Goal: Complete application form: Complete application form

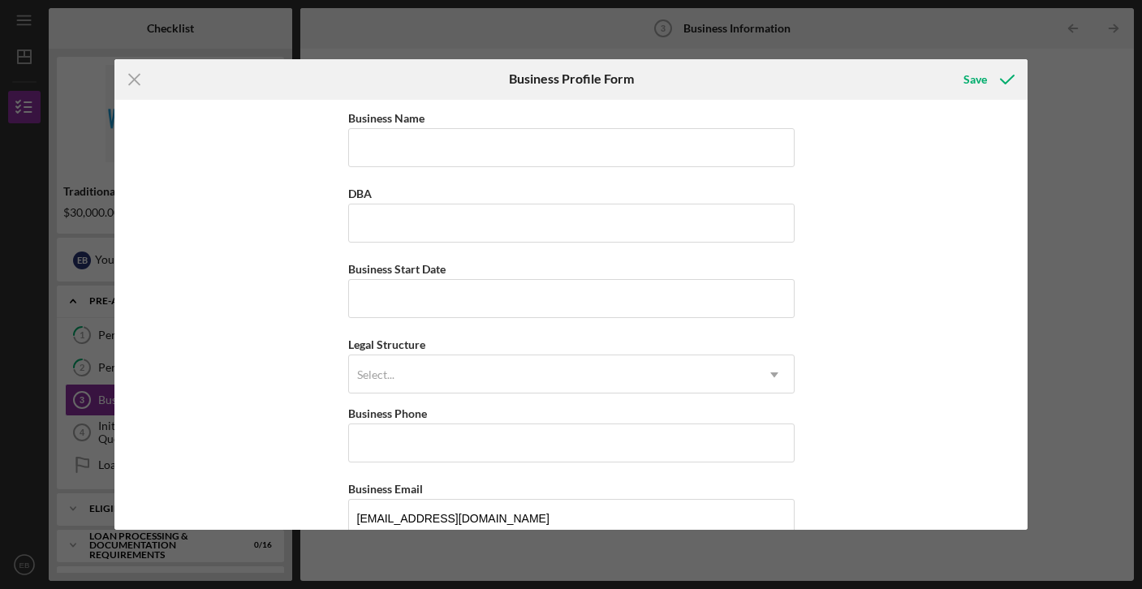
click at [168, 344] on div "Business Name DBA Business Start Date Legal Structure Select... Icon/Dropdown A…" at bounding box center [571, 315] width 914 height 431
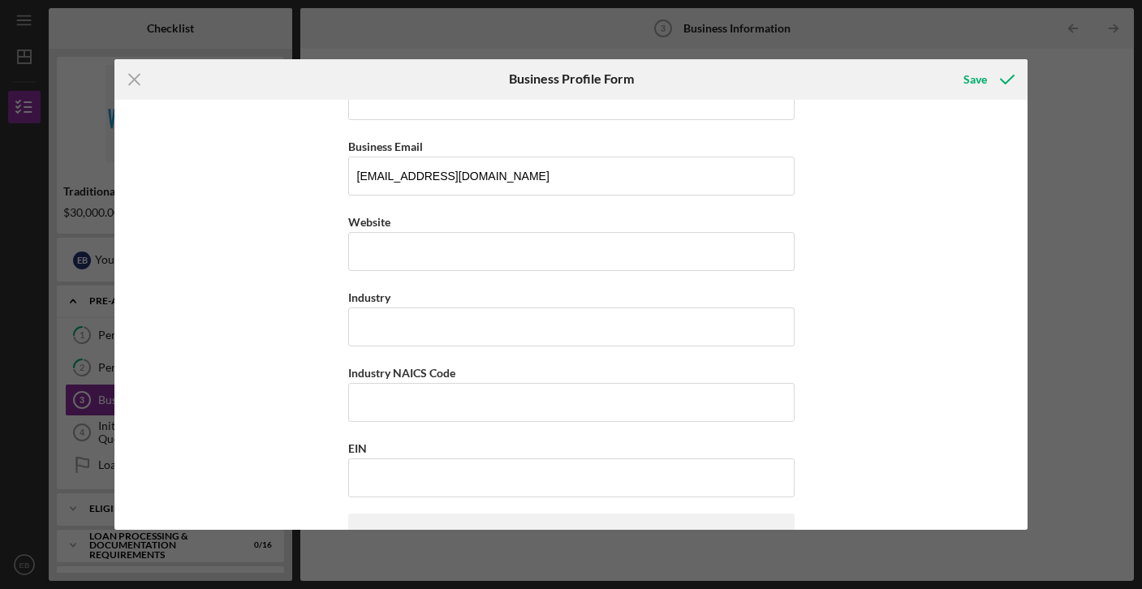
scroll to position [353, 0]
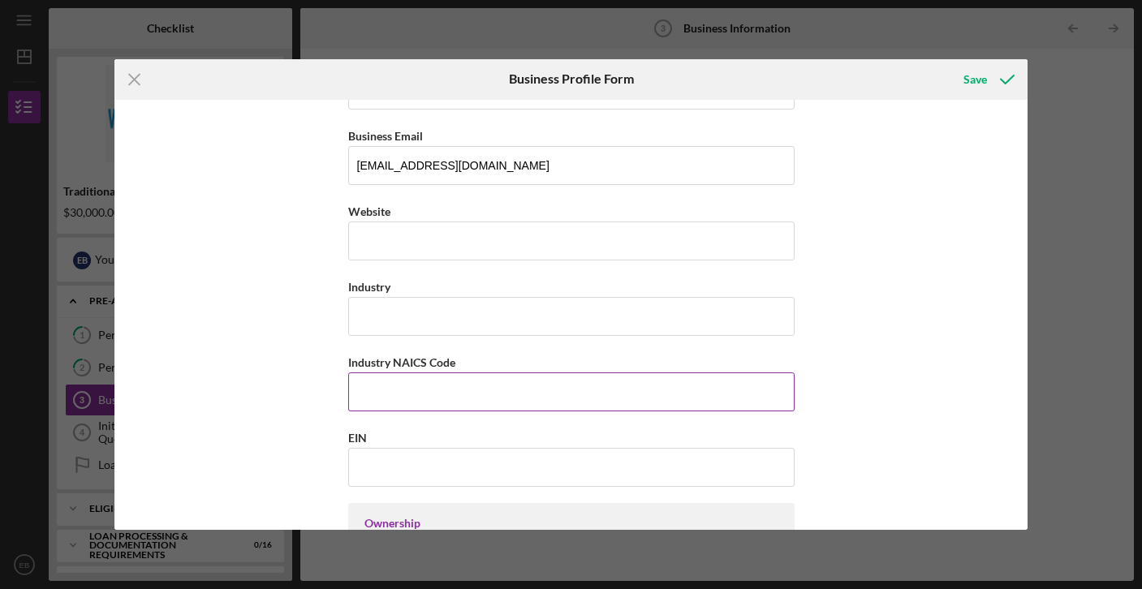
click at [385, 396] on input "Industry NAICS Code" at bounding box center [571, 392] width 446 height 39
type input "812112"
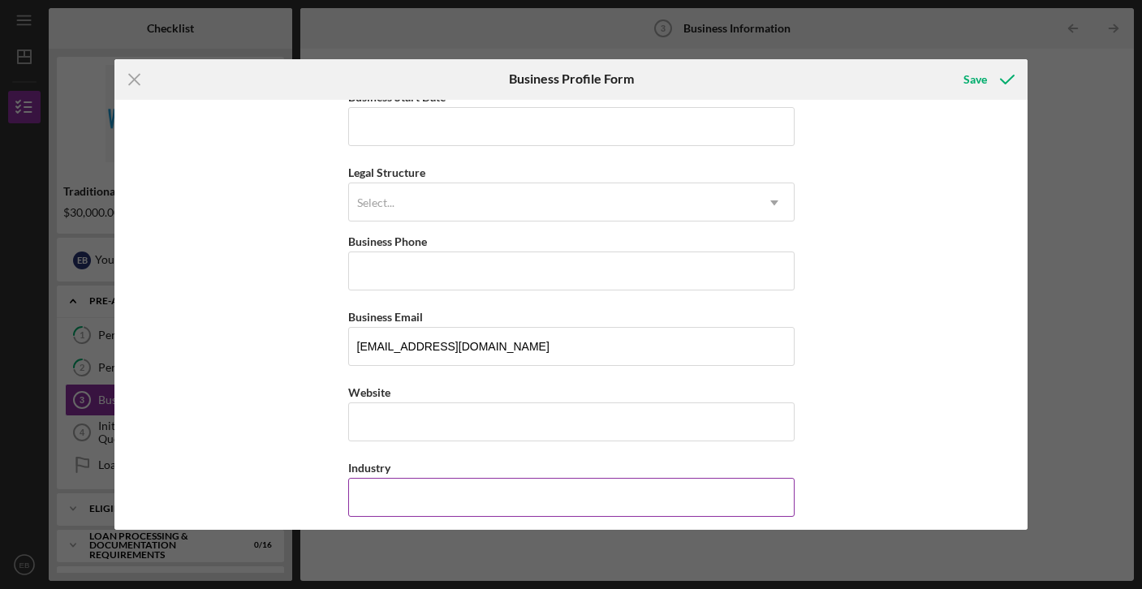
scroll to position [0, 0]
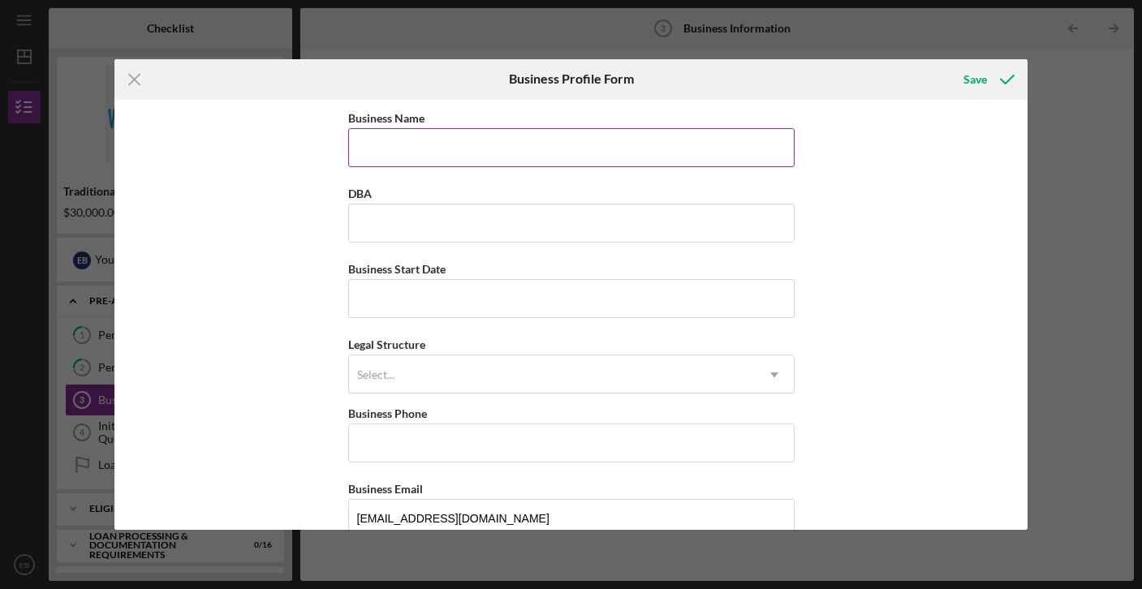
click at [438, 148] on input "Business Name" at bounding box center [571, 147] width 446 height 39
type input "Hour Rose LLC"
type input "[PHONE_NUMBER]"
type input "[STREET_ADDRESS]"
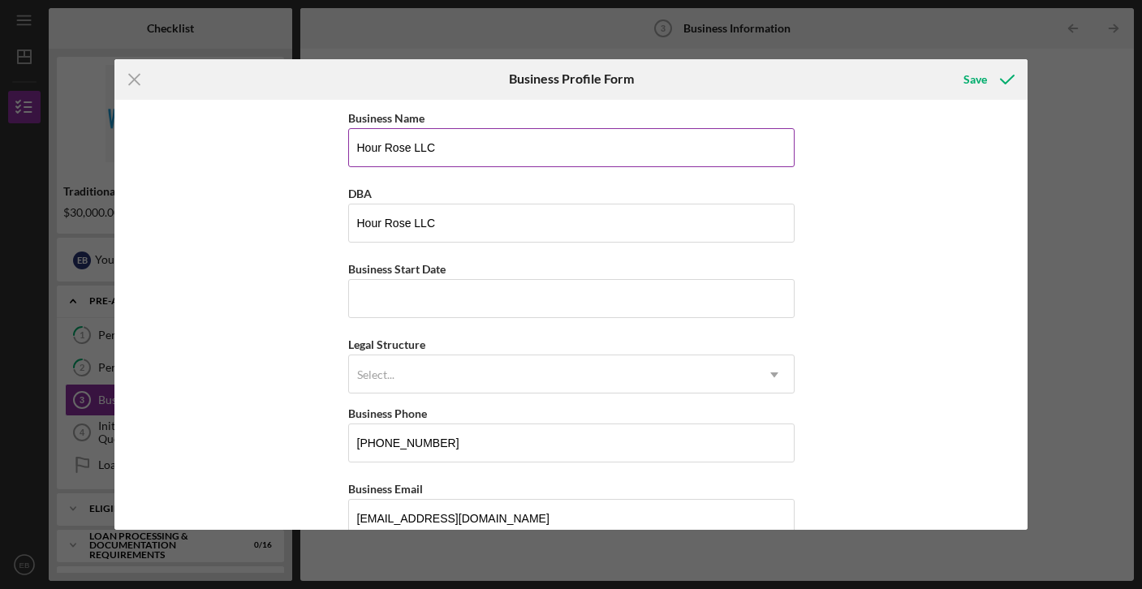
type input "[GEOGRAPHIC_DATA]"
type input "MN"
type input "55369"
type input "[GEOGRAPHIC_DATA]"
drag, startPoint x: 464, startPoint y: 218, endPoint x: 412, endPoint y: 224, distance: 52.3
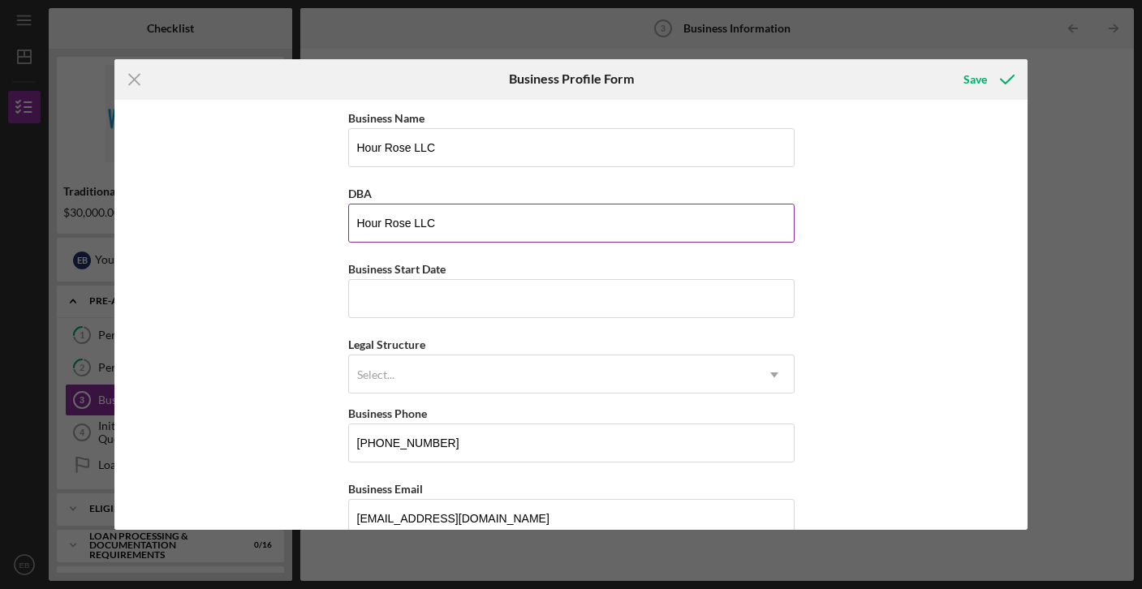
click at [412, 224] on input "Hour Rose LLC" at bounding box center [571, 223] width 446 height 39
type input "Hour Rose Salon"
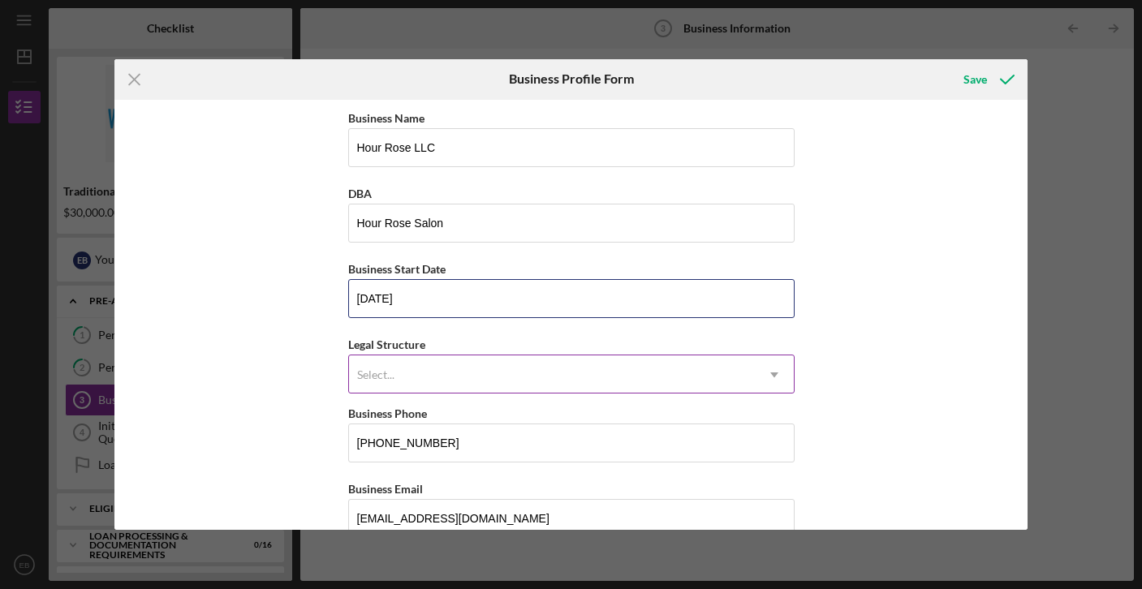
type input "[DATE]"
click at [404, 373] on div "Select..." at bounding box center [552, 374] width 406 height 37
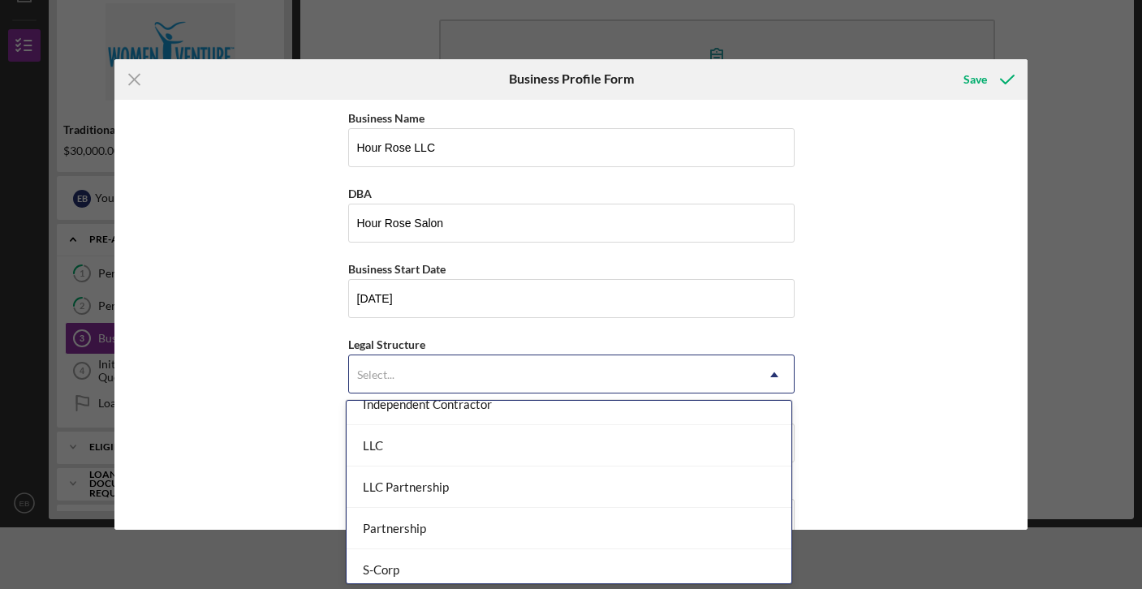
scroll to position [313, 0]
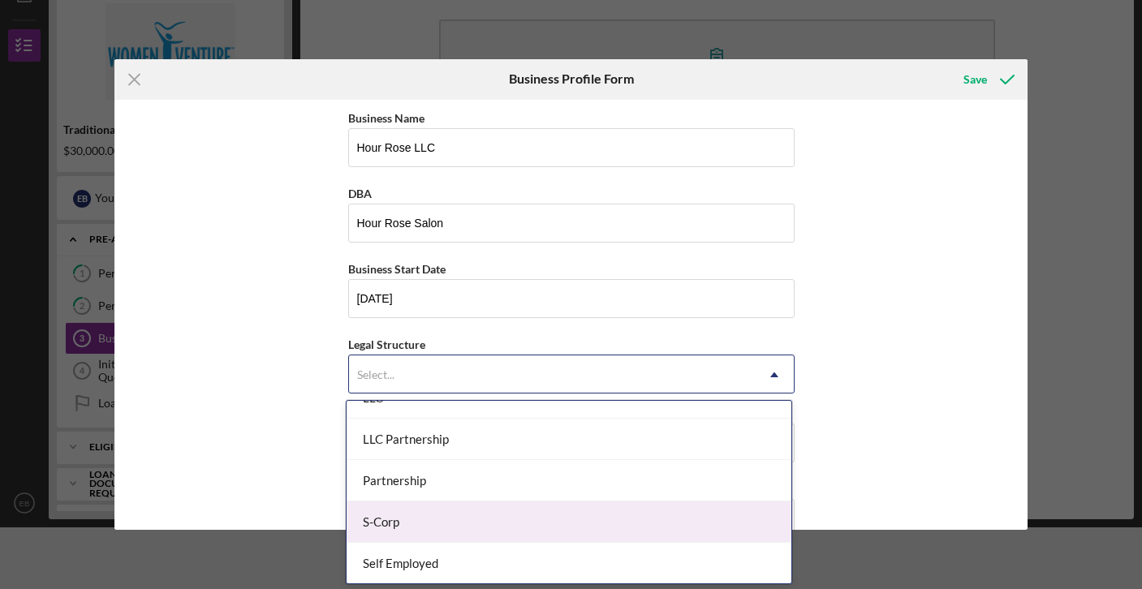
click at [416, 519] on div "S-Corp" at bounding box center [569, 522] width 445 height 41
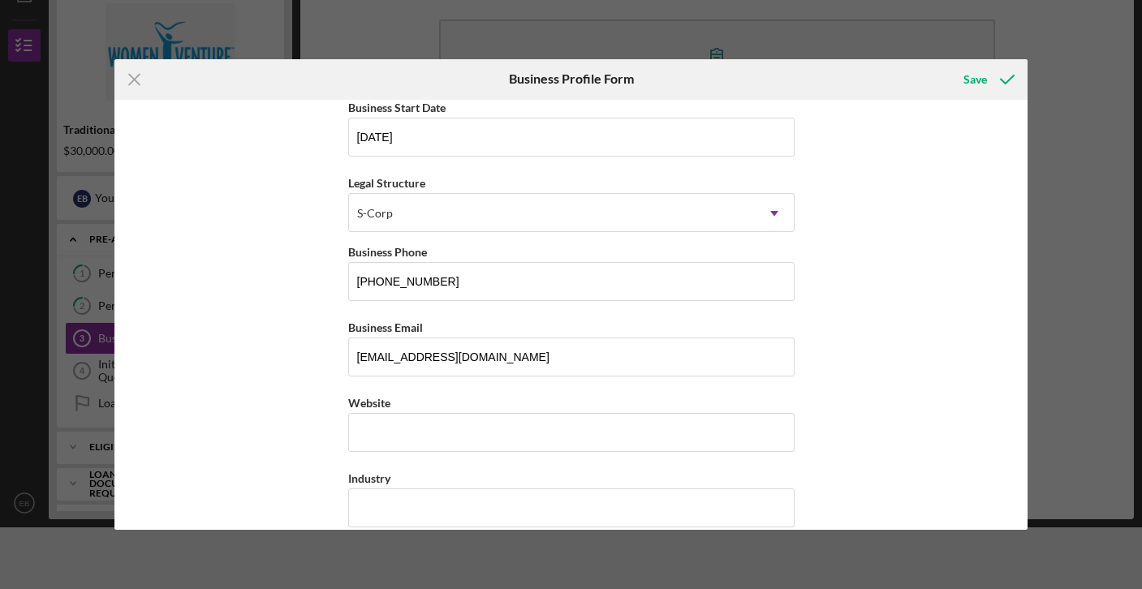
scroll to position [174, 0]
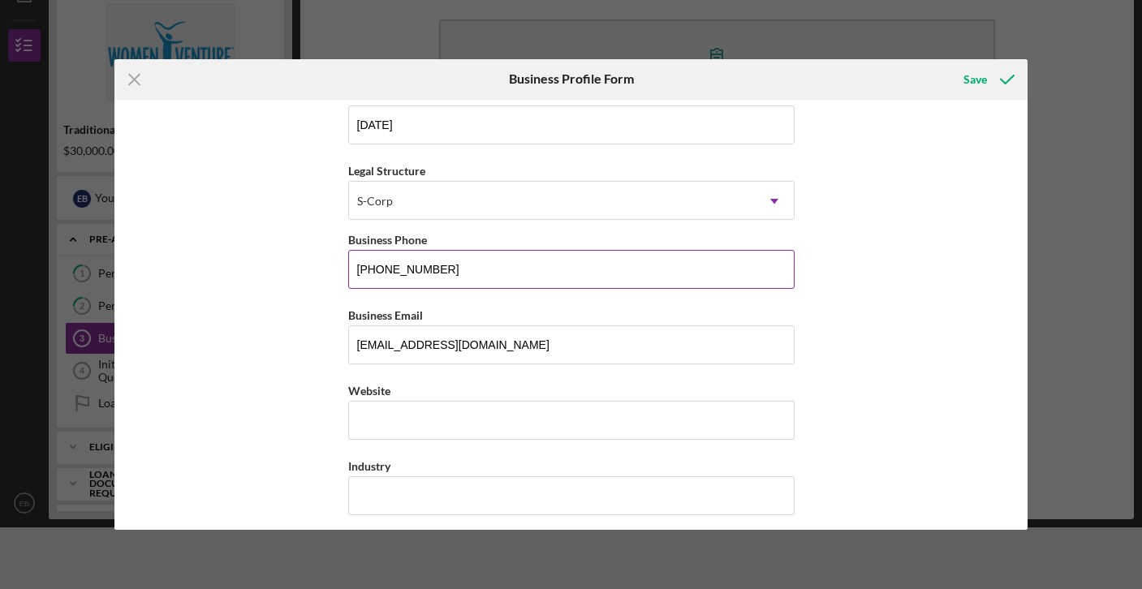
drag, startPoint x: 455, startPoint y: 271, endPoint x: 349, endPoint y: 267, distance: 105.6
click at [349, 269] on input "[PHONE_NUMBER]" at bounding box center [571, 269] width 446 height 39
type input "[PHONE_NUMBER]"
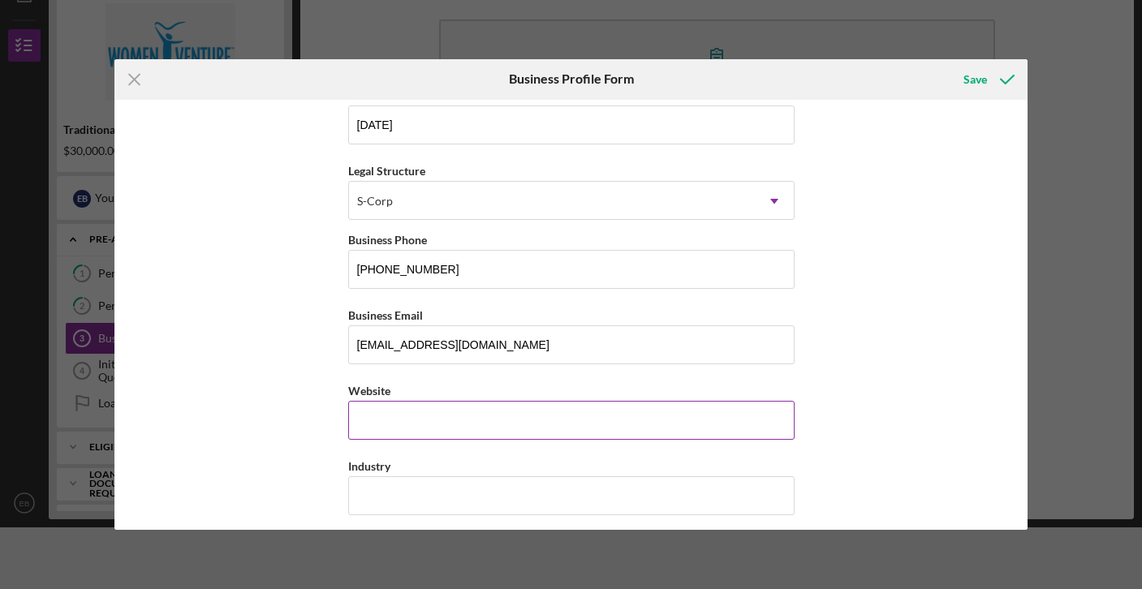
click at [401, 418] on input "Website" at bounding box center [571, 420] width 446 height 39
type input "[DOMAIN_NAME]"
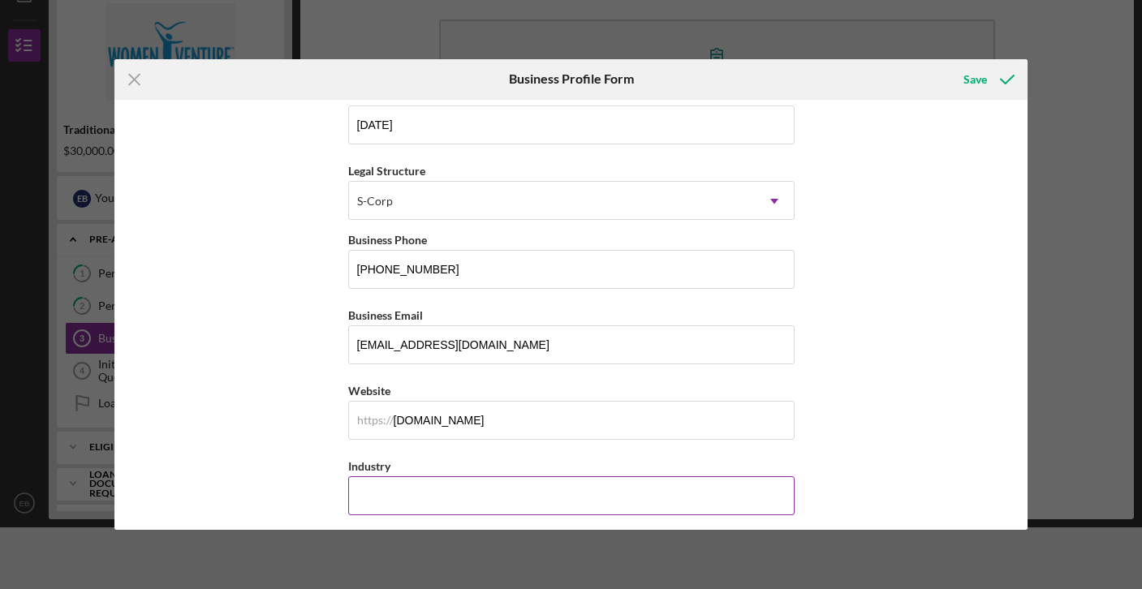
click at [470, 506] on input "Industry" at bounding box center [571, 495] width 446 height 39
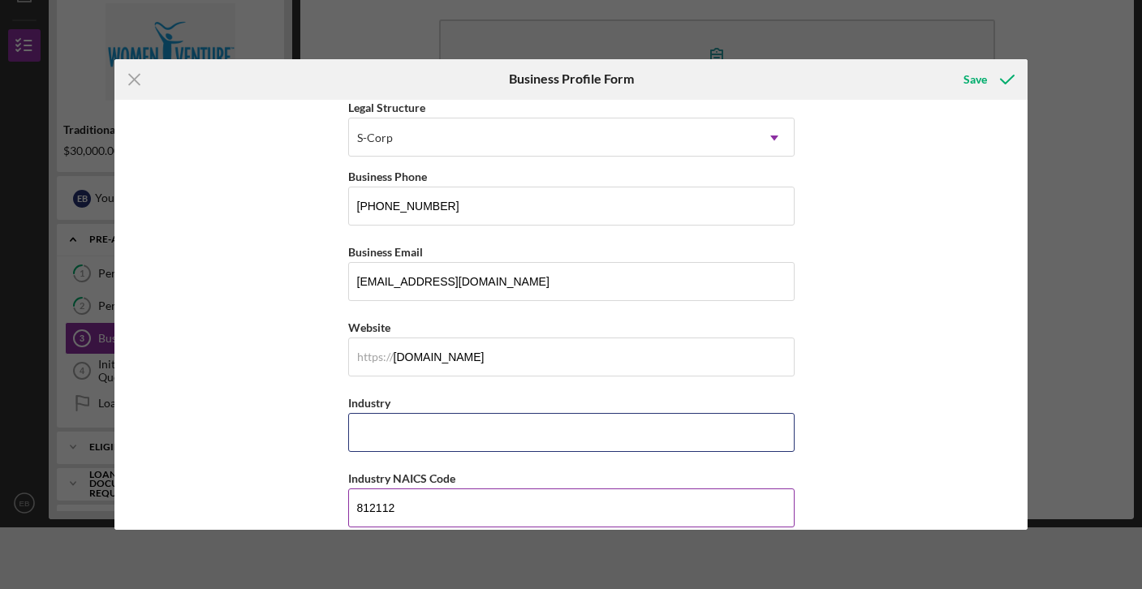
scroll to position [240, 0]
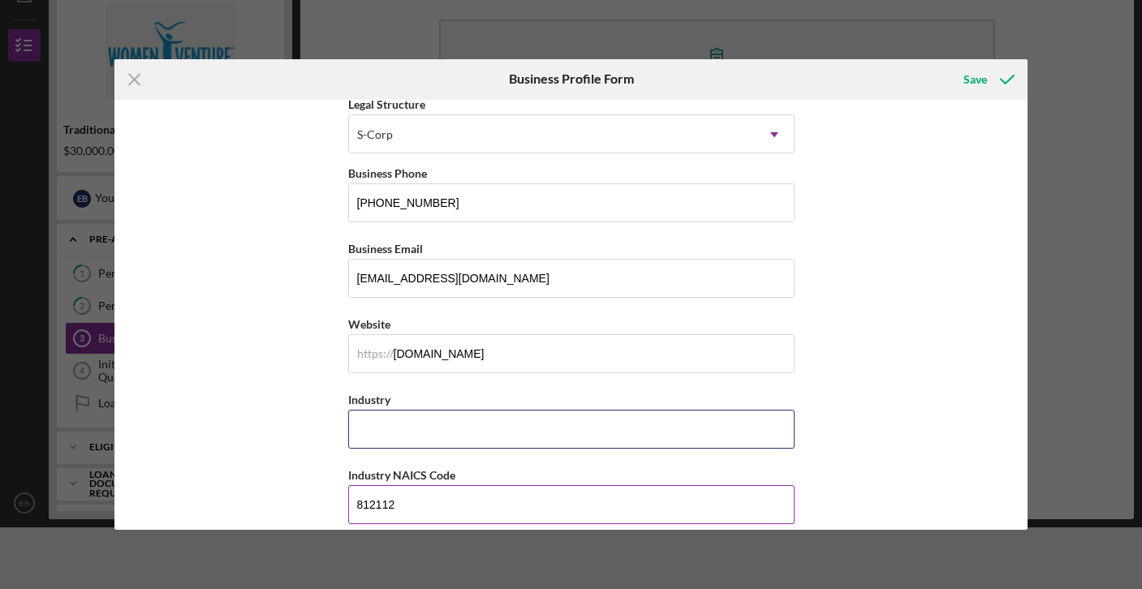
type input "Beauty Salon"
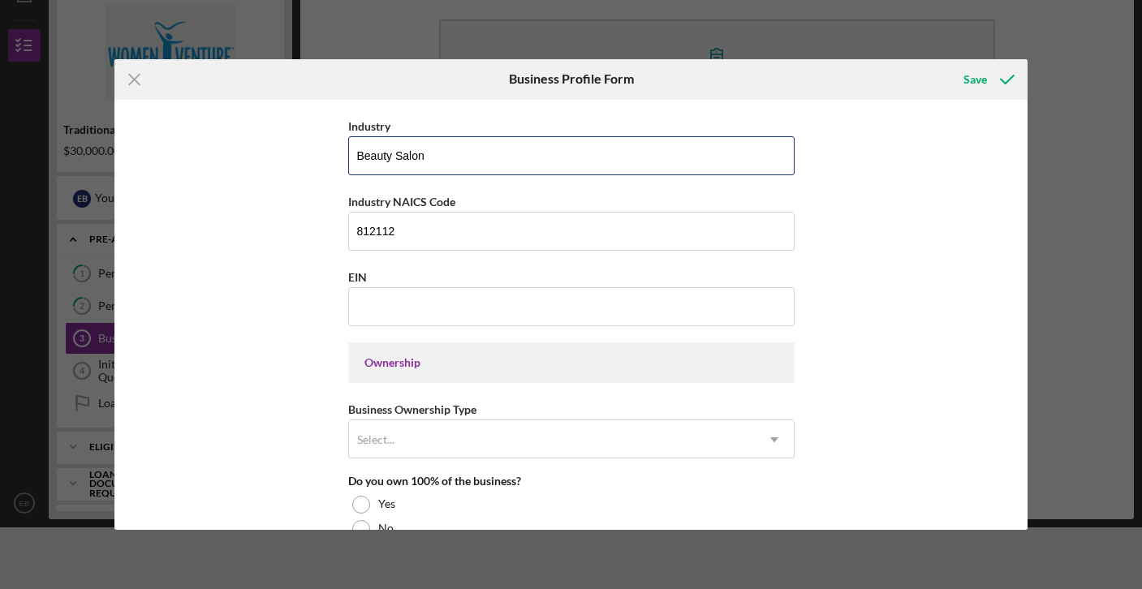
scroll to position [517, 0]
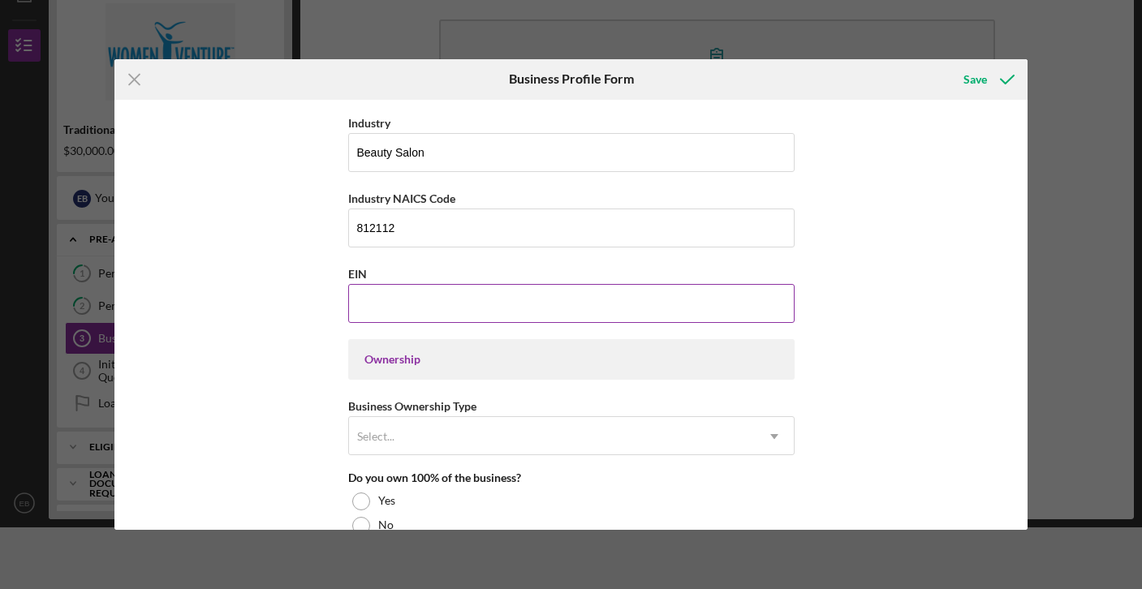
click at [409, 304] on input "EIN" at bounding box center [571, 303] width 446 height 39
type input "[US_EMPLOYER_IDENTIFICATION_NUMBER]"
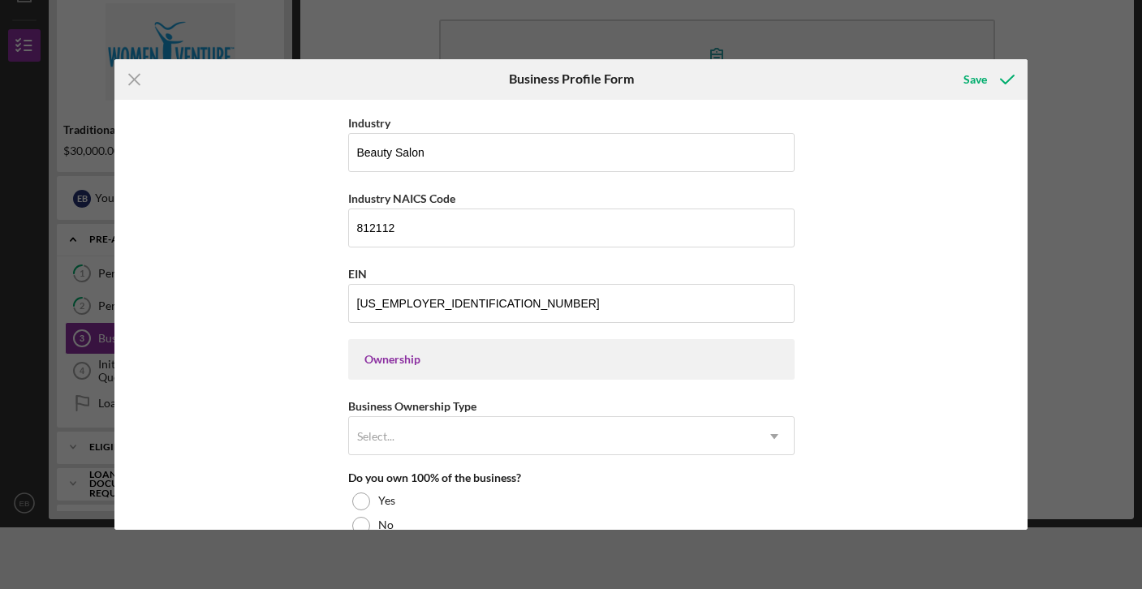
click at [226, 401] on div "Business Name Hour Rose LLC DBA Hour Rose Salon Business Start Date [DATE] Lega…" at bounding box center [571, 315] width 914 height 431
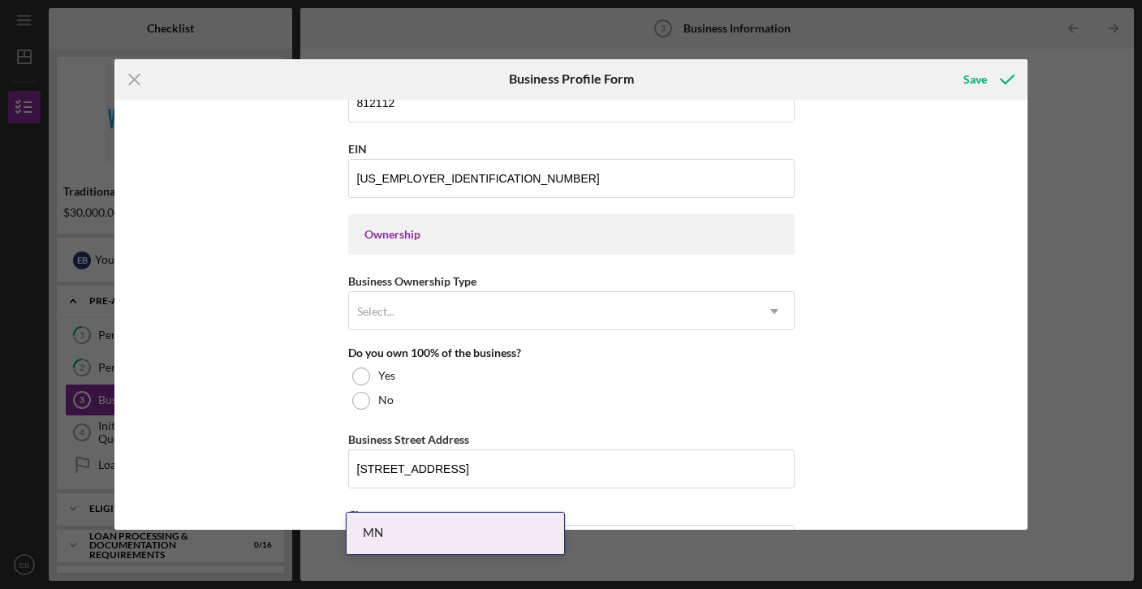
scroll to position [0, 0]
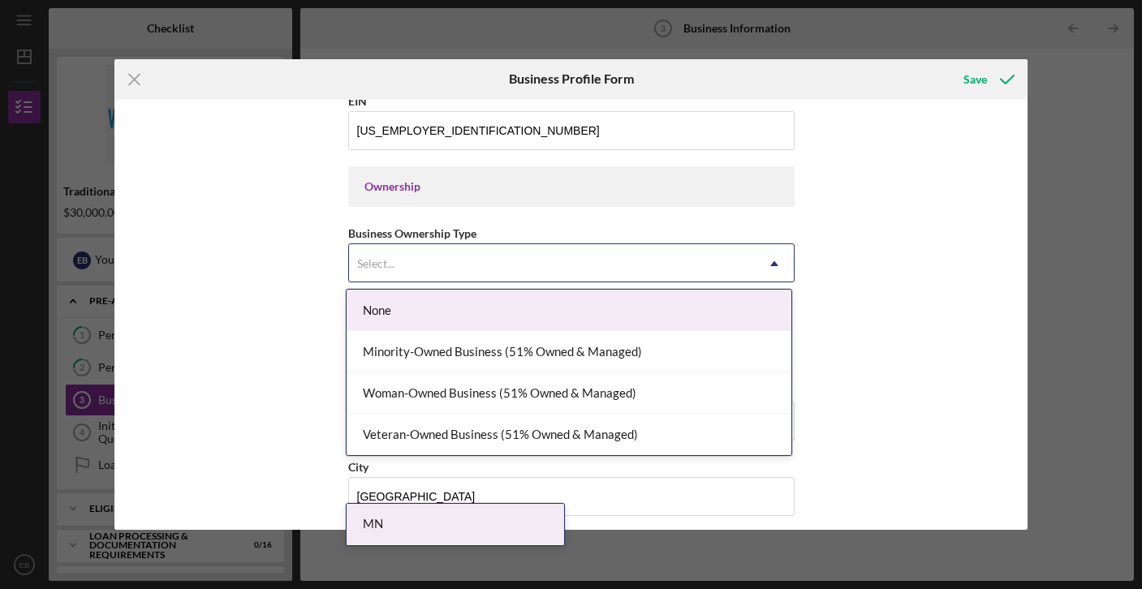
click at [427, 251] on div "Select..." at bounding box center [552, 263] width 406 height 37
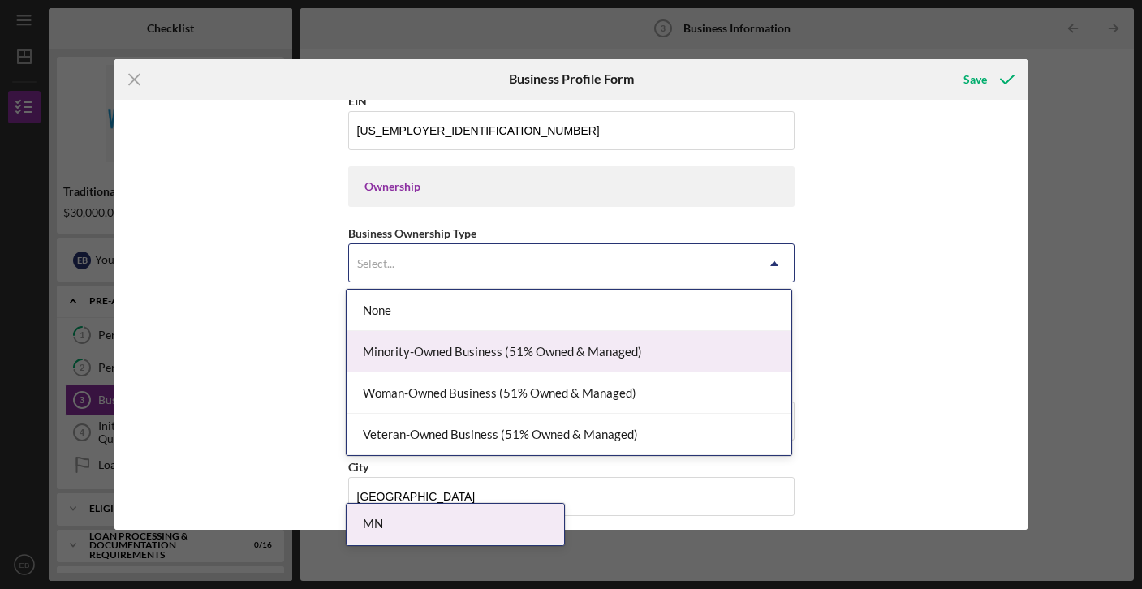
click at [204, 353] on div "Business Name Hour Rose LLC DBA Hour Rose Salon Business Start Date [DATE] Lega…" at bounding box center [571, 315] width 914 height 431
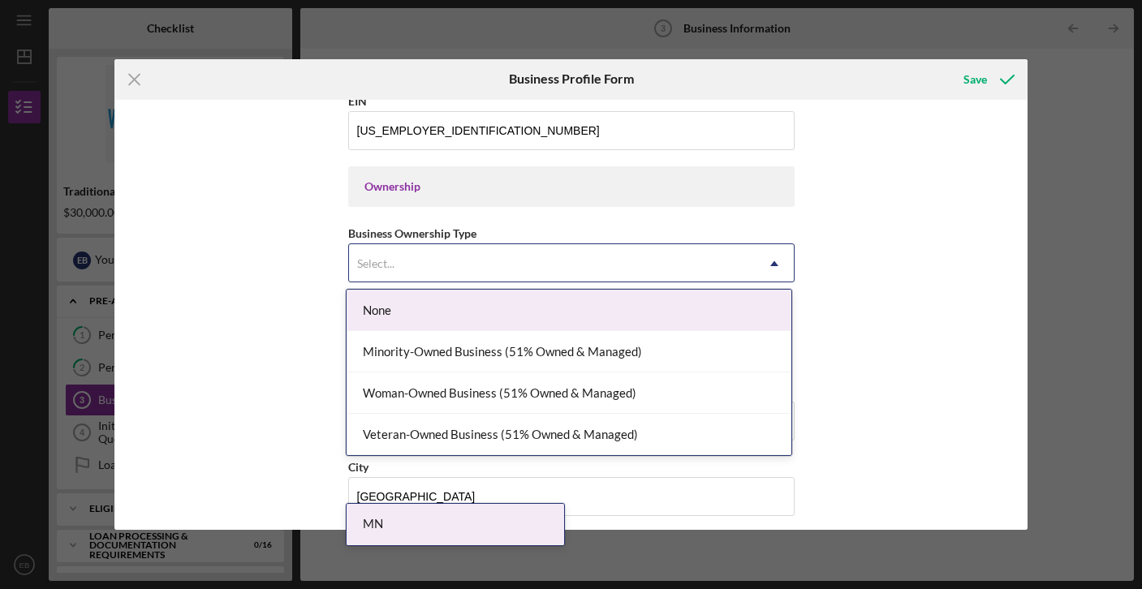
click at [387, 270] on div "Select..." at bounding box center [552, 263] width 406 height 37
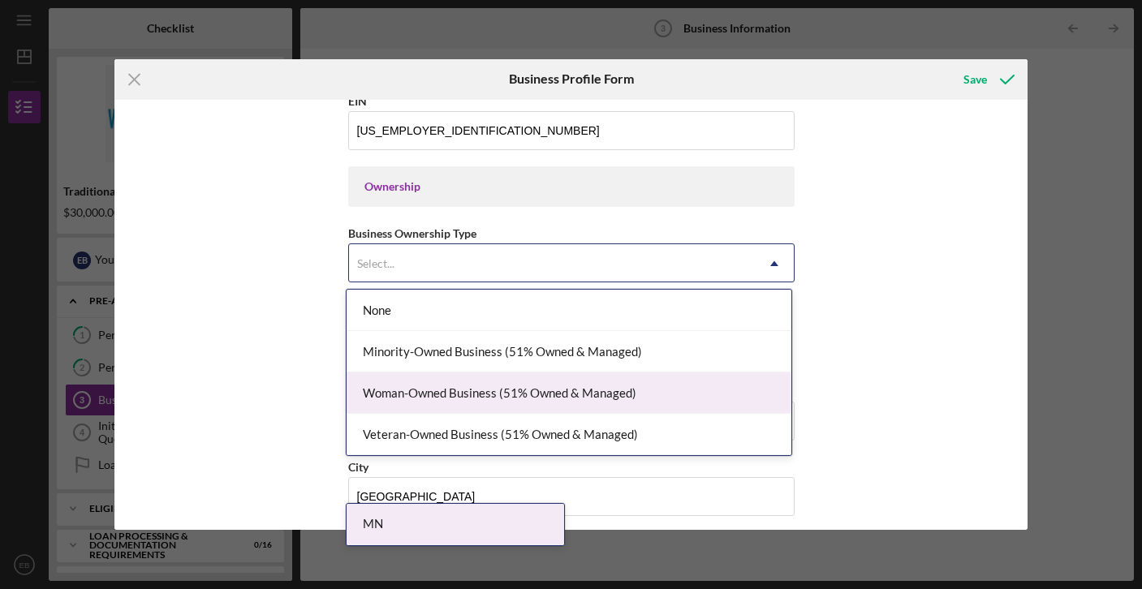
click at [419, 386] on div "Woman-Owned Business (51% Owned & Managed)" at bounding box center [569, 393] width 445 height 41
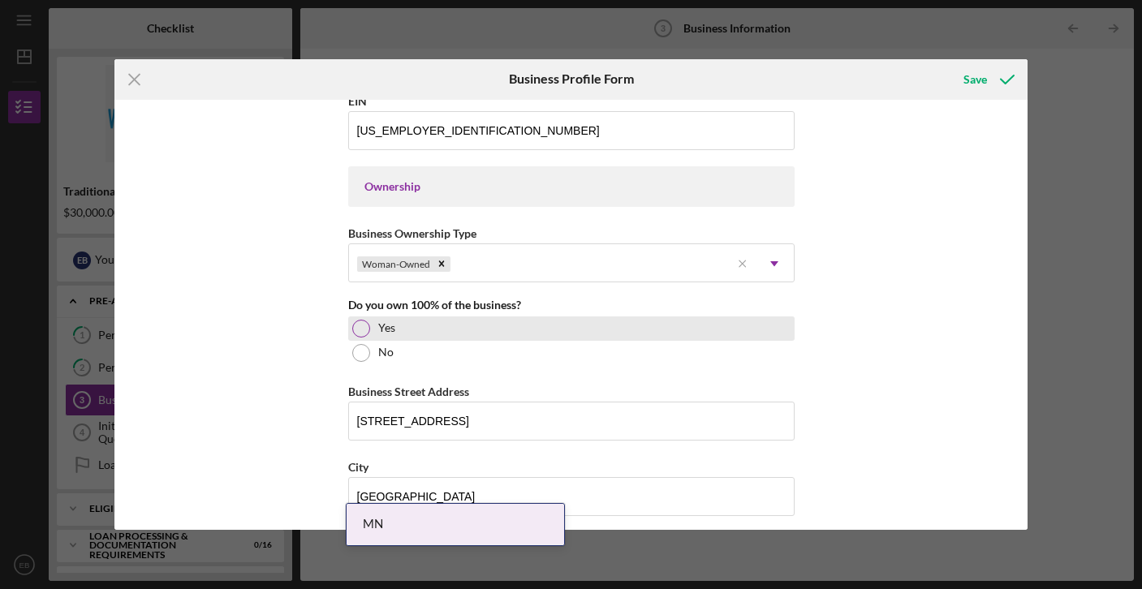
click at [358, 330] on div at bounding box center [361, 329] width 18 height 18
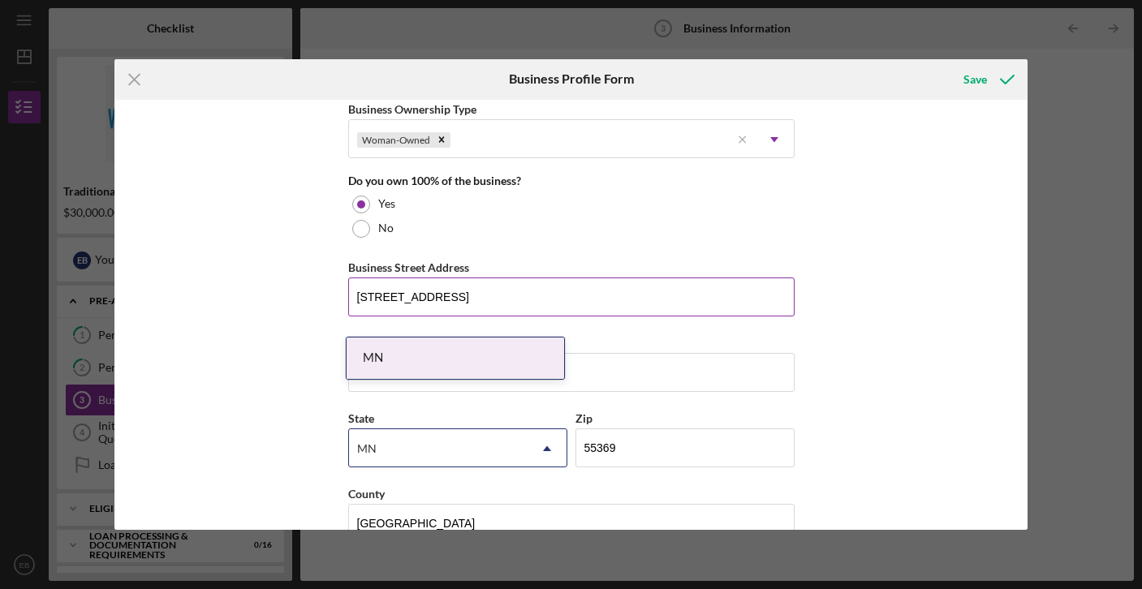
scroll to position [862, 0]
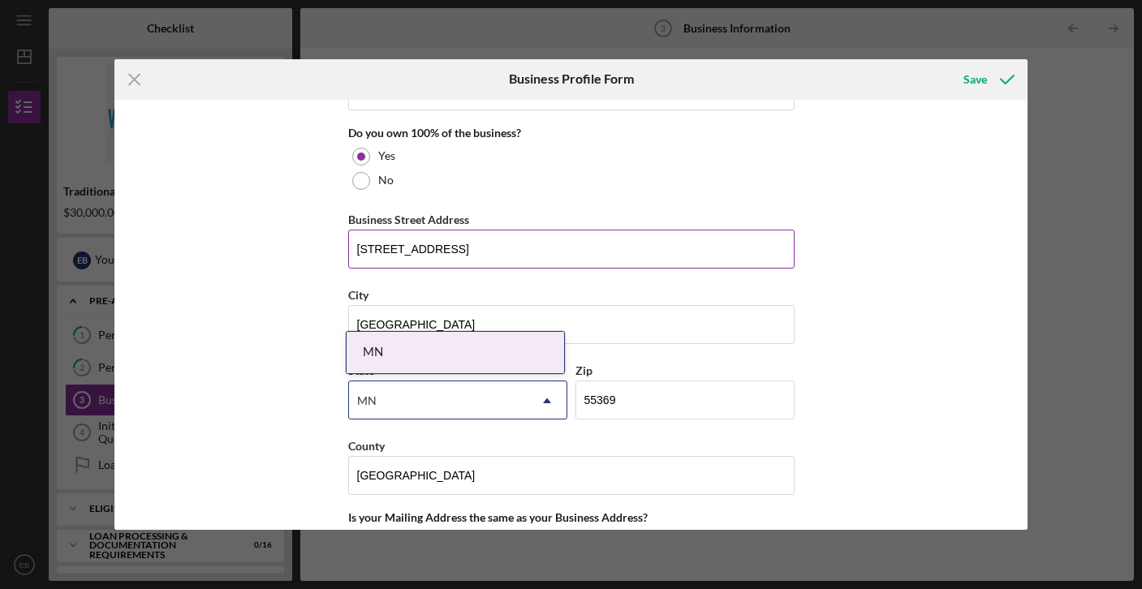
drag, startPoint x: 477, startPoint y: 254, endPoint x: 347, endPoint y: 246, distance: 130.1
click at [348, 246] on input "[STREET_ADDRESS]" at bounding box center [571, 249] width 446 height 39
type input "[STREET_ADDRESS]"
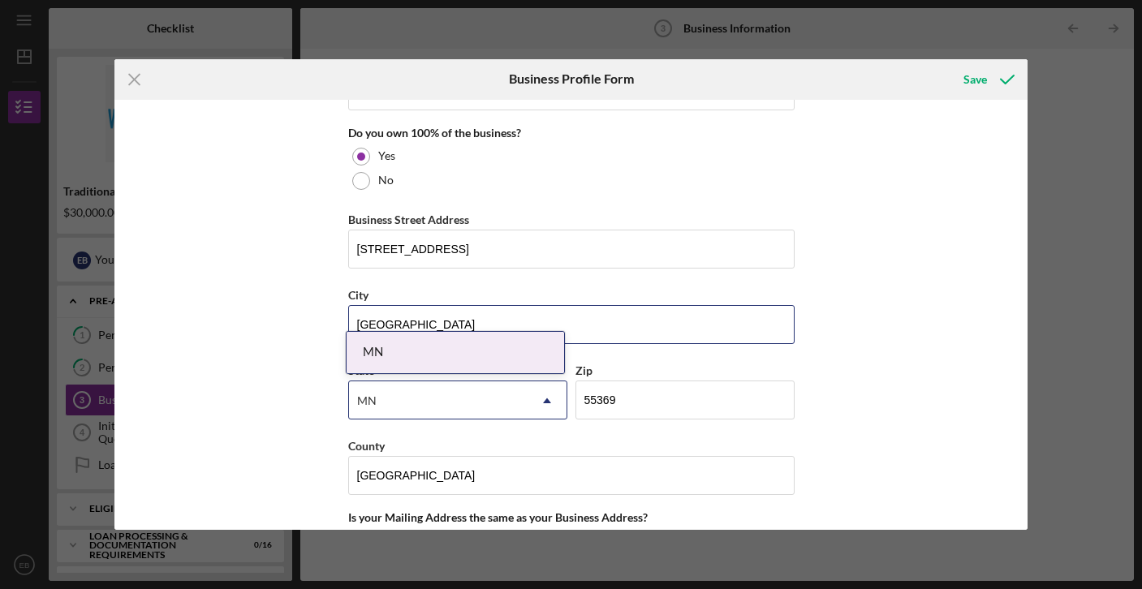
drag, startPoint x: 457, startPoint y: 324, endPoint x: 331, endPoint y: 321, distance: 125.9
click at [331, 321] on div "Business Name Hour Rose LLC DBA Hour Rose Salon Business Start Date [DATE] Lega…" at bounding box center [571, 315] width 914 height 431
type input "[GEOGRAPHIC_DATA]"
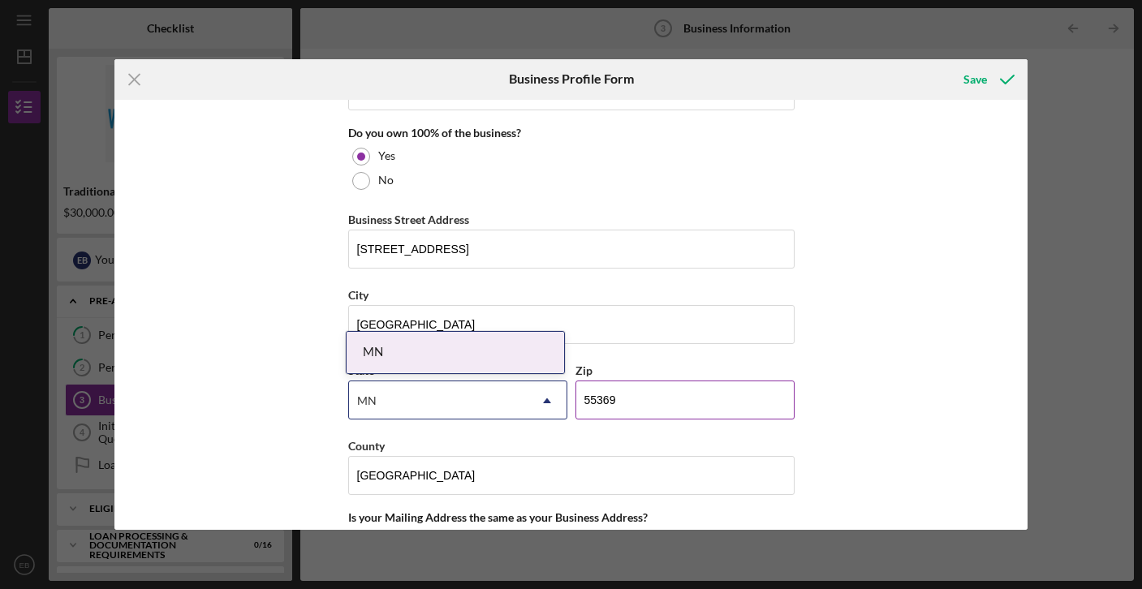
click at [701, 405] on input "55369" at bounding box center [684, 400] width 219 height 39
click at [808, 360] on div "Business Name Hour Rose LLC DBA Hour Rose Salon Business Start Date [DATE] Lega…" at bounding box center [571, 315] width 914 height 431
click at [459, 409] on div "MN" at bounding box center [438, 400] width 179 height 37
click at [447, 354] on div "MN" at bounding box center [456, 352] width 218 height 41
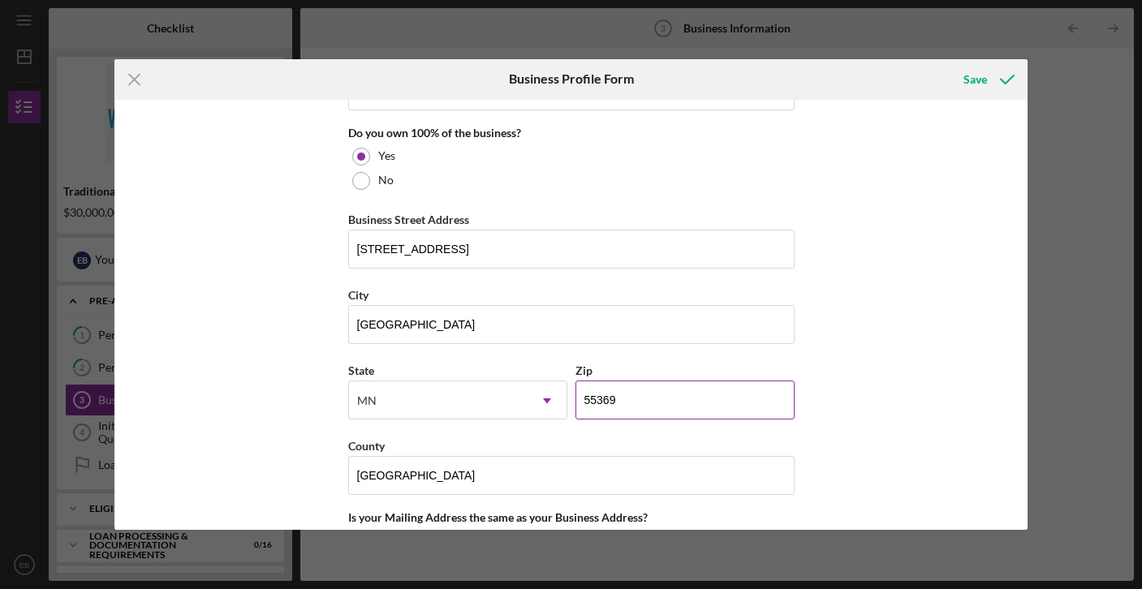
click at [639, 399] on input "55369" at bounding box center [684, 400] width 219 height 39
drag, startPoint x: 639, startPoint y: 399, endPoint x: 607, endPoint y: 399, distance: 31.7
click at [608, 399] on input "55369" at bounding box center [684, 400] width 219 height 39
type input "55426"
click at [916, 353] on div "Business Name Hour Rose LLC DBA Hour Rose Salon Business Start Date [DATE] Lega…" at bounding box center [571, 315] width 914 height 431
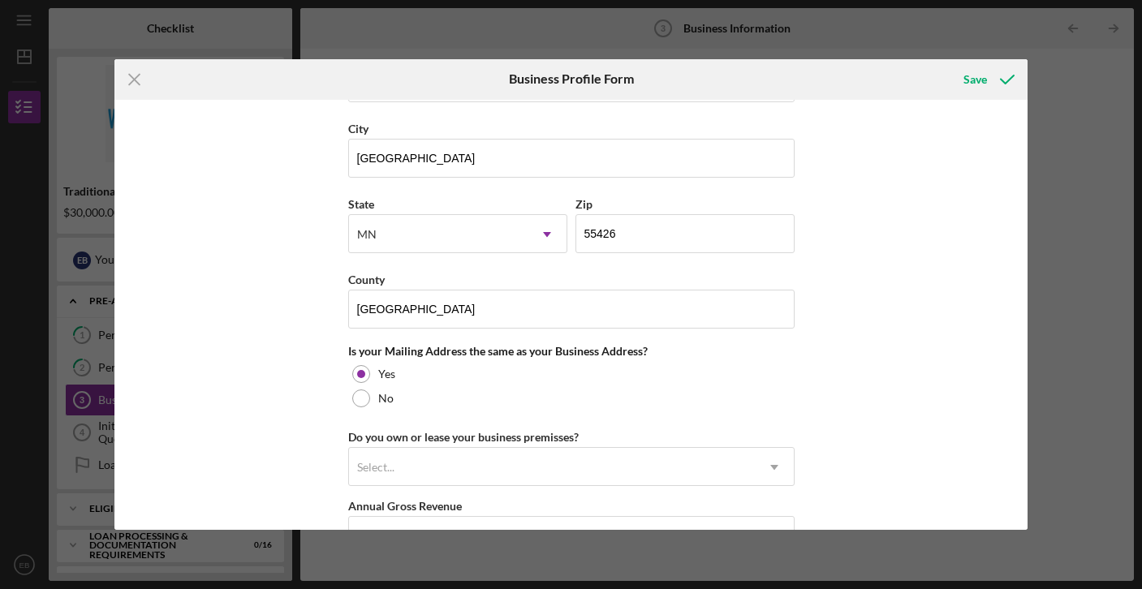
scroll to position [1029, 0]
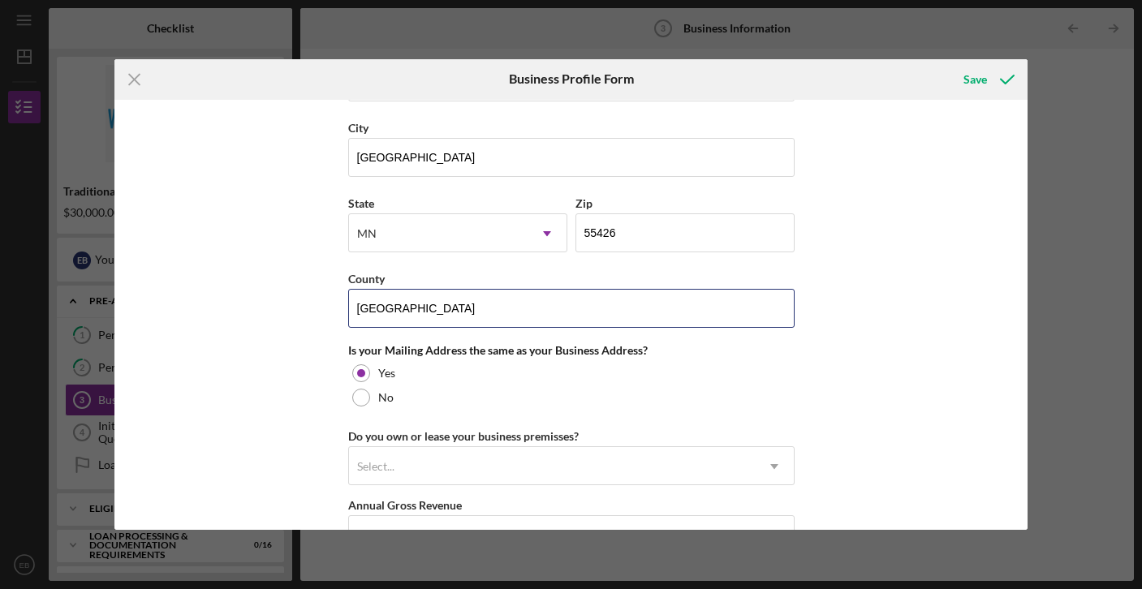
drag, startPoint x: 442, startPoint y: 314, endPoint x: 313, endPoint y: 308, distance: 128.4
click at [313, 308] on div "Business Name Hour Rose LLC DBA Hour Rose Salon Business Start Date [DATE] Lega…" at bounding box center [571, 315] width 914 height 431
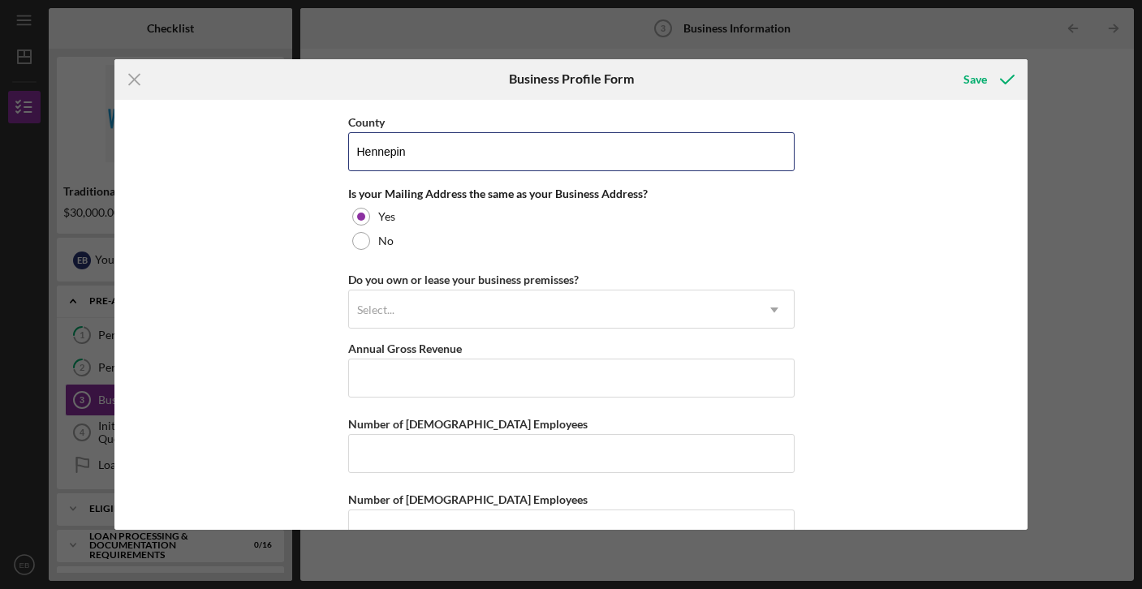
scroll to position [1187, 0]
type input "Hennepin"
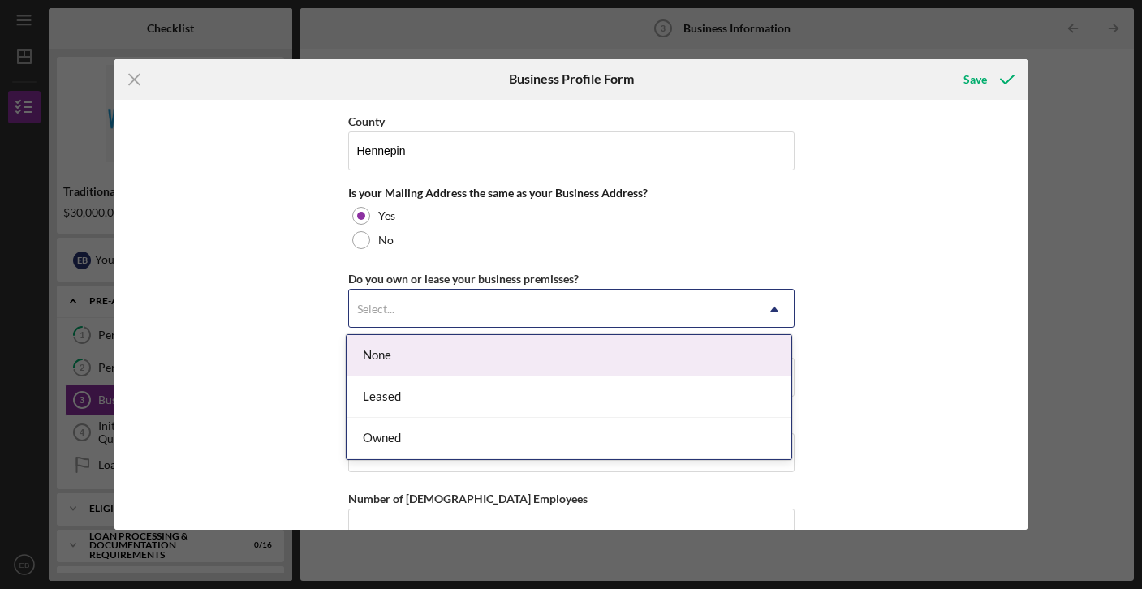
click at [513, 303] on div "Select..." at bounding box center [552, 309] width 406 height 37
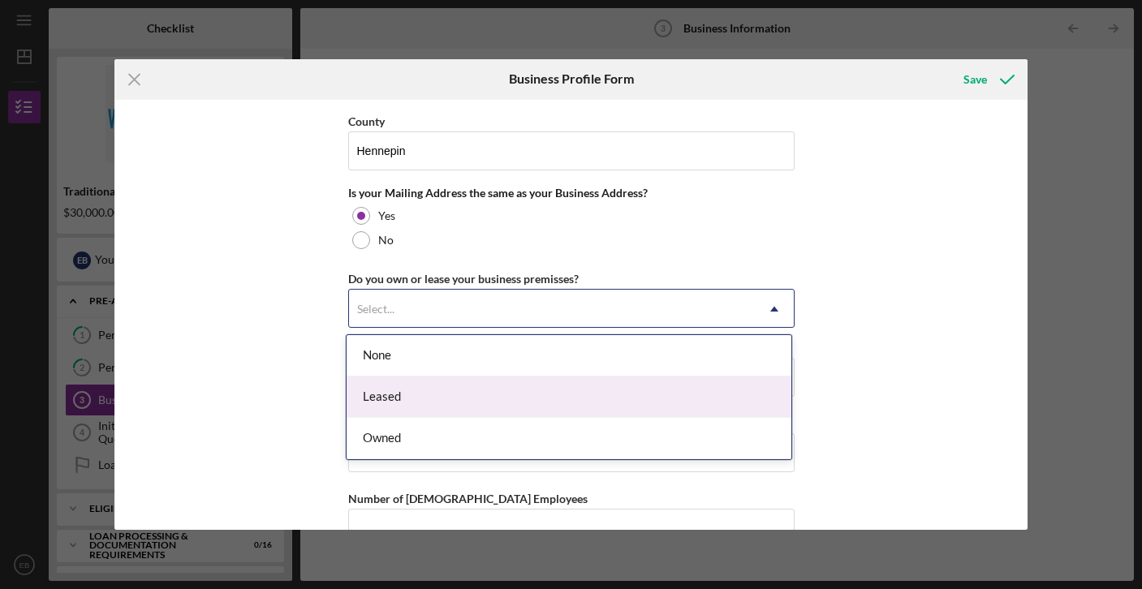
click at [490, 403] on div "Leased" at bounding box center [569, 397] width 445 height 41
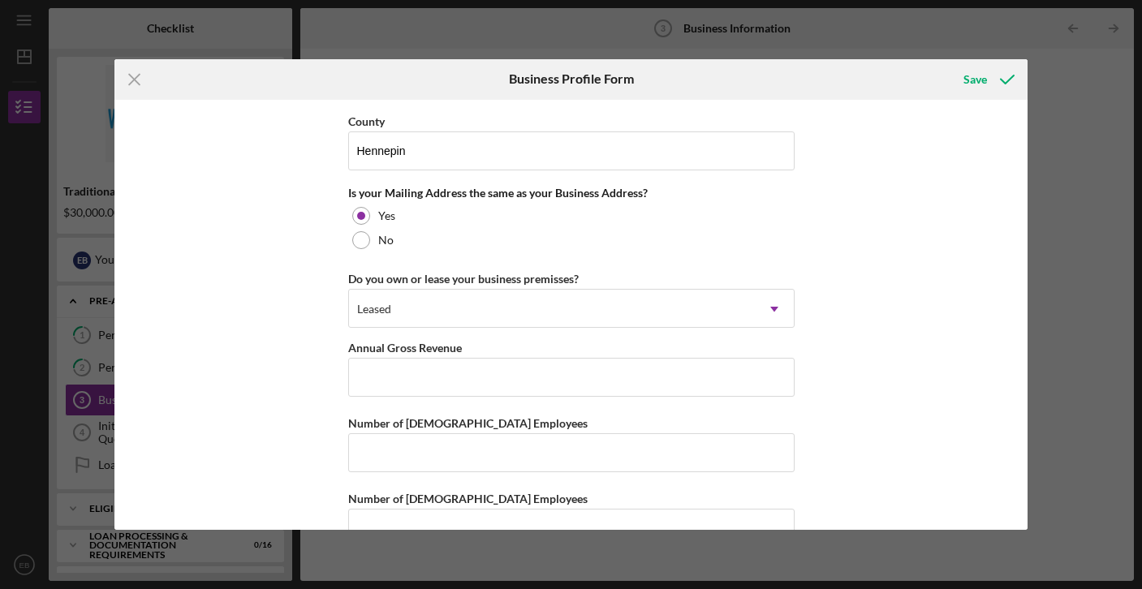
scroll to position [1228, 0]
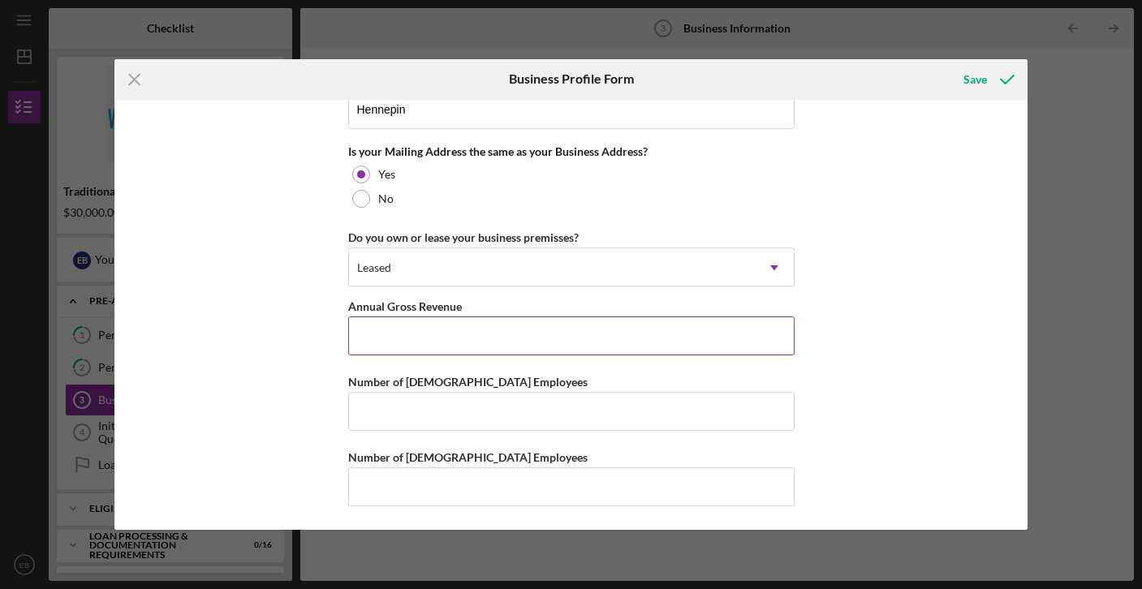
click at [395, 330] on input "Annual Gross Revenue" at bounding box center [571, 336] width 446 height 39
type input "$6"
click at [426, 336] on input "$1,200,000" at bounding box center [571, 336] width 446 height 39
click at [250, 356] on div "Business Name Hour Rose LLC DBA Hour Rose Salon Business Start Date [DATE] Lega…" at bounding box center [571, 315] width 914 height 431
click at [423, 340] on input "$1,200,000" at bounding box center [571, 336] width 446 height 39
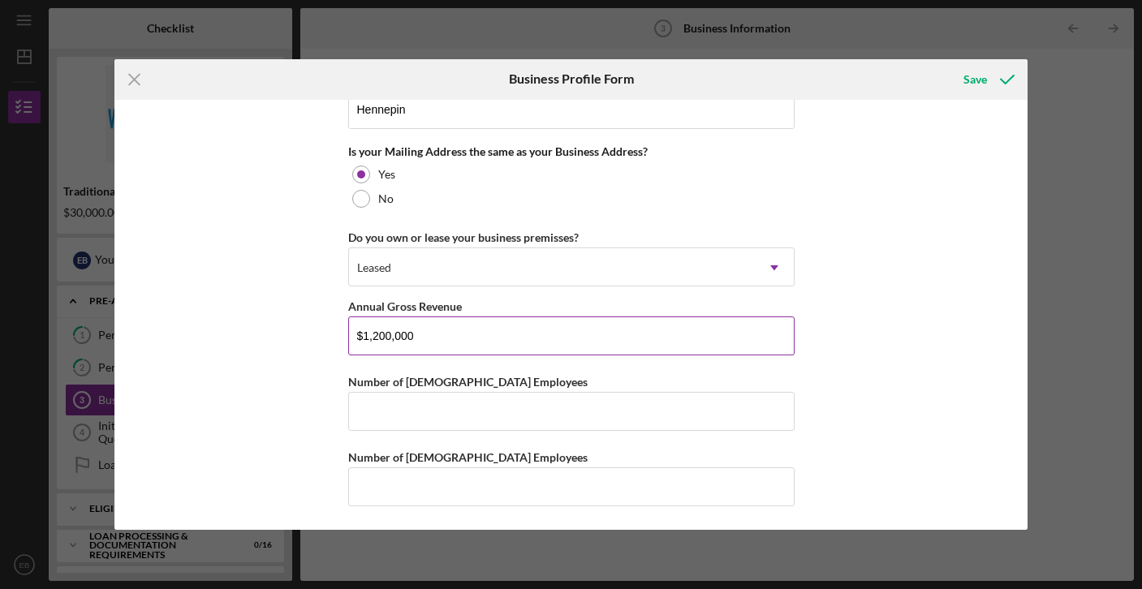
click at [379, 335] on input "$1,200,000" at bounding box center [571, 336] width 446 height 39
type input "$1,200,000"
click at [244, 389] on div "Business Name Hour Rose LLC DBA Hour Rose Salon Business Start Date [DATE] Lega…" at bounding box center [571, 315] width 914 height 431
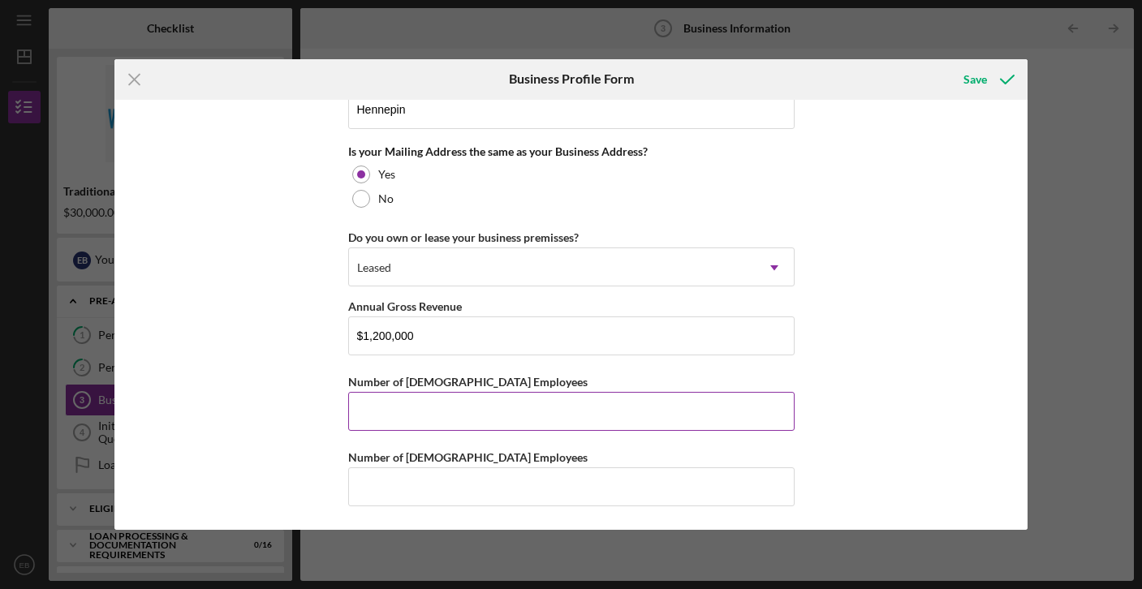
click at [428, 400] on input "Number of [DEMOGRAPHIC_DATA] Employees" at bounding box center [571, 411] width 446 height 39
type input "8"
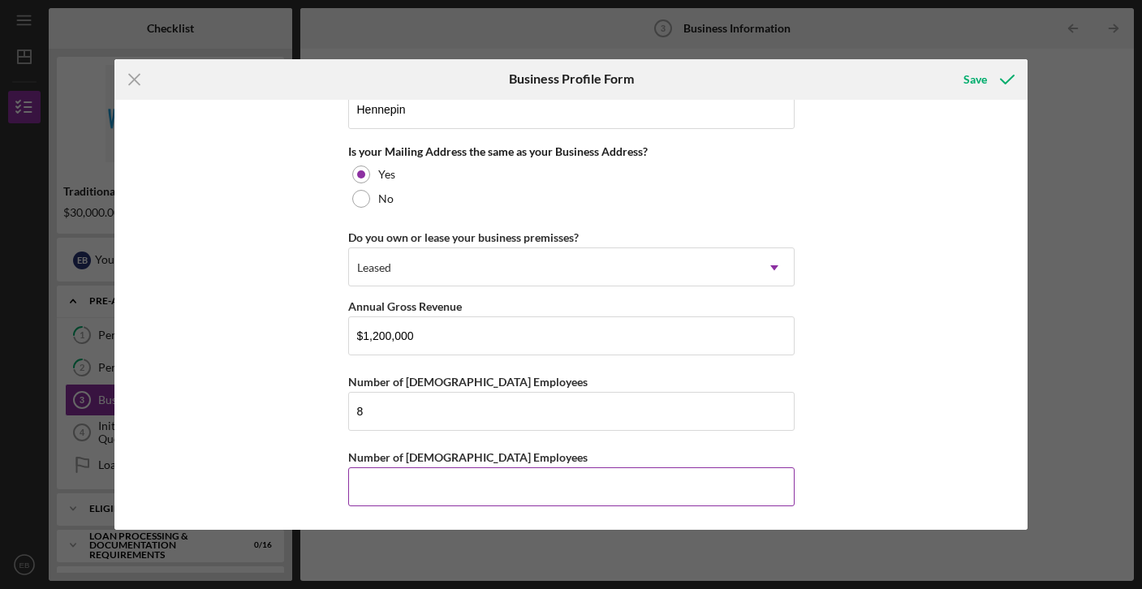
click at [413, 488] on input "Number of [DEMOGRAPHIC_DATA] Employees" at bounding box center [571, 487] width 446 height 39
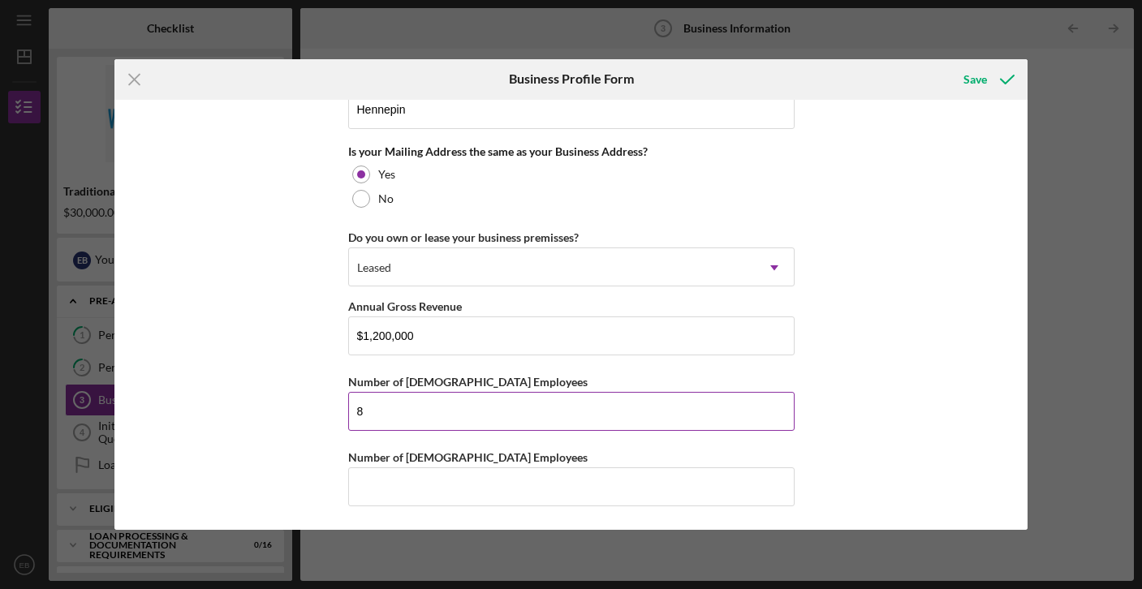
click at [376, 412] on input "8" at bounding box center [571, 411] width 446 height 39
drag, startPoint x: 377, startPoint y: 416, endPoint x: 351, endPoint y: 413, distance: 26.2
click at [351, 413] on input "9" at bounding box center [571, 411] width 446 height 39
type input "10"
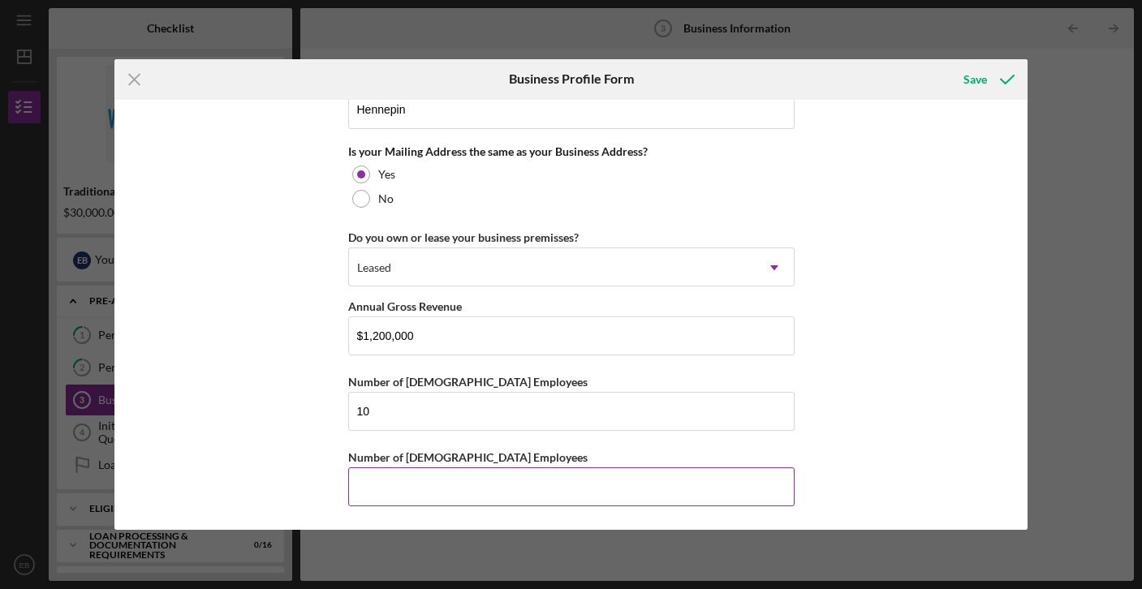
click at [376, 485] on input "Number of [DEMOGRAPHIC_DATA] Employees" at bounding box center [571, 487] width 446 height 39
type input "3"
click at [911, 374] on div "Business Name Hour Rose LLC DBA Hour Rose Salon Business Start Date [DATE] Lega…" at bounding box center [571, 315] width 914 height 431
click at [972, 80] on div "Save" at bounding box center [975, 79] width 24 height 32
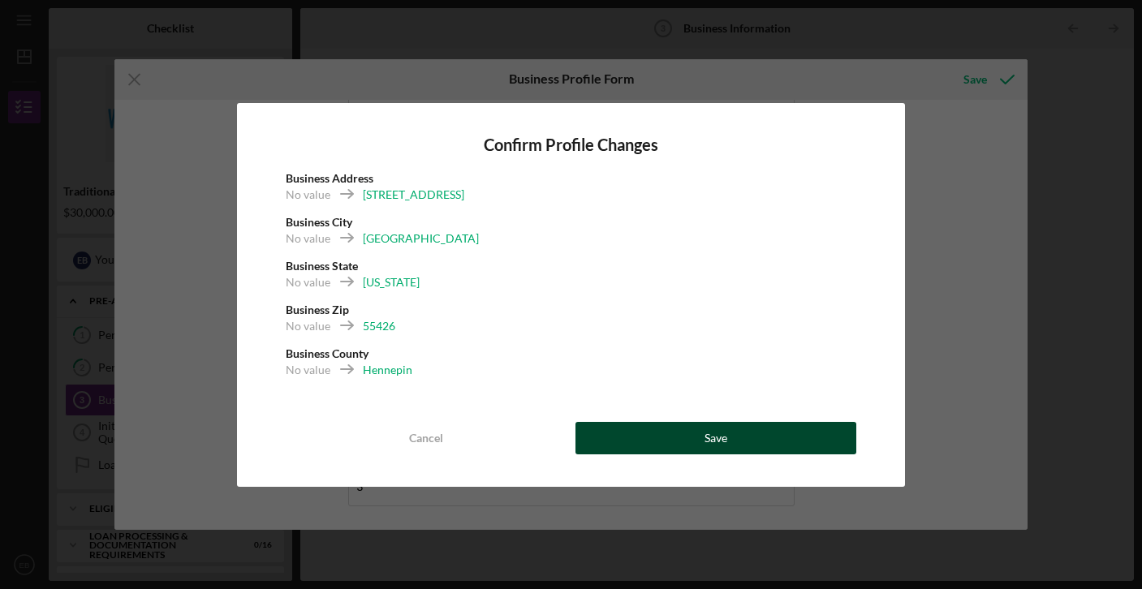
click at [769, 442] on button "Save" at bounding box center [716, 438] width 282 height 32
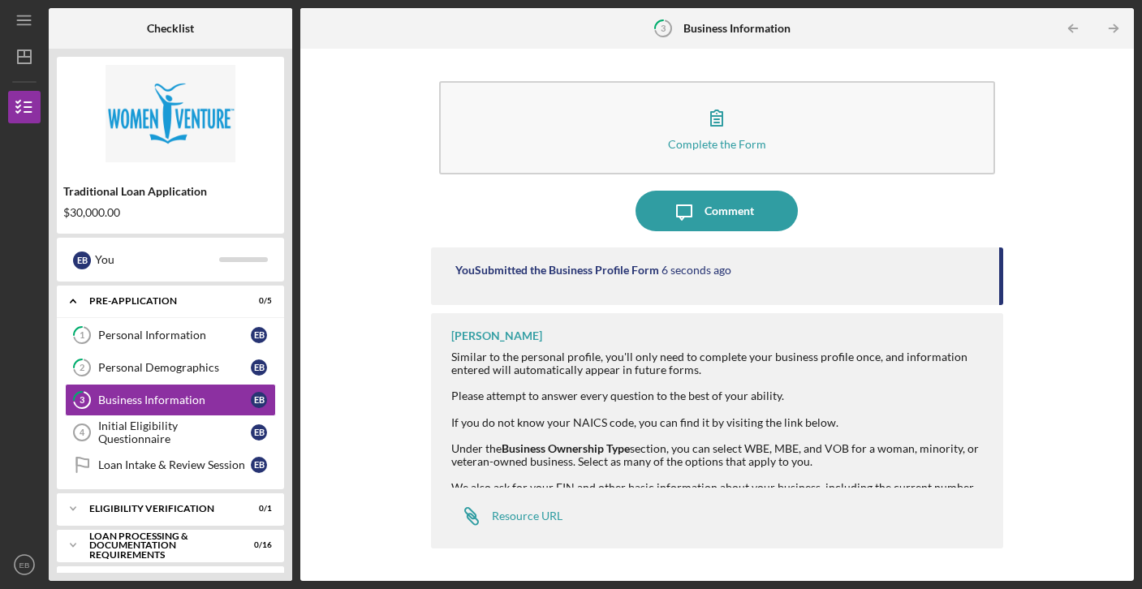
click at [734, 448] on div "If you do not know your NAICS code, you can find it by visiting the link below.…" at bounding box center [719, 442] width 536 height 52
click at [869, 424] on div "If you do not know your NAICS code, you can find it by visiting the link below.…" at bounding box center [719, 442] width 536 height 52
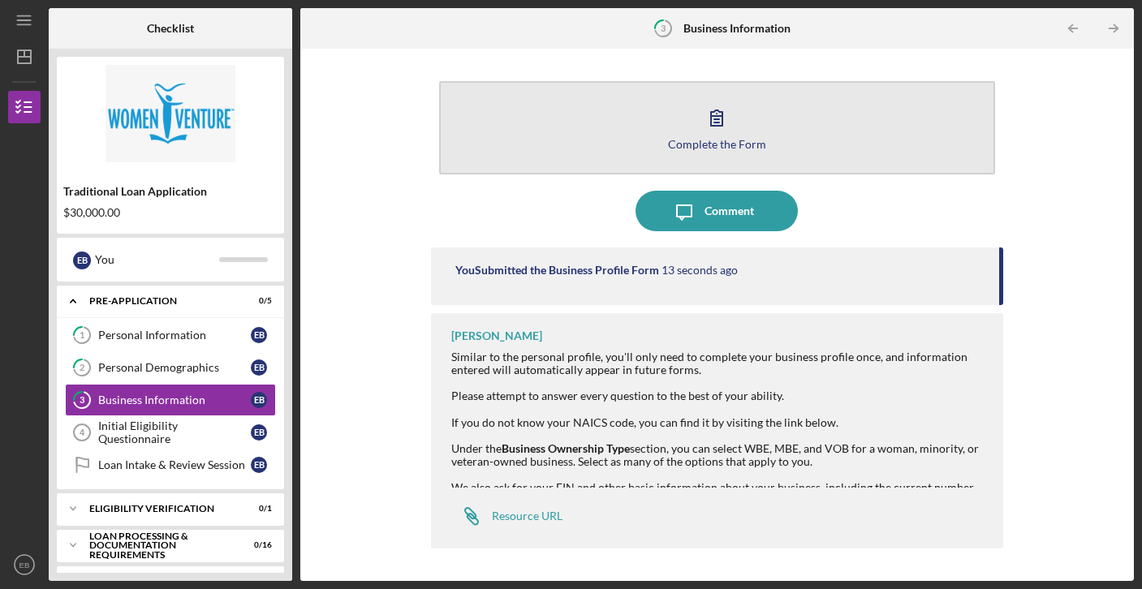
click at [778, 106] on button "Complete the Form Form" at bounding box center [717, 127] width 556 height 93
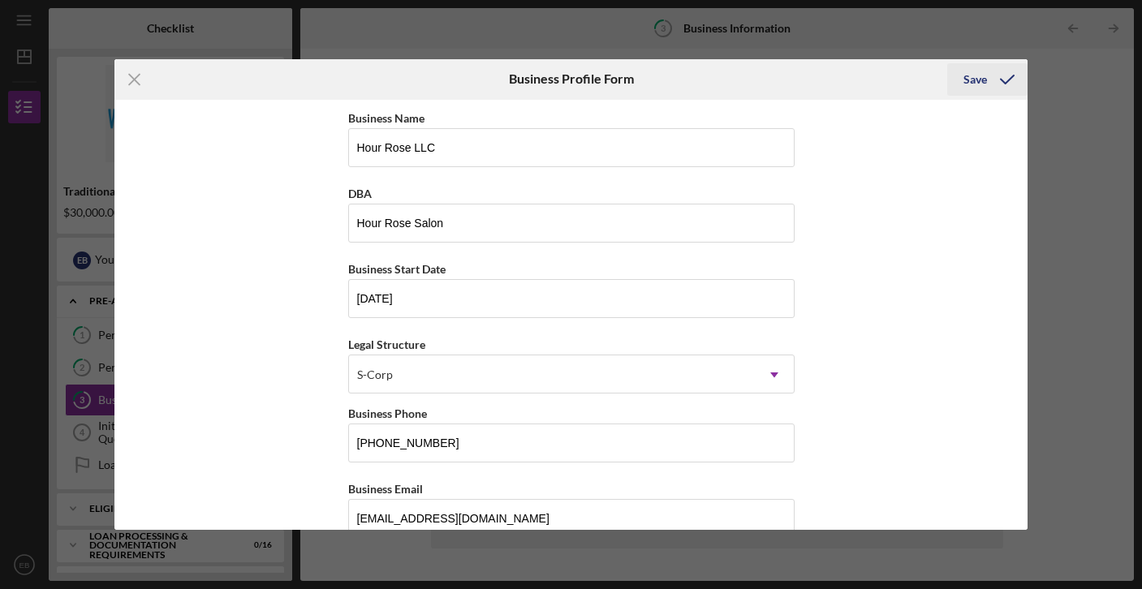
click at [983, 84] on div "Save" at bounding box center [975, 79] width 24 height 32
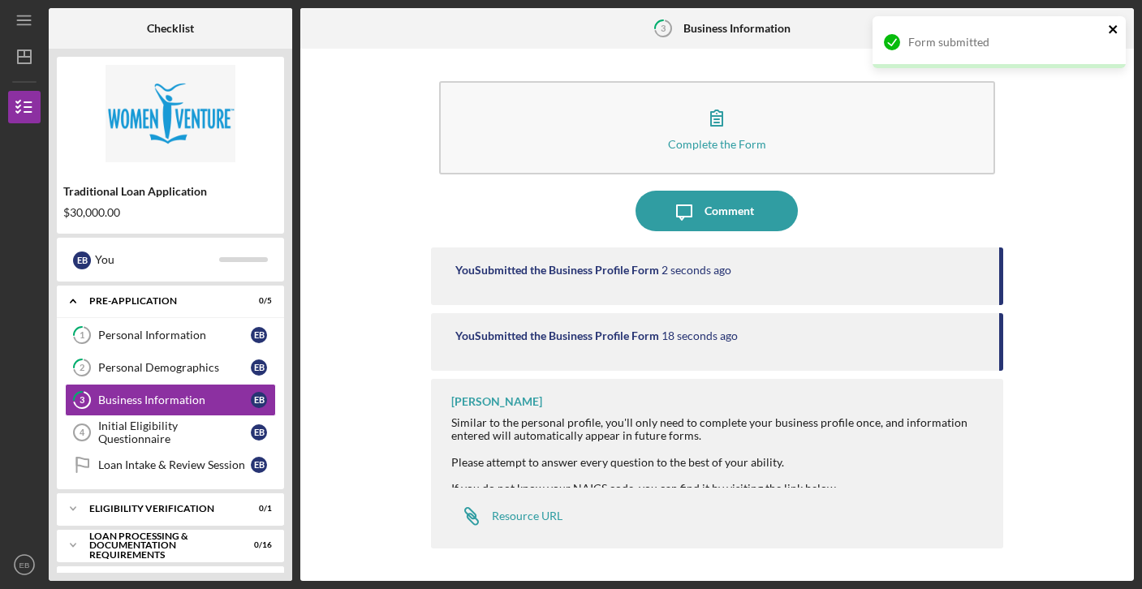
click at [1117, 36] on button "close" at bounding box center [1113, 30] width 11 height 15
click at [1118, 25] on icon "Icon/Table Pagination Arrow" at bounding box center [1113, 29] width 37 height 37
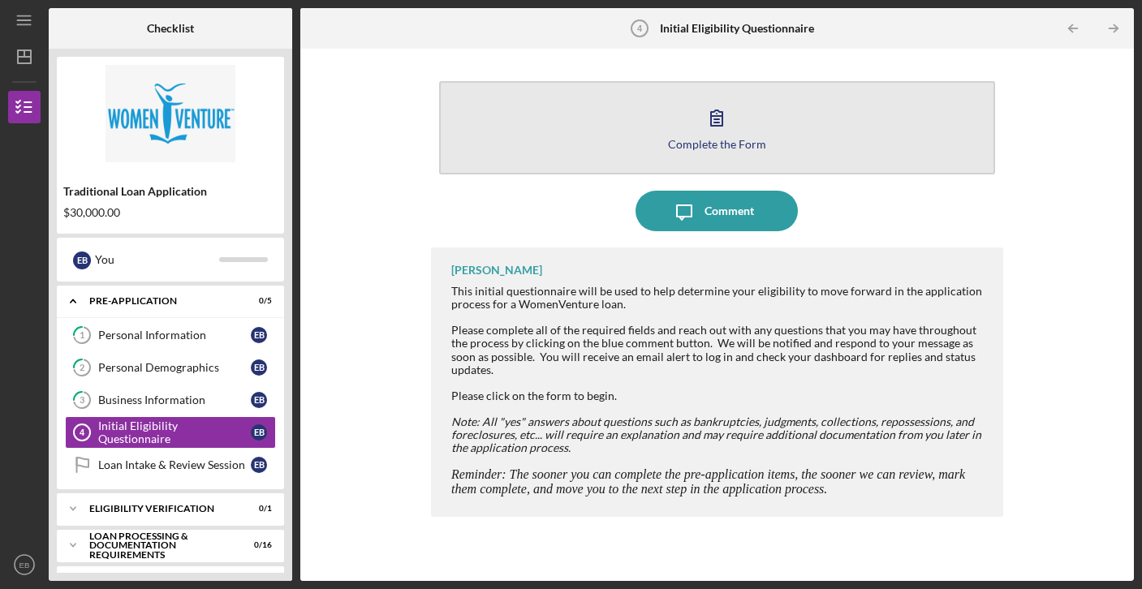
click at [743, 123] on button "Complete the Form Form" at bounding box center [717, 127] width 556 height 93
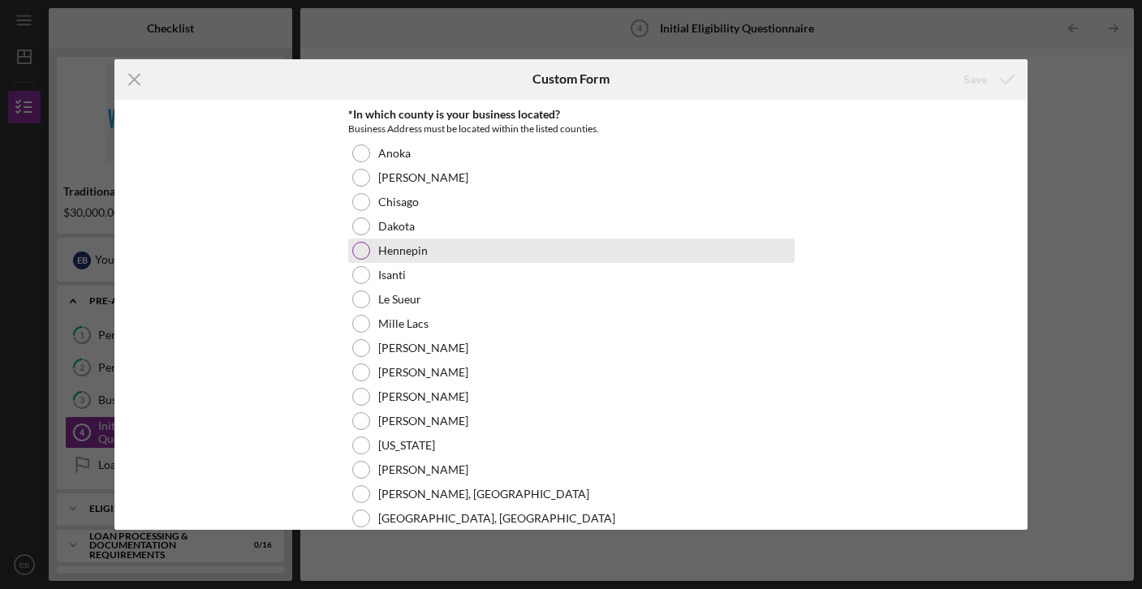
click at [363, 250] on div at bounding box center [361, 251] width 18 height 18
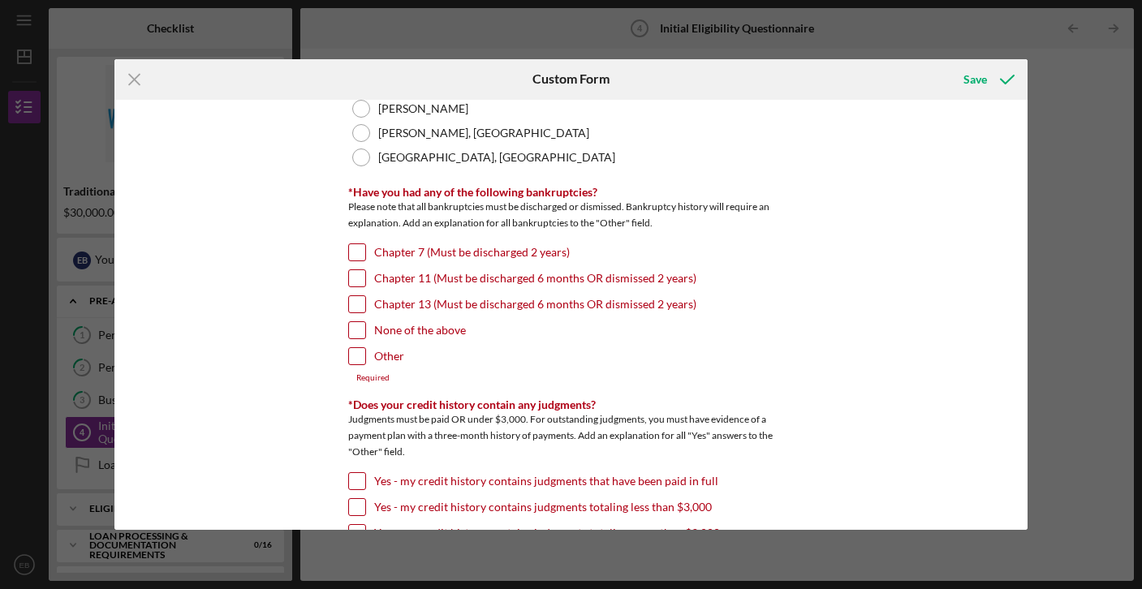
scroll to position [364, 0]
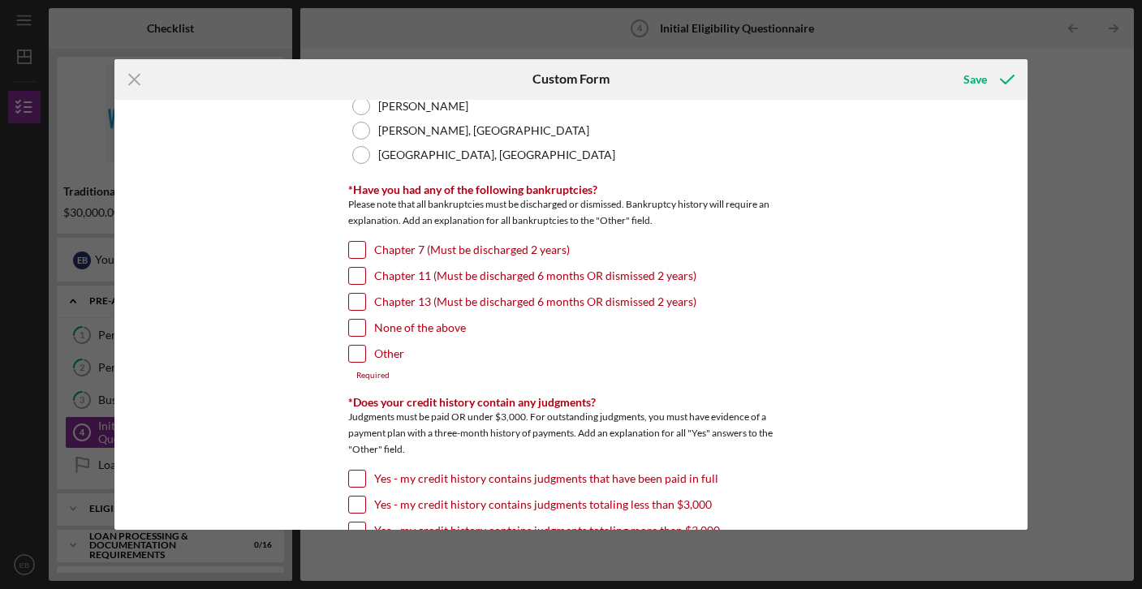
click at [355, 333] on input "None of the above" at bounding box center [357, 328] width 16 height 16
checkbox input "true"
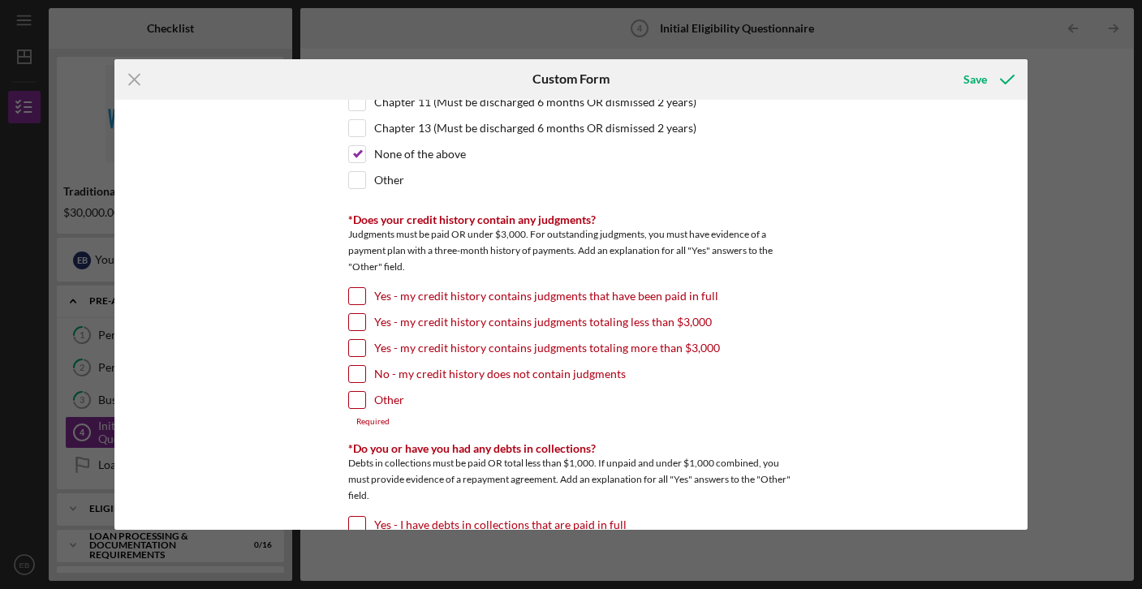
scroll to position [540, 0]
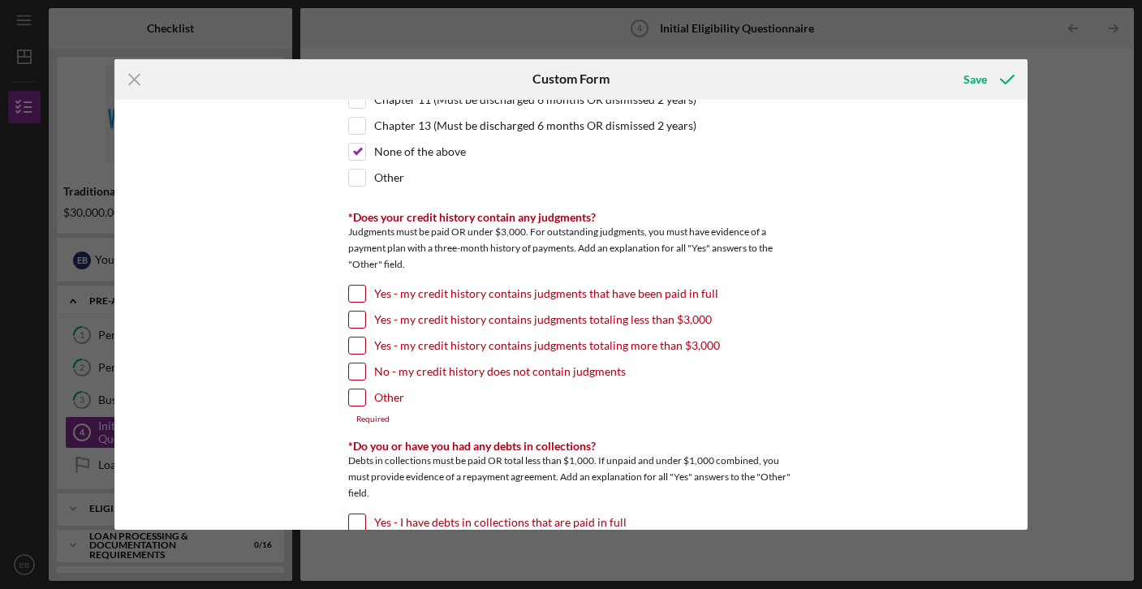
click at [352, 376] on input "No - my credit history does not contain judgments" at bounding box center [357, 372] width 16 height 16
checkbox input "true"
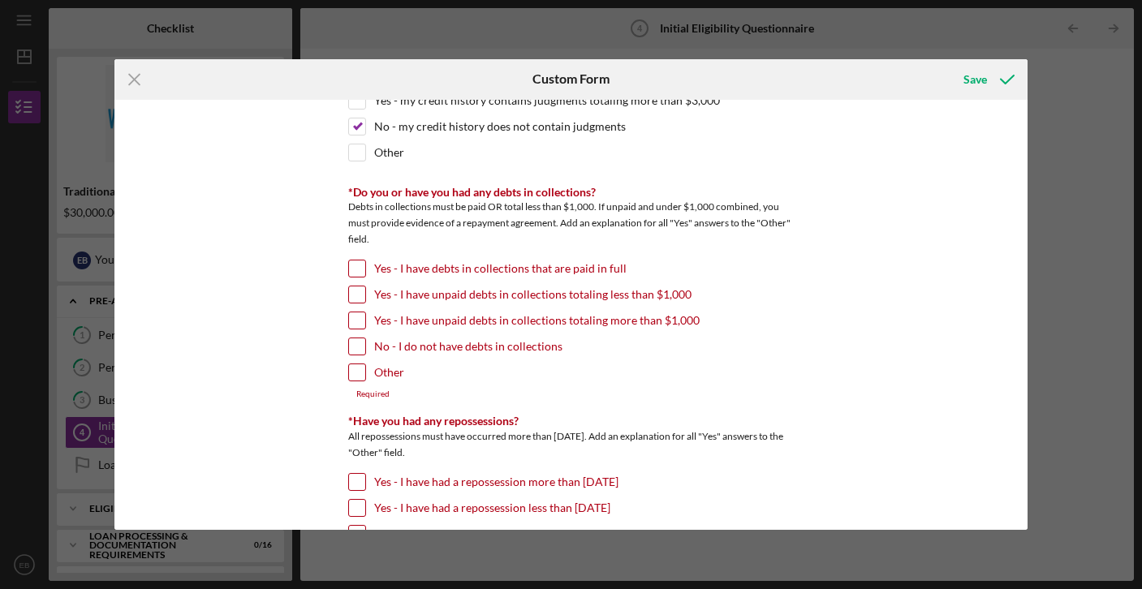
scroll to position [788, 0]
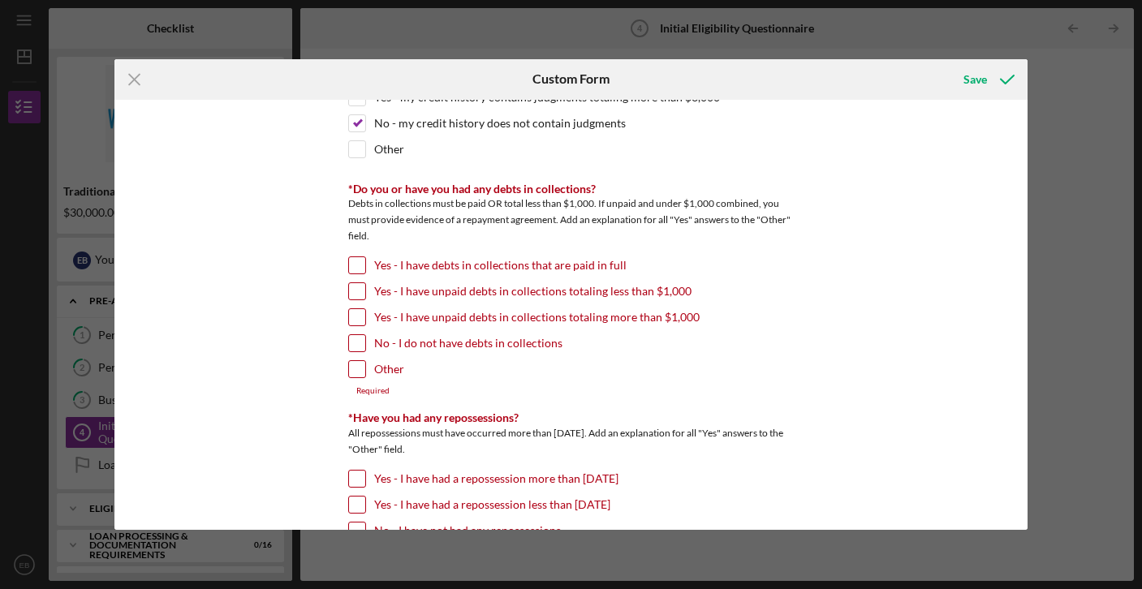
click at [348, 342] on div at bounding box center [357, 343] width 18 height 18
click at [355, 346] on input "No - I do not have debts in collections" at bounding box center [357, 343] width 16 height 16
checkbox input "true"
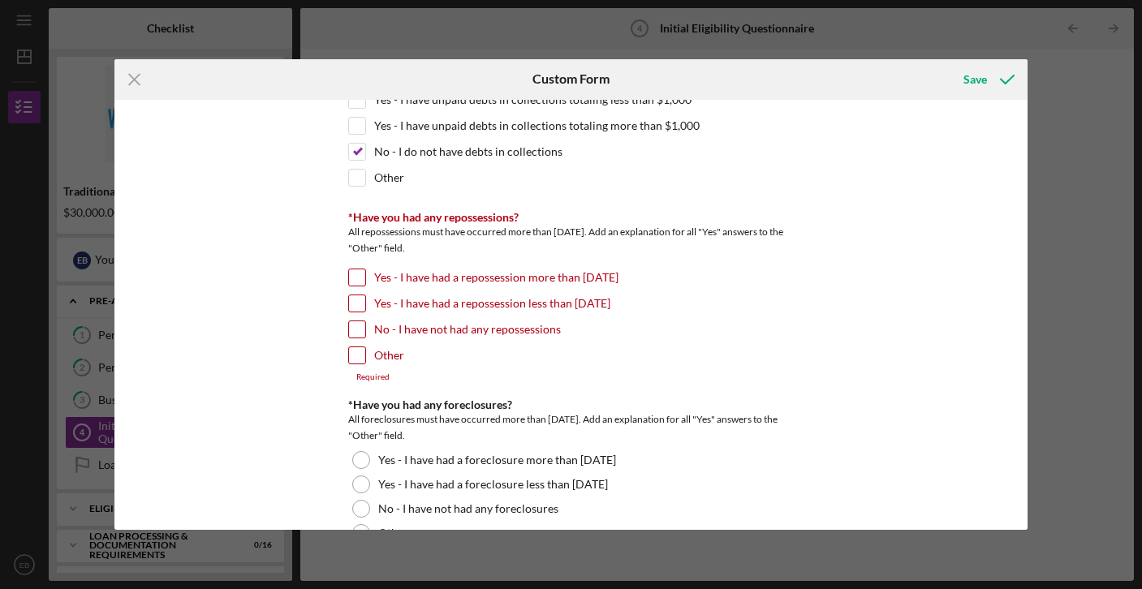
scroll to position [986, 0]
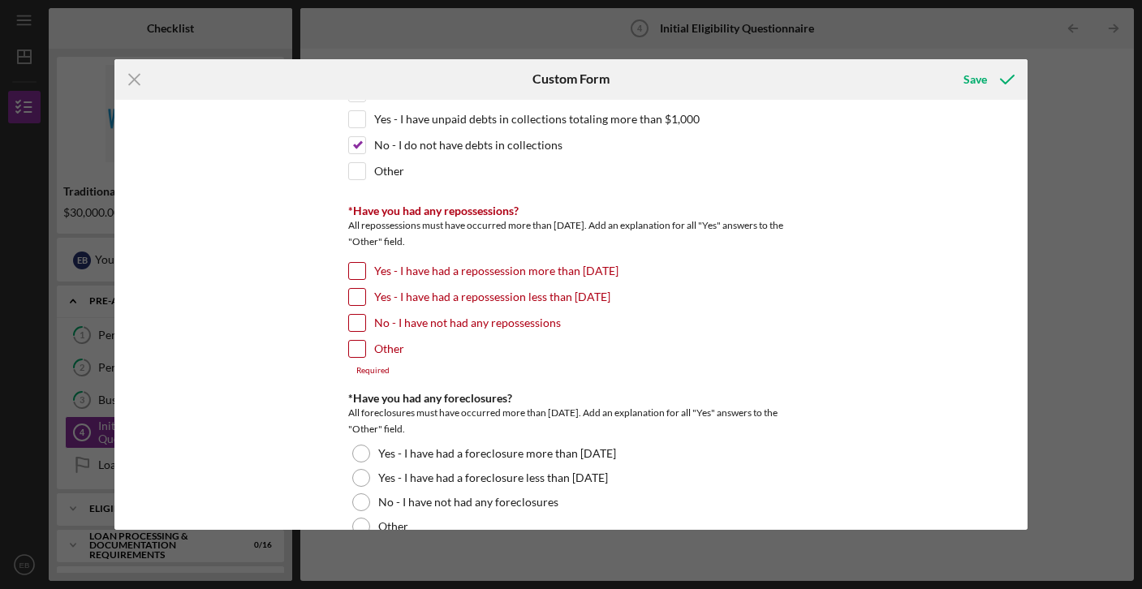
click at [348, 323] on div at bounding box center [357, 323] width 18 height 18
click at [354, 325] on input "No - I have not had any repossessions" at bounding box center [357, 323] width 16 height 16
checkbox input "true"
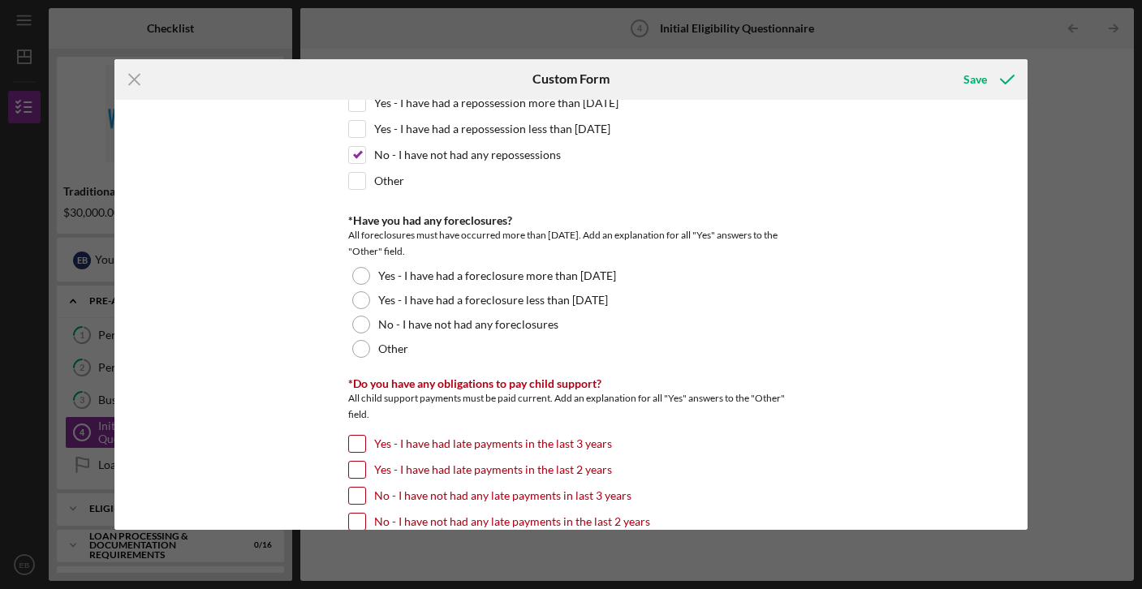
scroll to position [1155, 0]
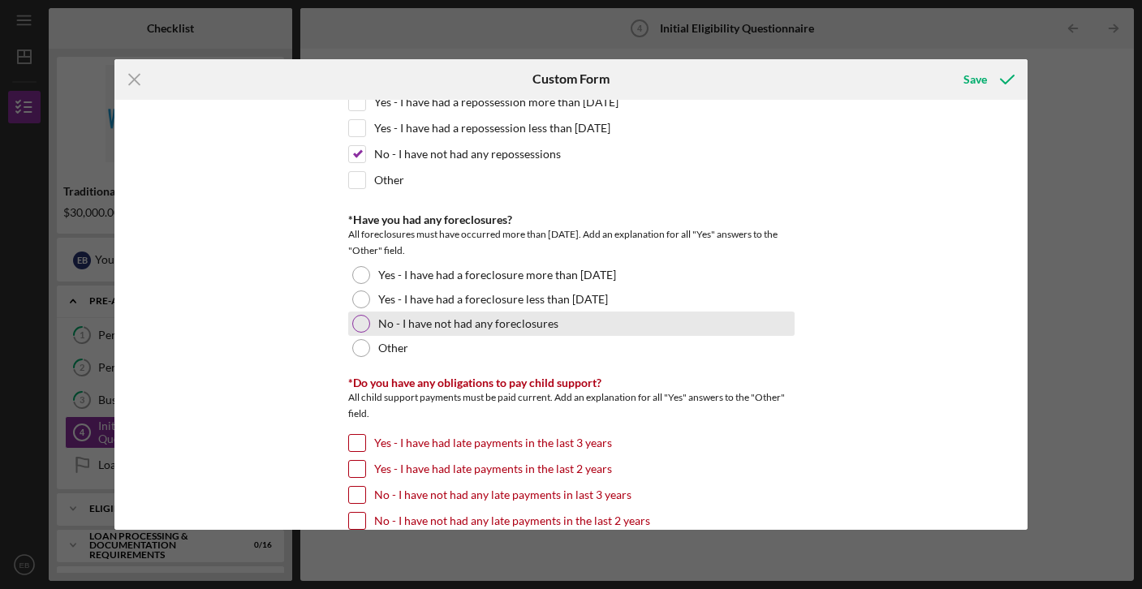
click at [354, 328] on div at bounding box center [361, 324] width 18 height 18
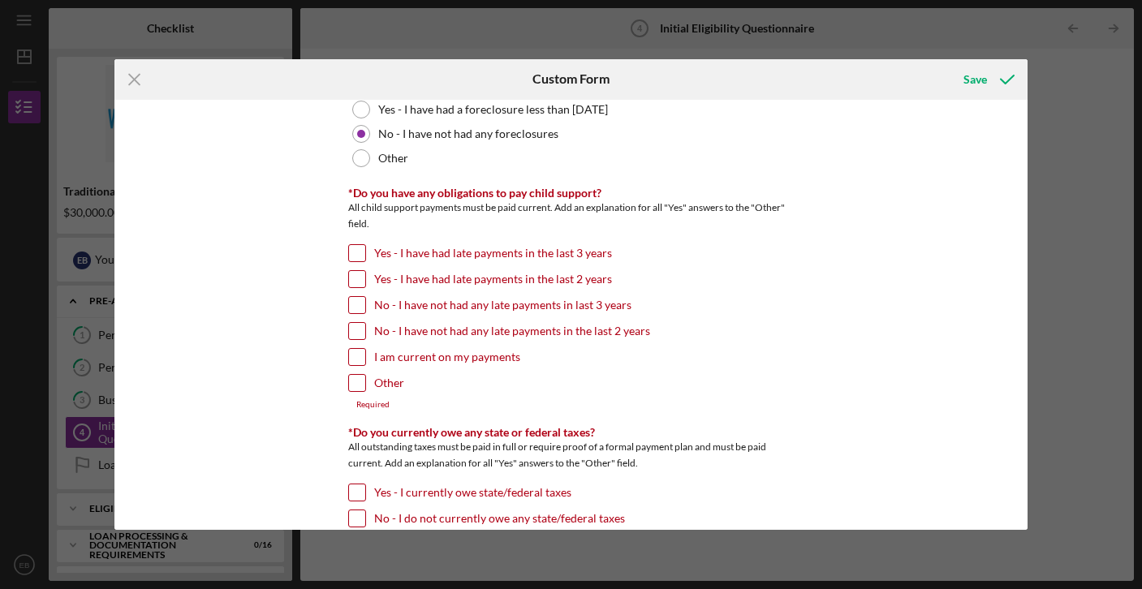
scroll to position [1354, 0]
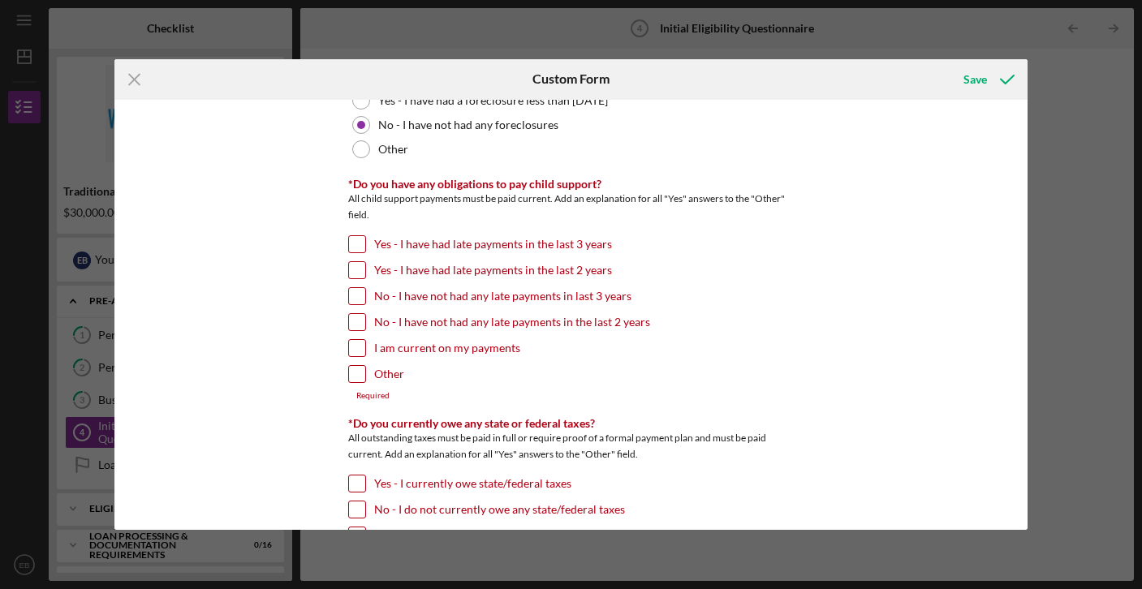
click at [354, 372] on input "Other" at bounding box center [357, 374] width 16 height 16
checkbox input "true"
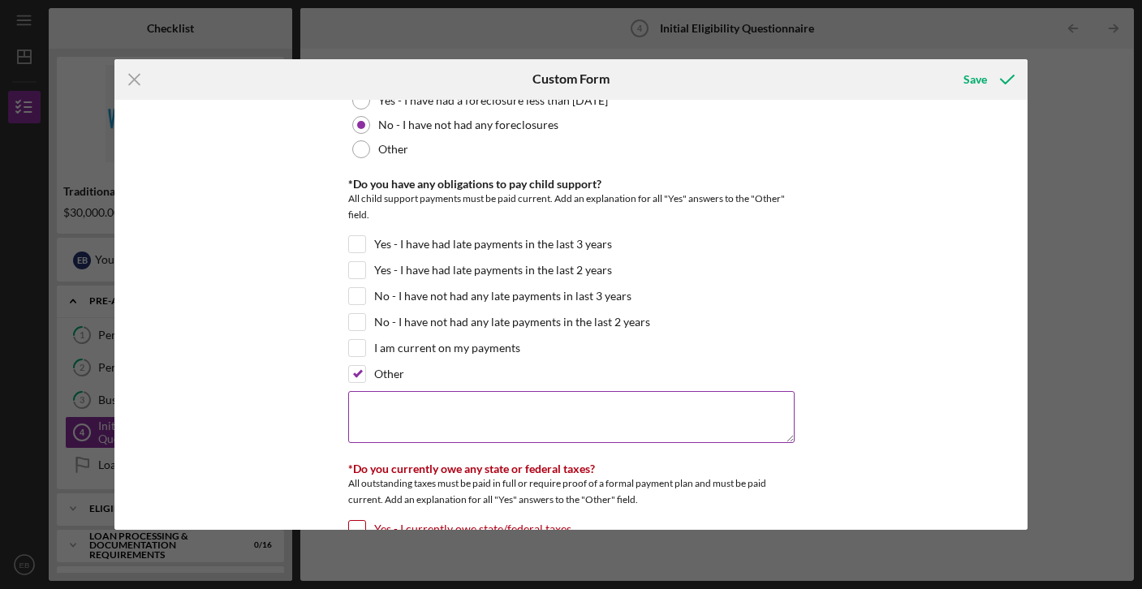
click at [382, 407] on textarea at bounding box center [571, 417] width 446 height 52
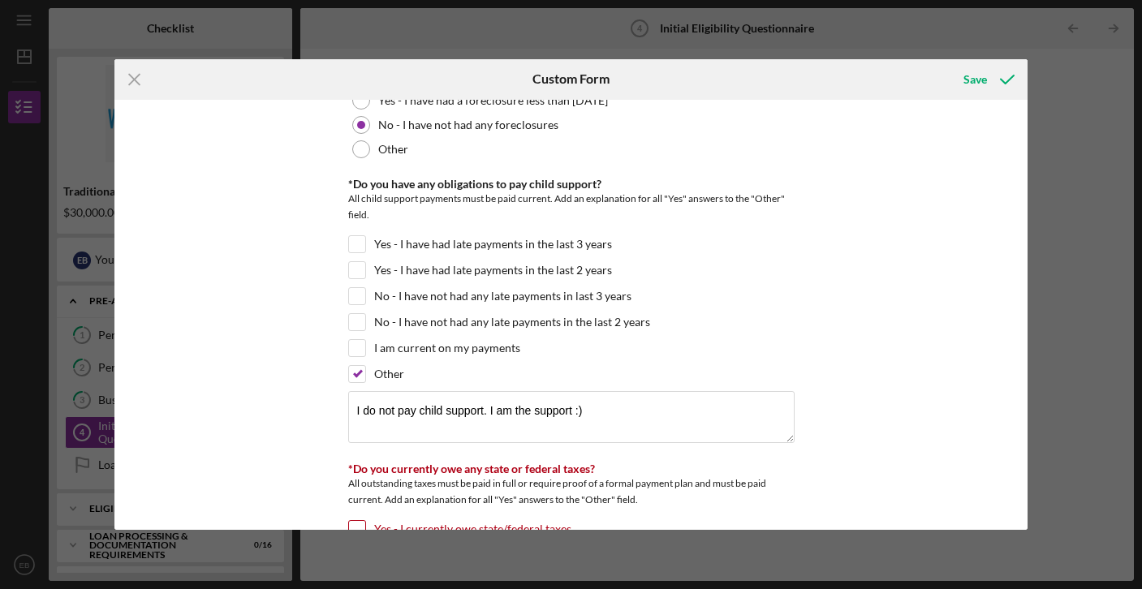
click at [1071, 356] on div "Icon/Menu Close Custom Form Save *In which county is your business located? Bus…" at bounding box center [571, 294] width 1142 height 589
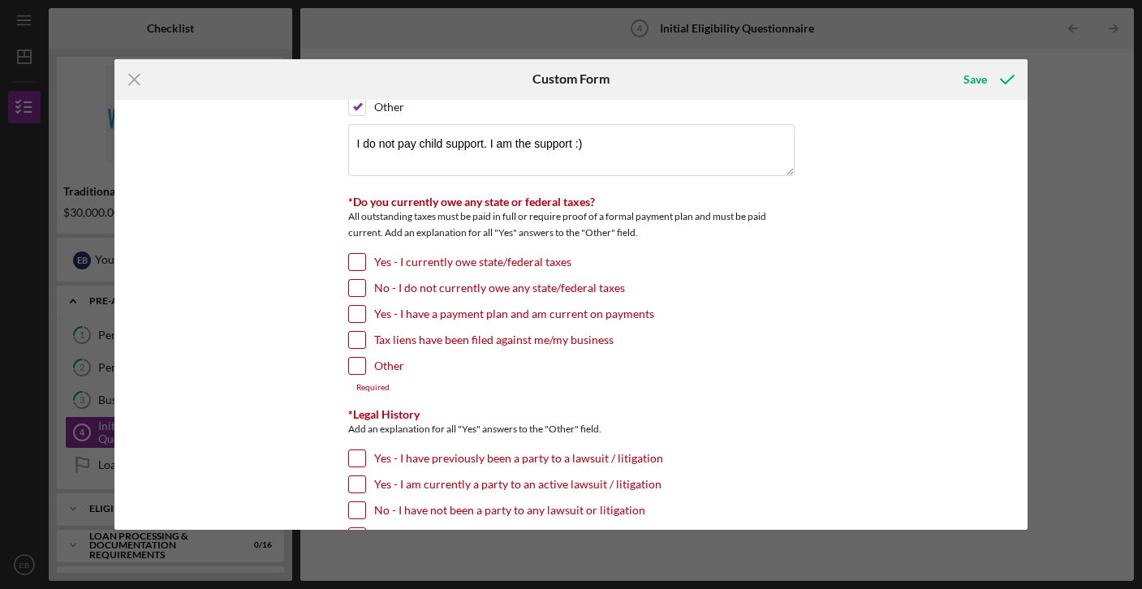
scroll to position [1622, 0]
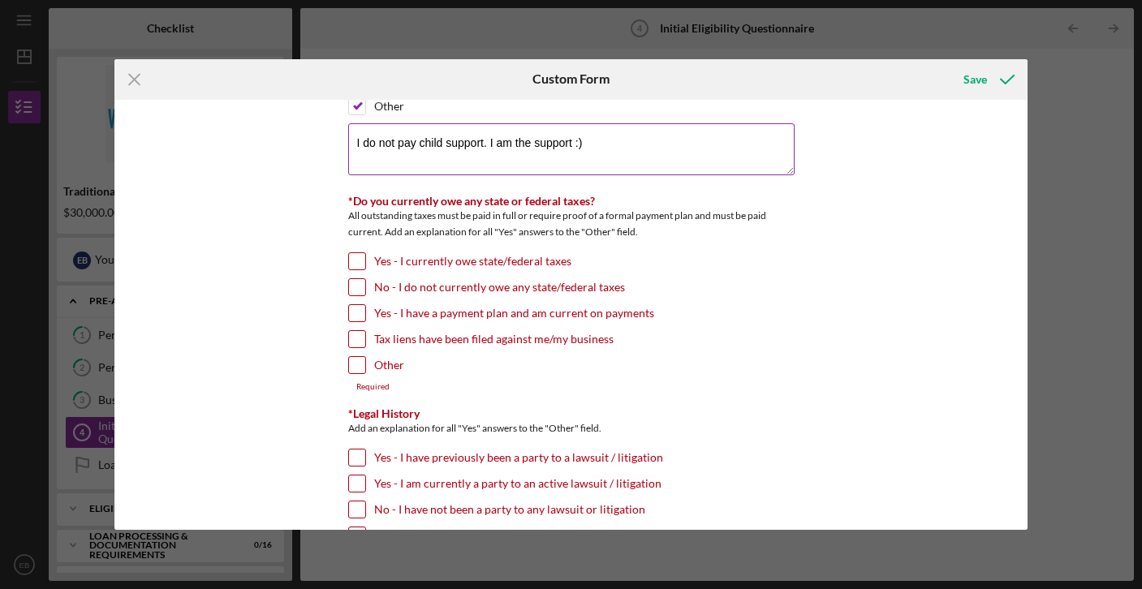
drag, startPoint x: 589, startPoint y: 146, endPoint x: 485, endPoint y: 144, distance: 104.7
click at [485, 144] on textarea "I do not pay child support. I am the support :)" at bounding box center [571, 149] width 446 height 52
type textarea "I do not pay child support."
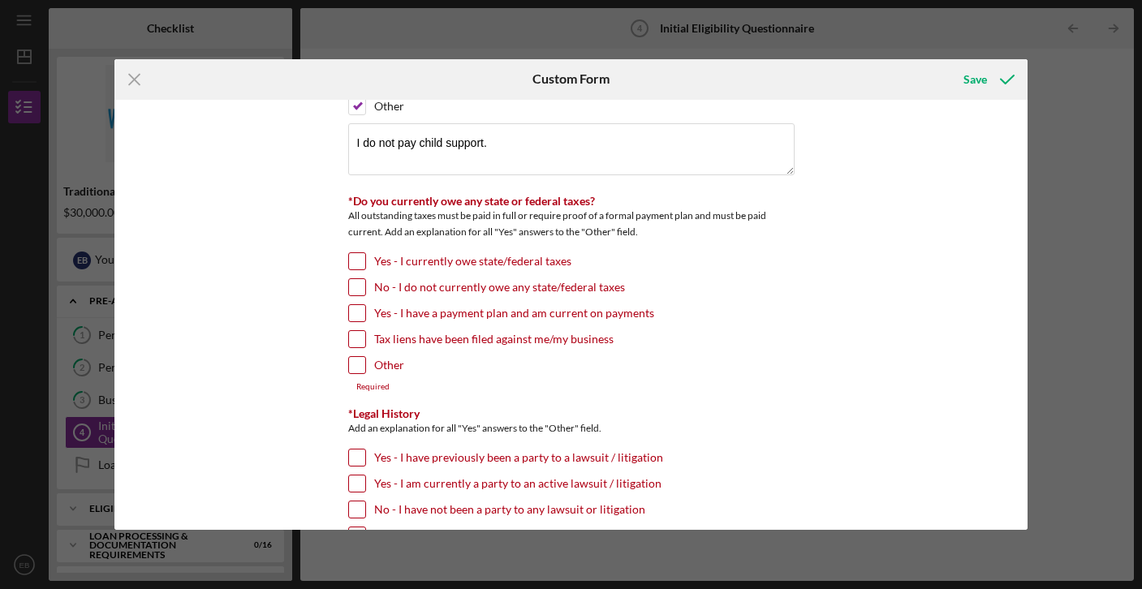
click at [301, 268] on div "*In which county is your business located? Business Address must be located wit…" at bounding box center [571, 315] width 914 height 431
click at [355, 282] on input "No - I do not currently owe any state/federal taxes" at bounding box center [357, 287] width 16 height 16
checkbox input "true"
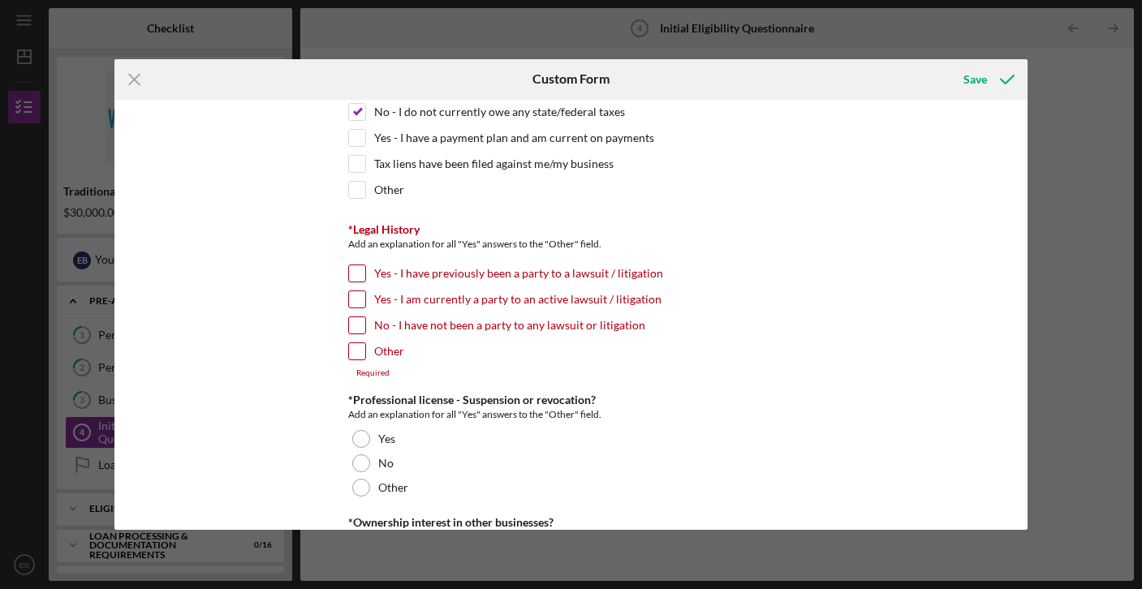
scroll to position [1801, 0]
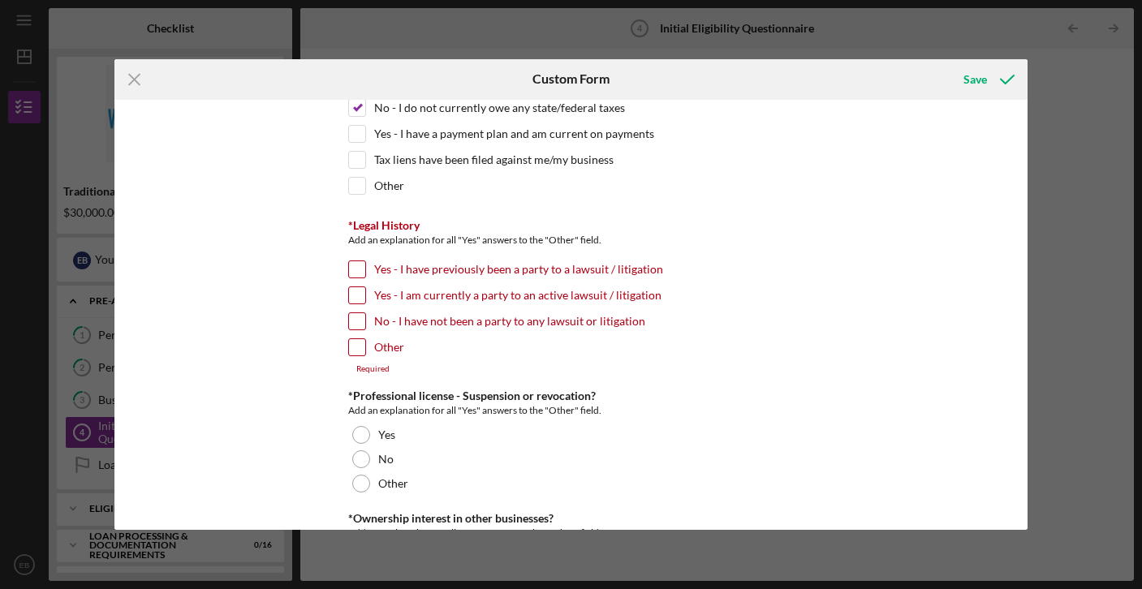
click at [354, 321] on input "No - I have not been a party to any lawsuit or litigation" at bounding box center [357, 321] width 16 height 16
checkbox input "true"
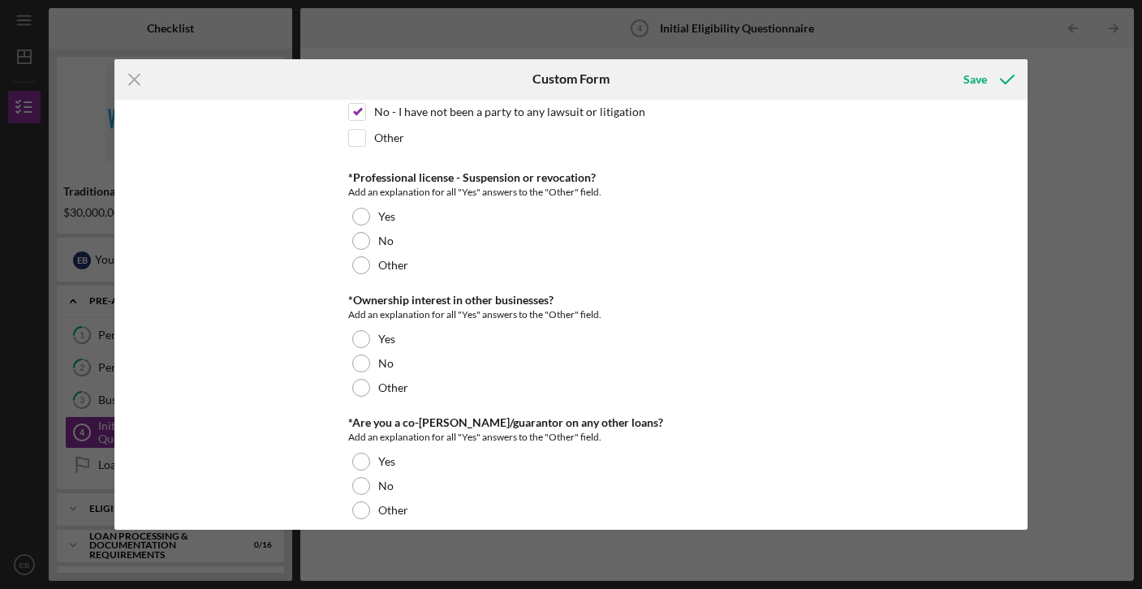
scroll to position [2014, 0]
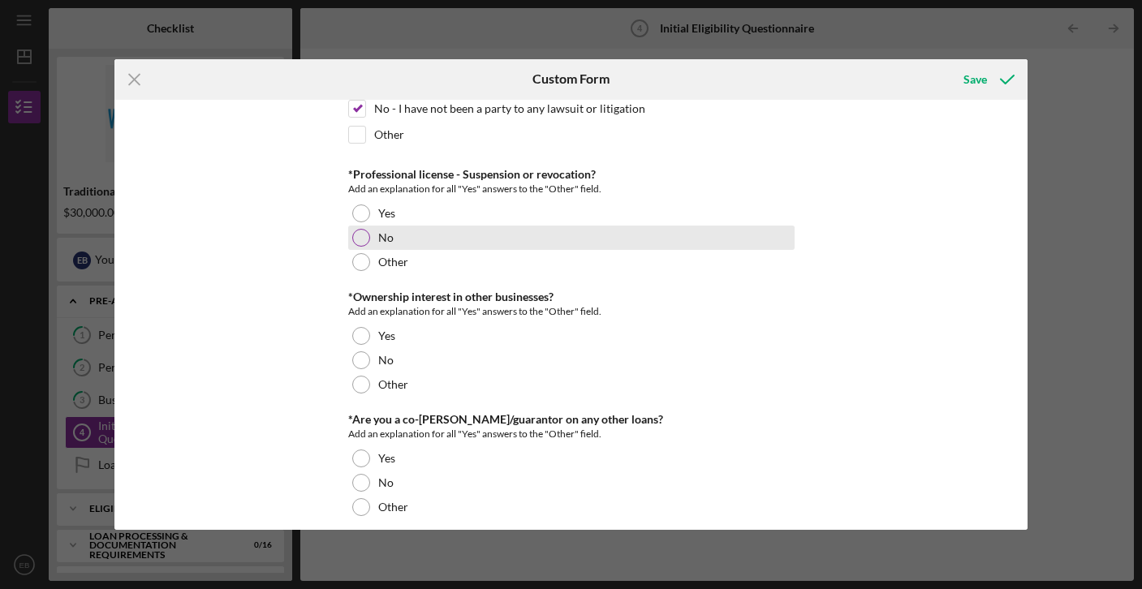
click at [358, 239] on div at bounding box center [361, 238] width 18 height 18
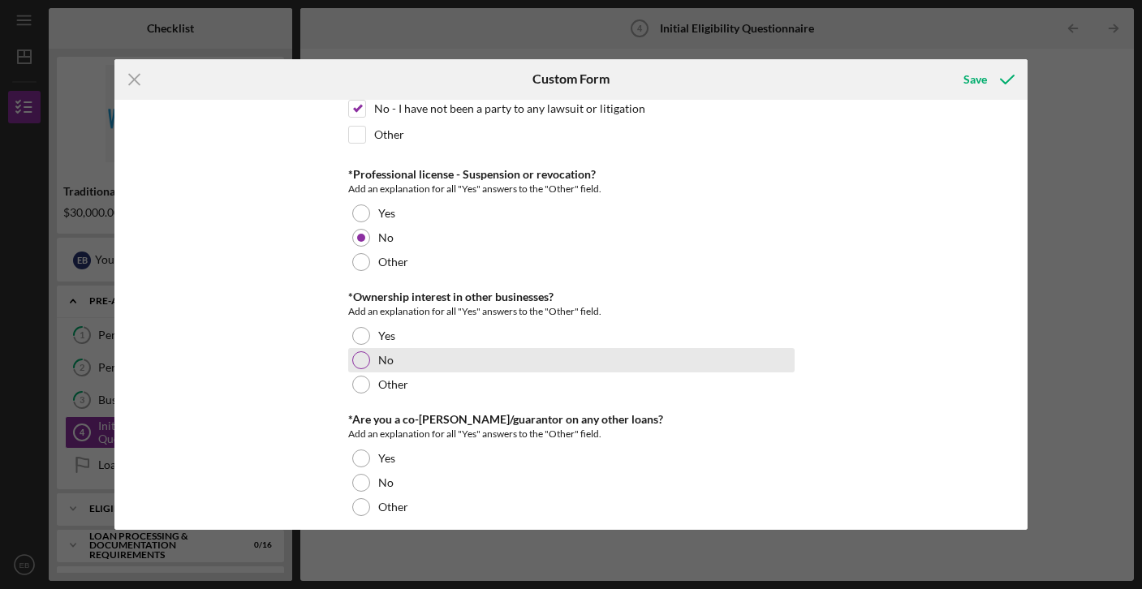
click at [360, 356] on div at bounding box center [361, 360] width 18 height 18
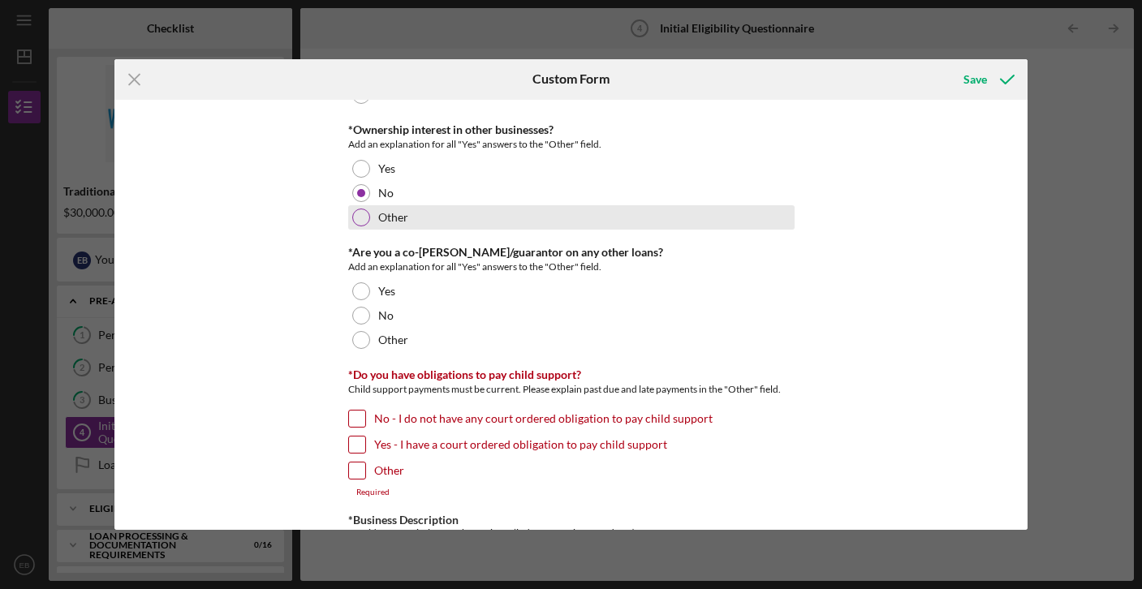
scroll to position [2188, 0]
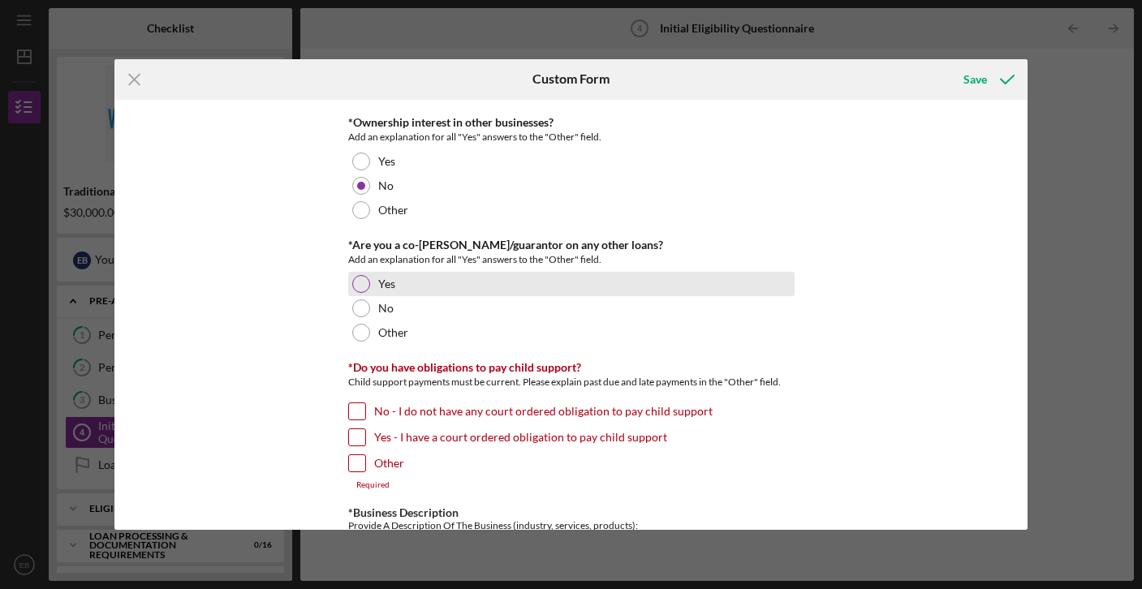
click at [357, 283] on div at bounding box center [361, 284] width 18 height 18
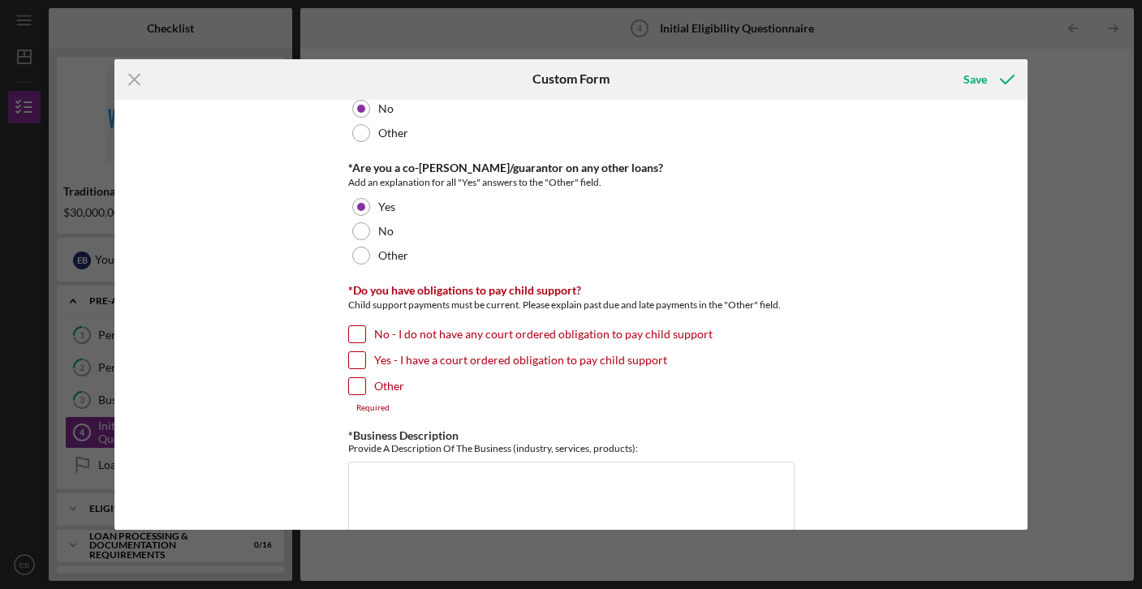
scroll to position [2262, 0]
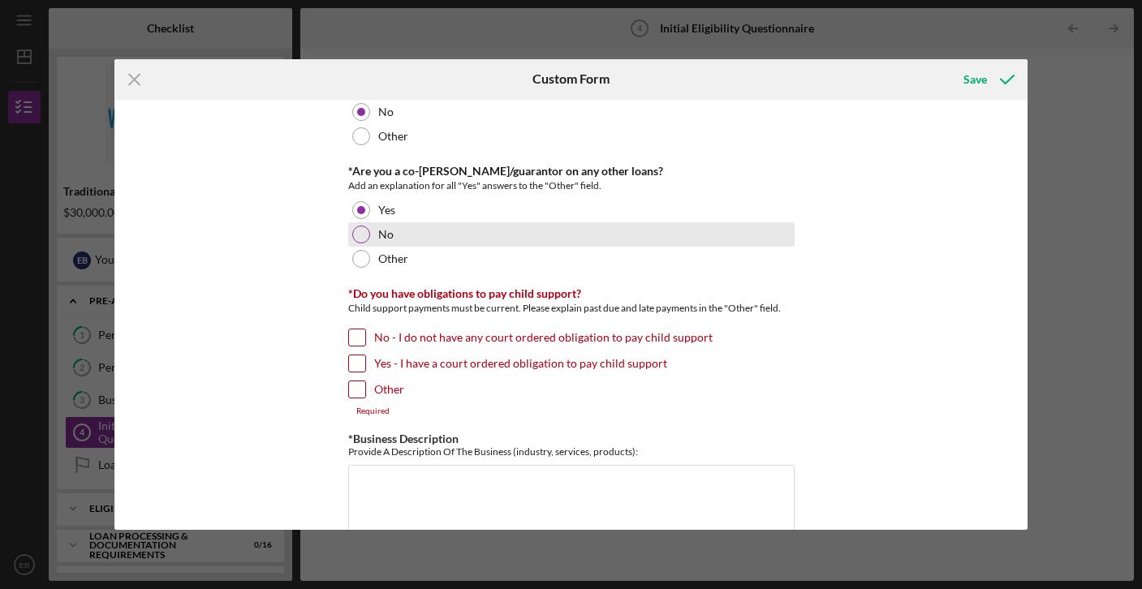
click at [374, 231] on div "No" at bounding box center [571, 234] width 446 height 24
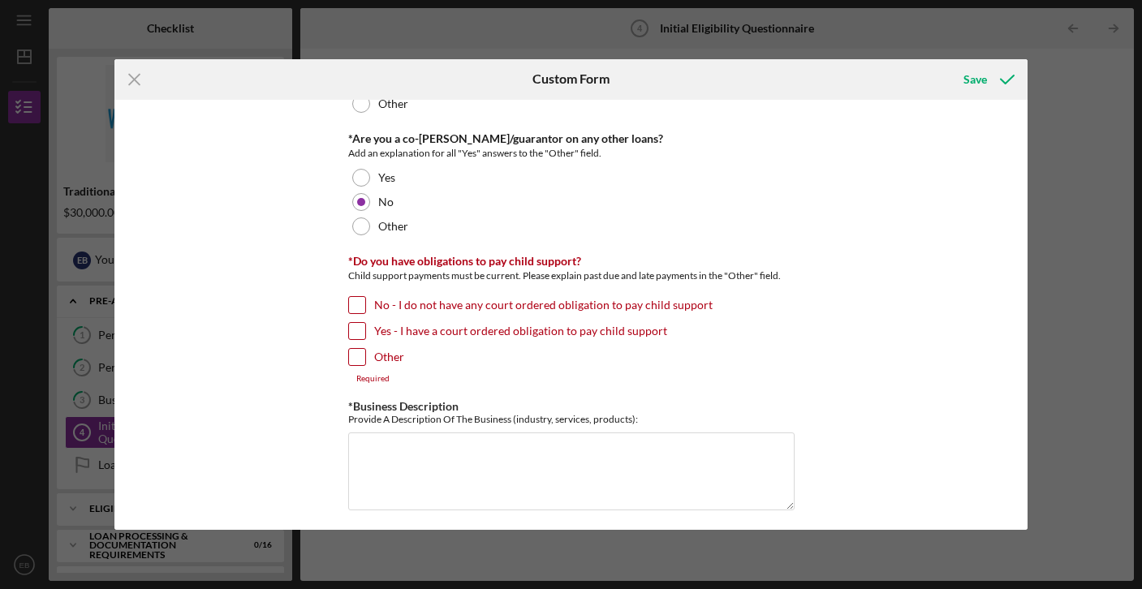
scroll to position [2312, 0]
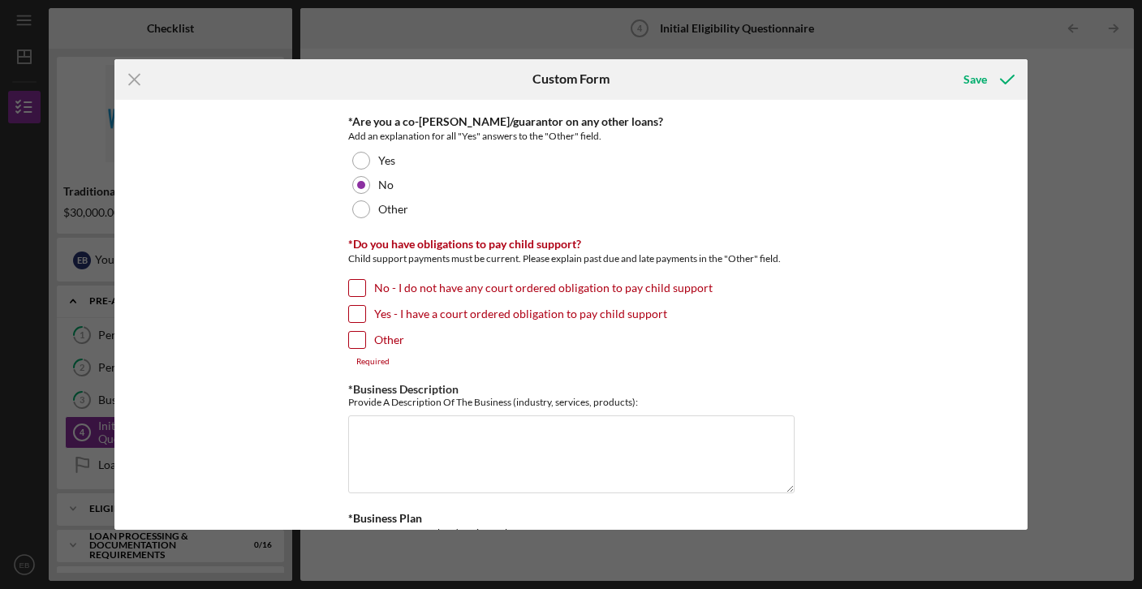
click at [350, 289] on input "No - I do not have any court ordered obligation to pay child support" at bounding box center [357, 288] width 16 height 16
checkbox input "true"
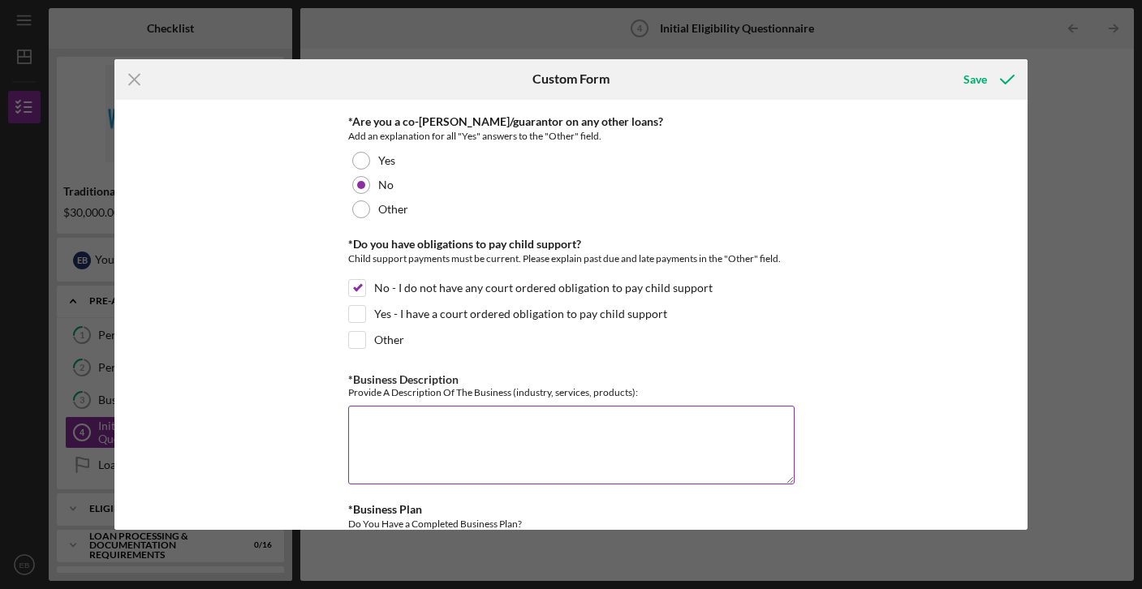
click at [394, 440] on textarea "*Business Description" at bounding box center [571, 445] width 446 height 78
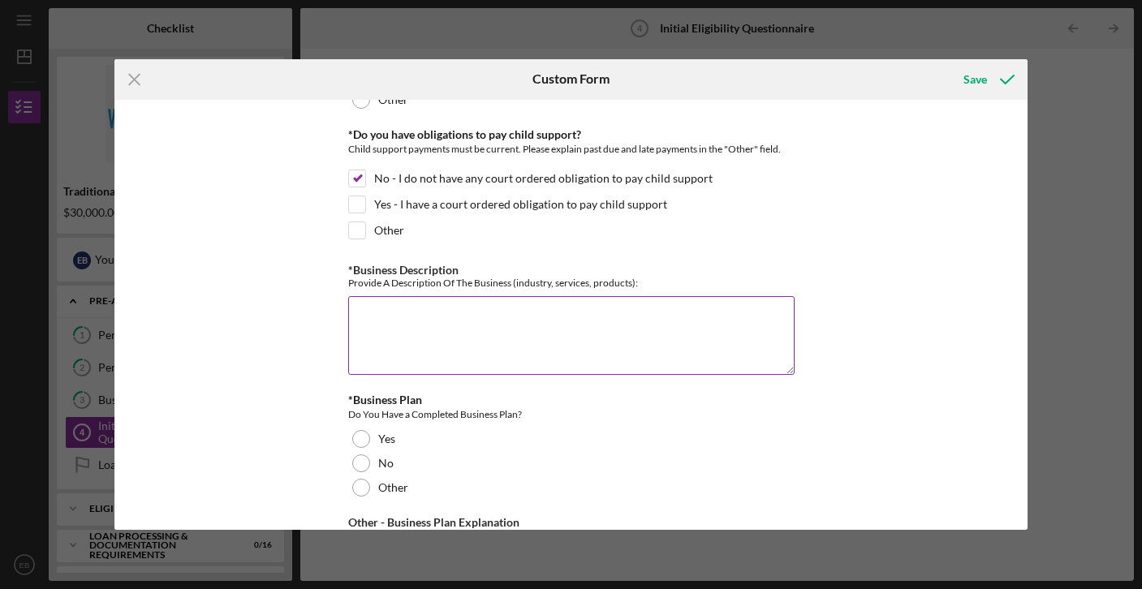
scroll to position [2450, 0]
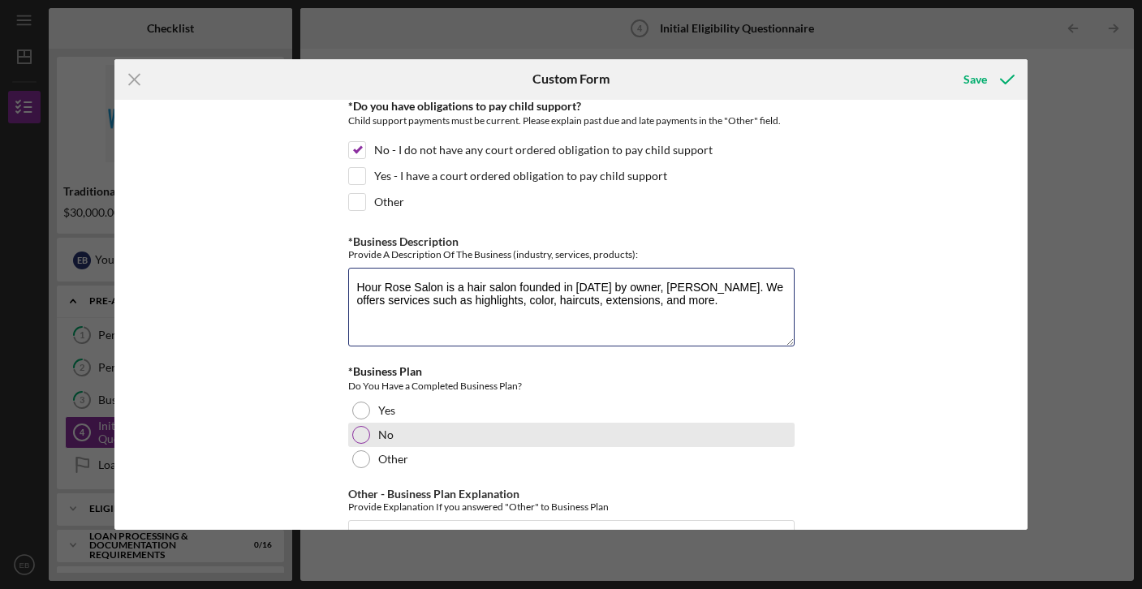
type textarea "Hour Rose Salon is a hair salon founded in [DATE] by owner, [PERSON_NAME]. We o…"
click at [359, 428] on div at bounding box center [361, 435] width 18 height 18
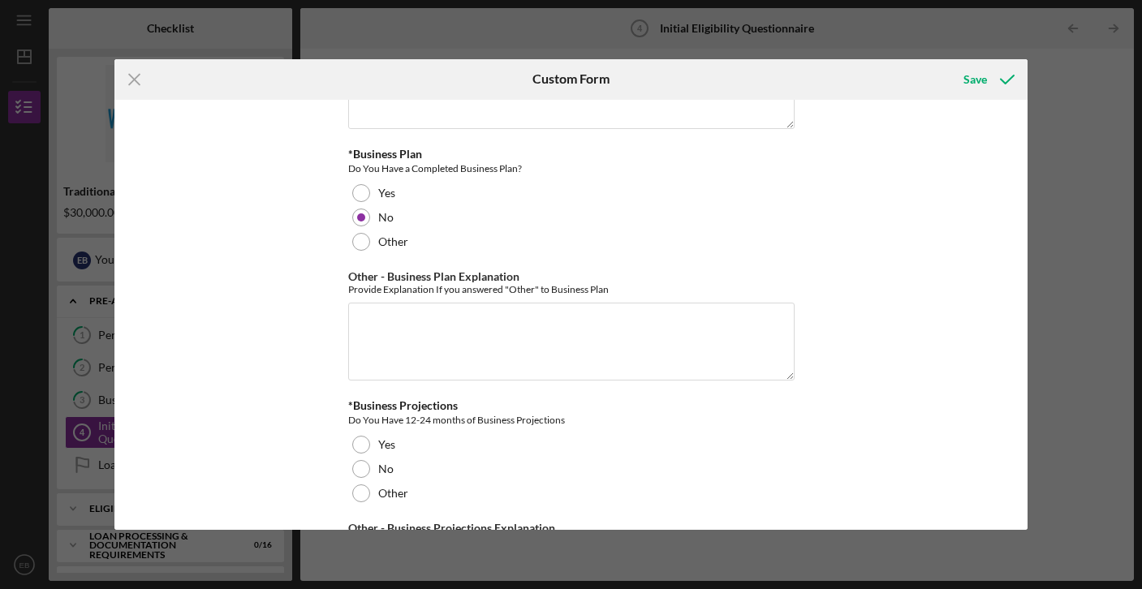
scroll to position [2678, 0]
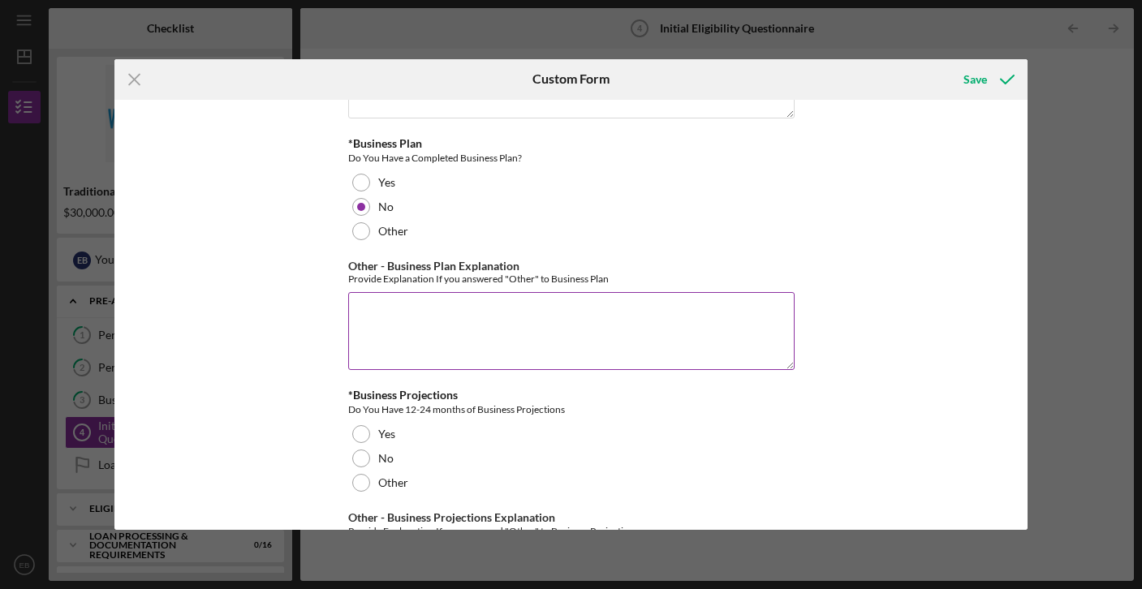
click at [424, 309] on textarea "Other - Business Plan Explanation" at bounding box center [571, 331] width 446 height 78
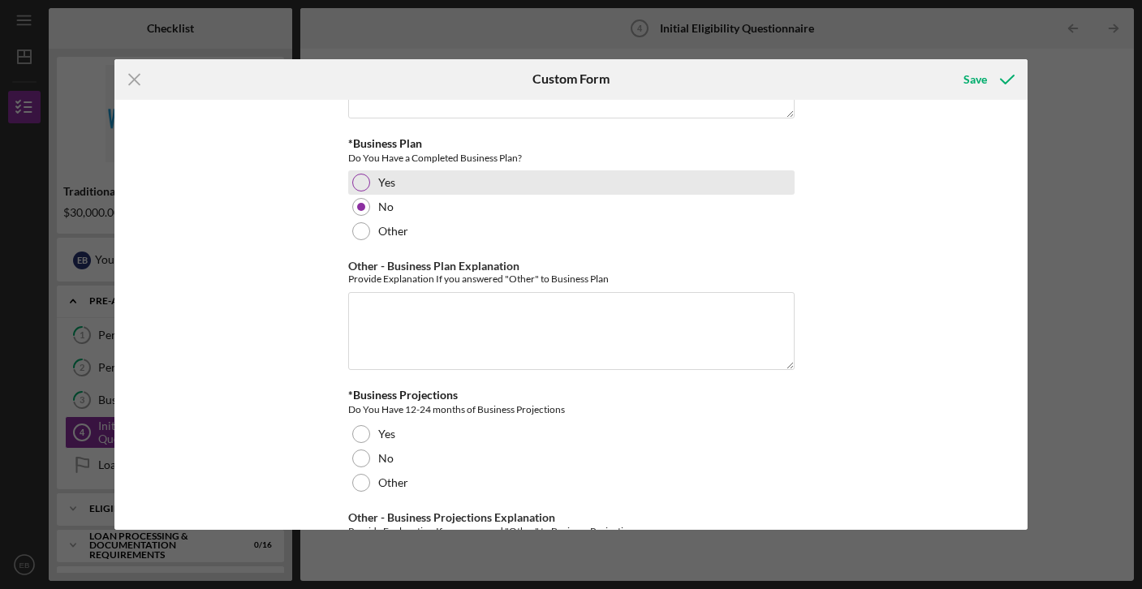
click at [359, 191] on div "Yes" at bounding box center [571, 182] width 446 height 24
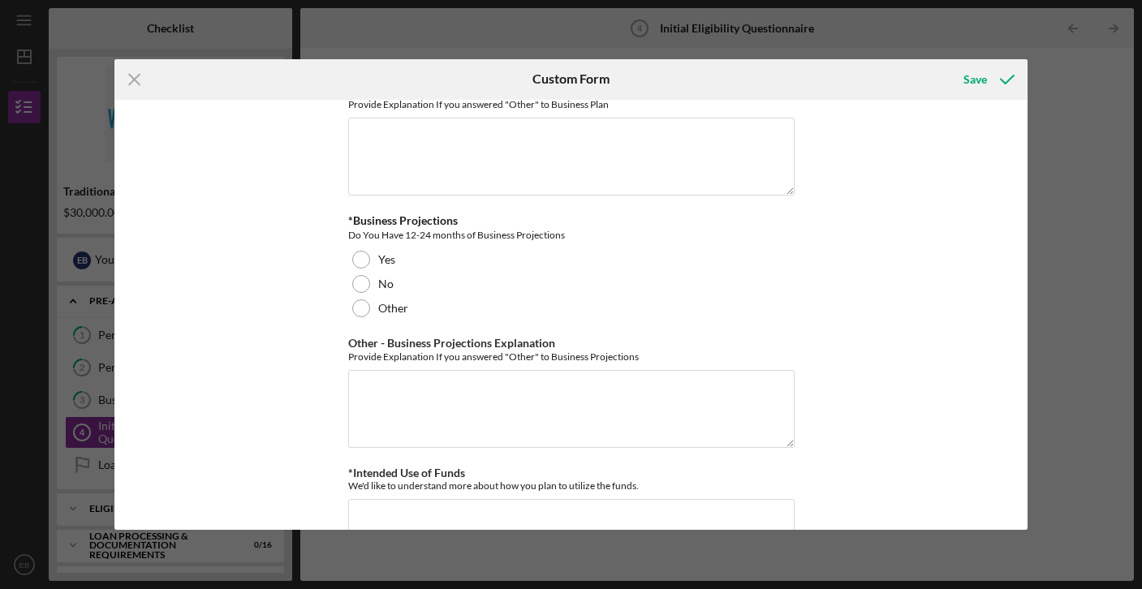
scroll to position [2856, 0]
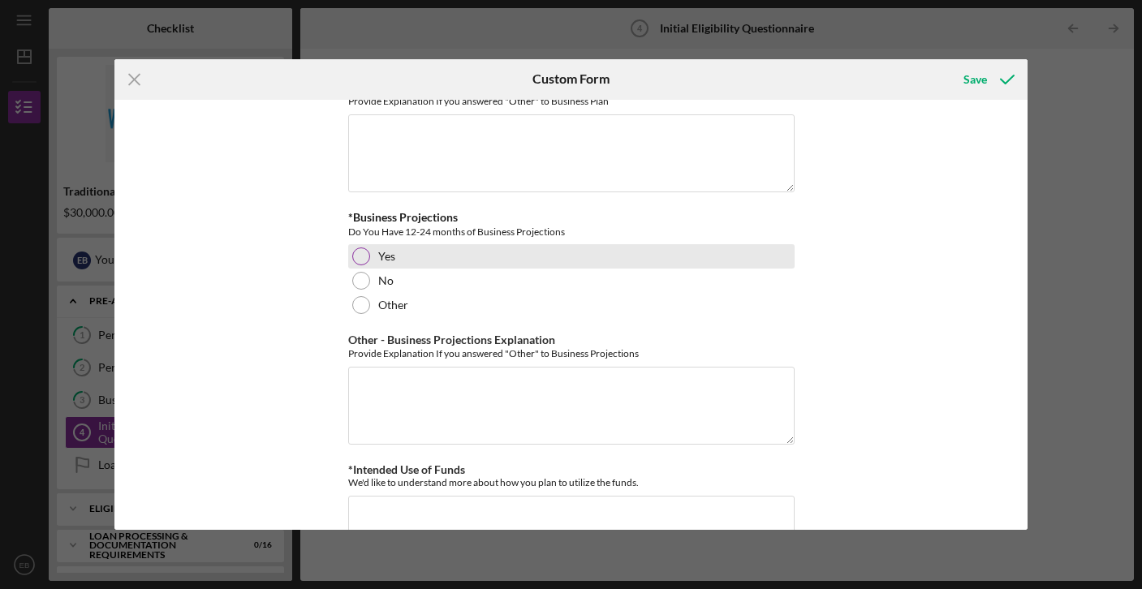
click at [360, 259] on div at bounding box center [361, 257] width 18 height 18
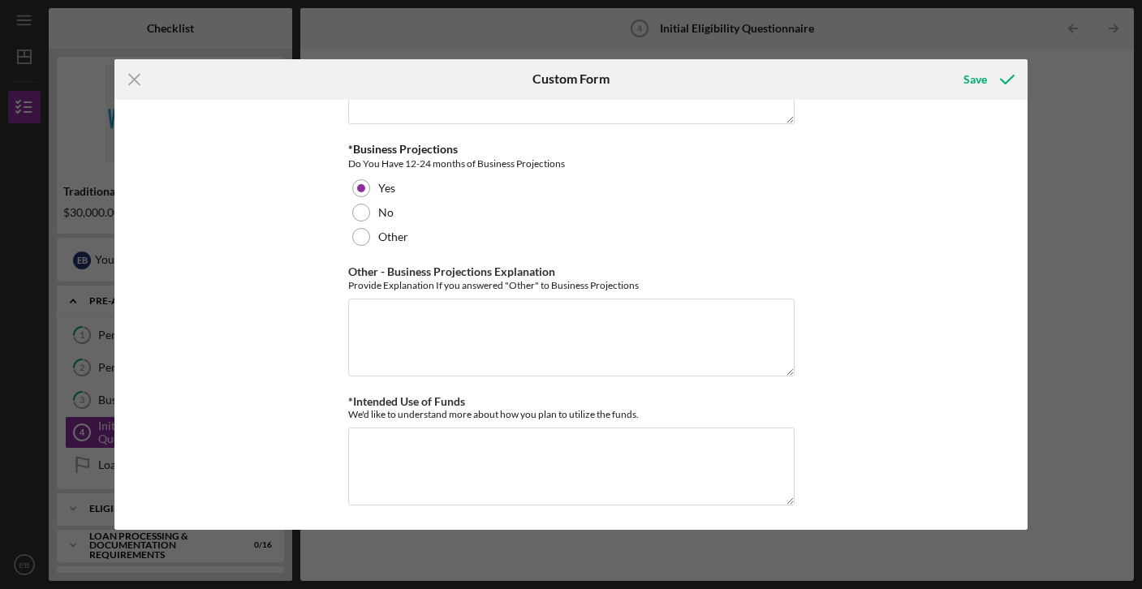
scroll to position [2924, 0]
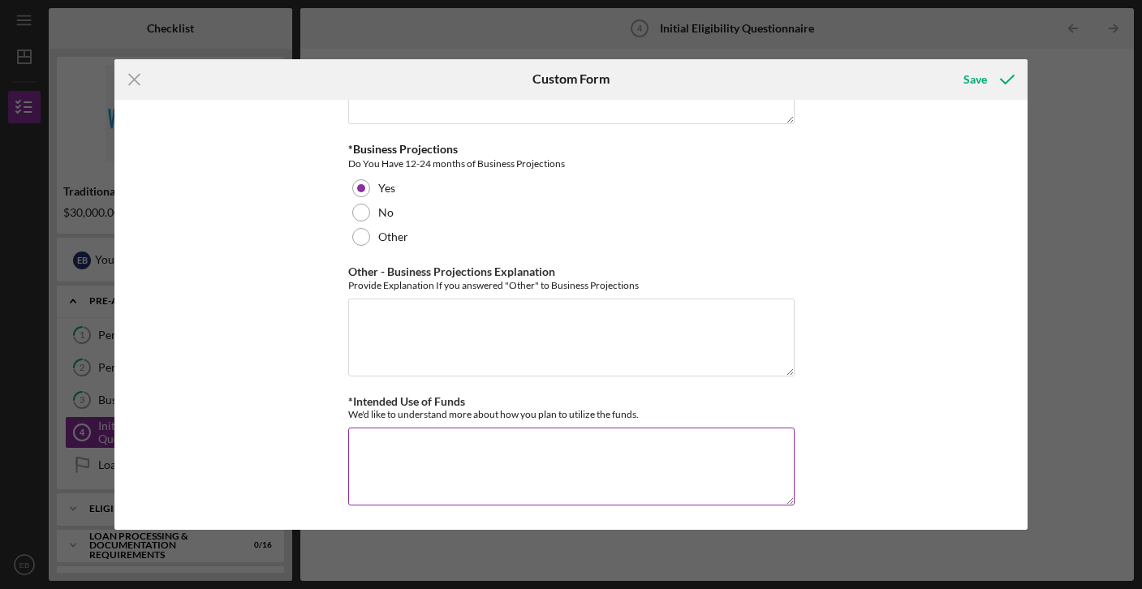
click at [369, 448] on textarea "*Intended Use of Funds" at bounding box center [571, 467] width 446 height 78
click at [644, 448] on textarea "I plan to use the funds to build out the expansion of a 3rd location" at bounding box center [571, 467] width 446 height 78
click at [732, 452] on textarea "I plan to use the funds to build out the expansion of a 3rd salon location" at bounding box center [571, 467] width 446 height 78
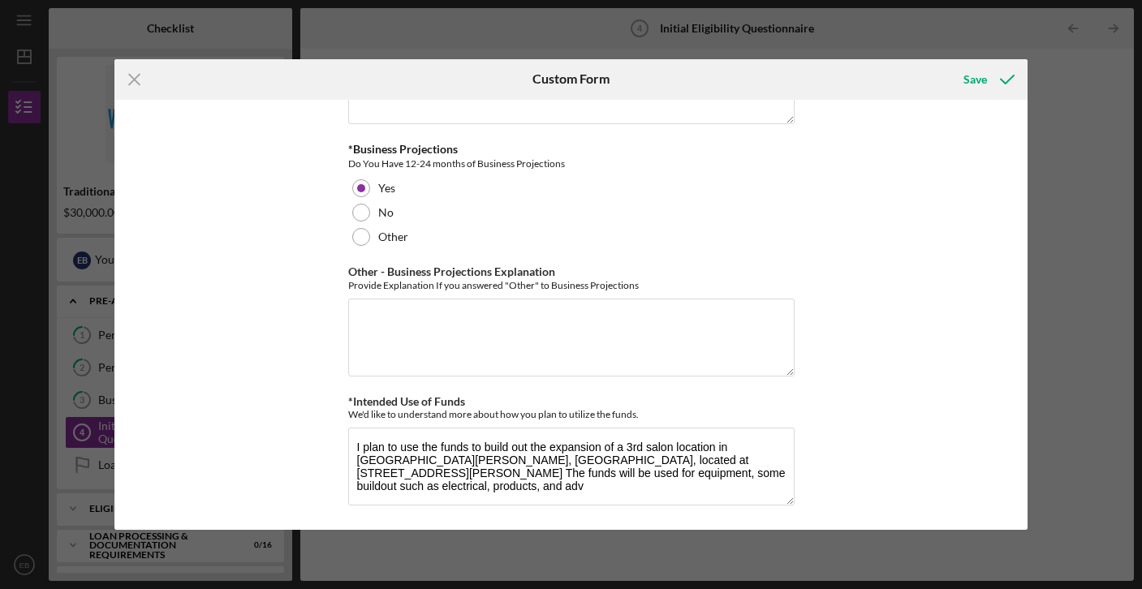
click at [964, 449] on div "*In which county is your business located? Business Address must be located wit…" at bounding box center [571, 315] width 914 height 431
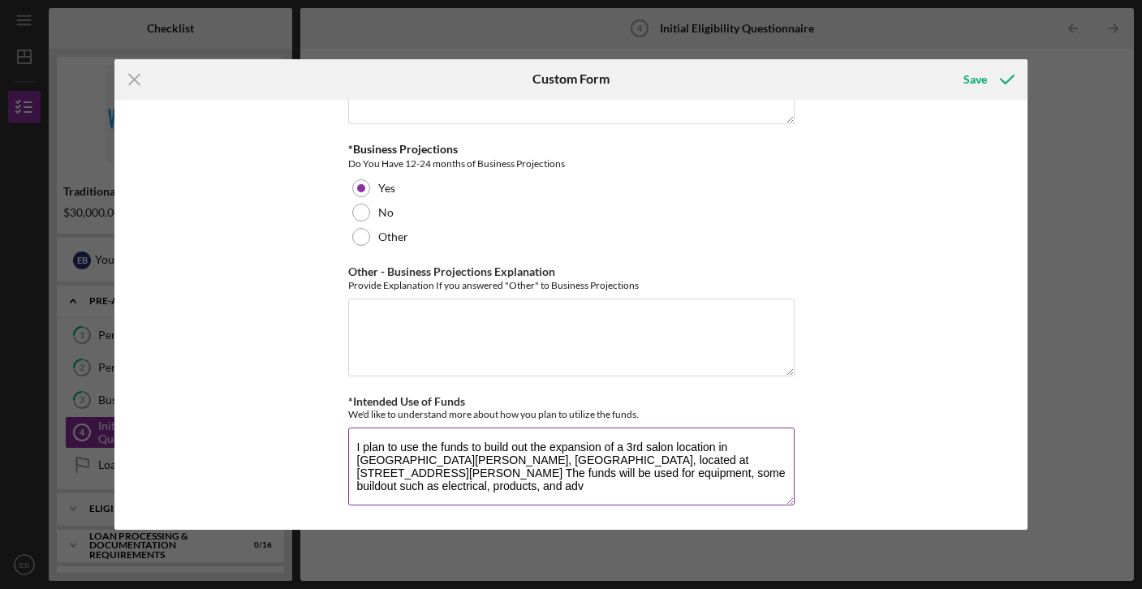
drag, startPoint x: 550, startPoint y: 473, endPoint x: 519, endPoint y: 472, distance: 30.9
click at [519, 472] on textarea "I plan to use the funds to build out the expansion of a 3rd salon location in […" at bounding box center [571, 467] width 446 height 78
type textarea "I plan to use the funds to build out the expansion of a 3rd salon location in […"
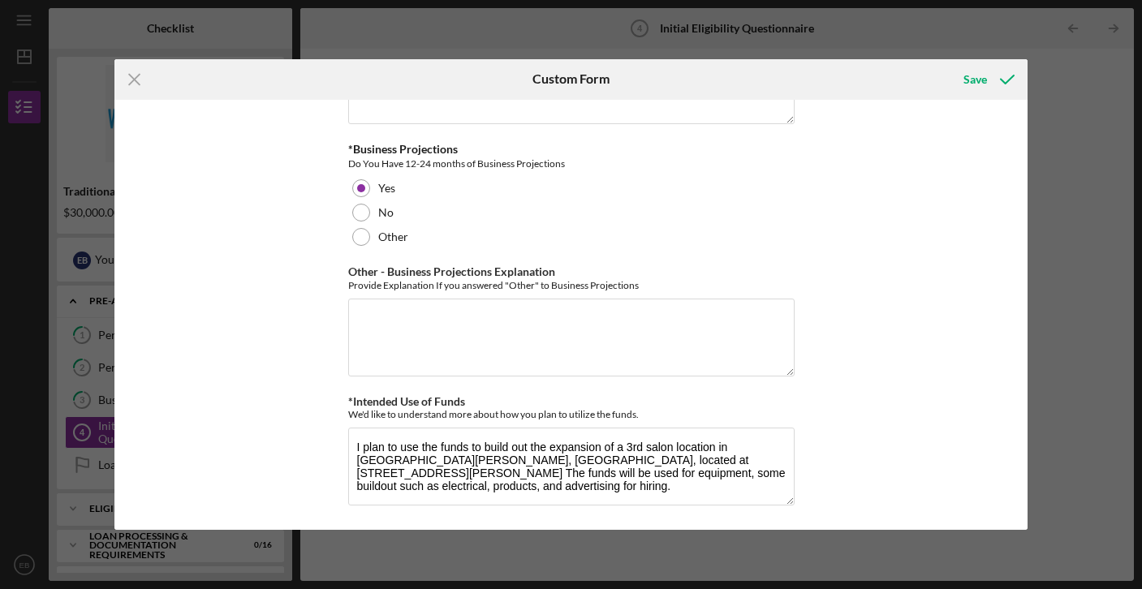
click at [868, 441] on div "*In which county is your business located? Business Address must be located wit…" at bounding box center [571, 315] width 914 height 431
click at [981, 78] on div "Save" at bounding box center [975, 79] width 24 height 32
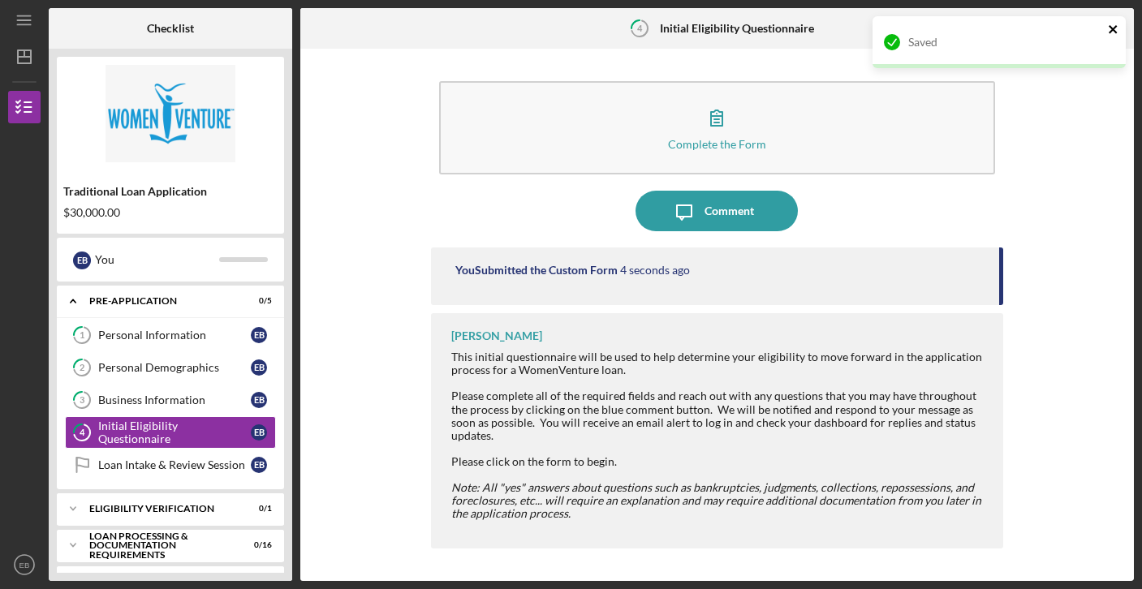
click at [1115, 28] on icon "close" at bounding box center [1113, 29] width 11 height 13
click at [1114, 26] on icon "Icon/Table Pagination Arrow" at bounding box center [1113, 29] width 37 height 37
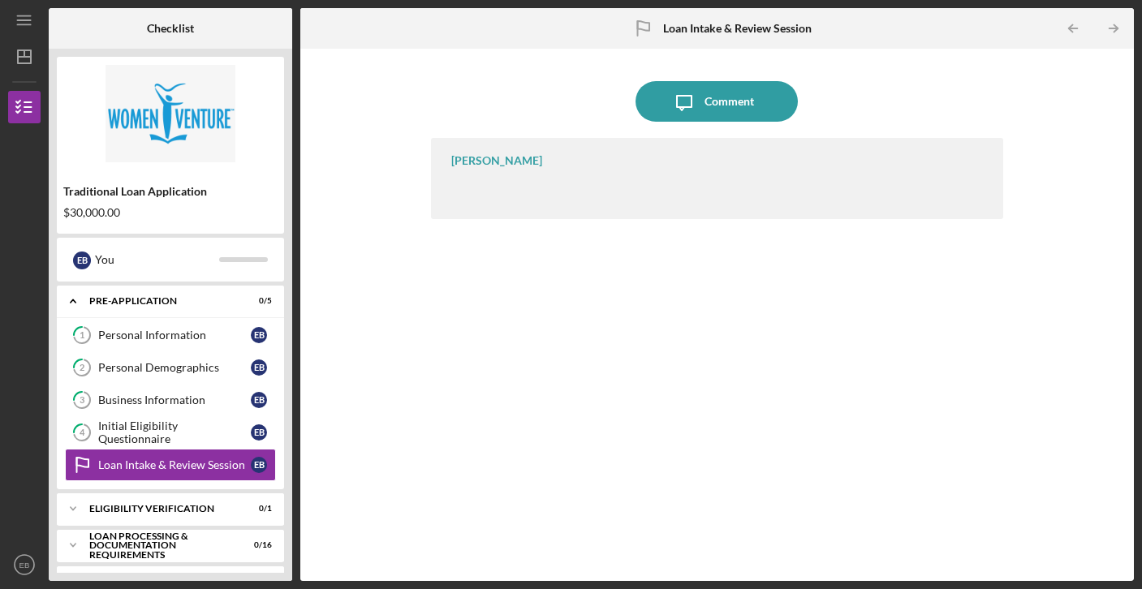
click at [668, 195] on div "[PERSON_NAME]" at bounding box center [717, 178] width 572 height 81
click at [507, 160] on div "[PERSON_NAME]" at bounding box center [496, 160] width 91 height 13
click at [591, 162] on div "[PERSON_NAME]" at bounding box center [717, 178] width 572 height 81
click at [717, 92] on div "Comment" at bounding box center [730, 101] width 50 height 41
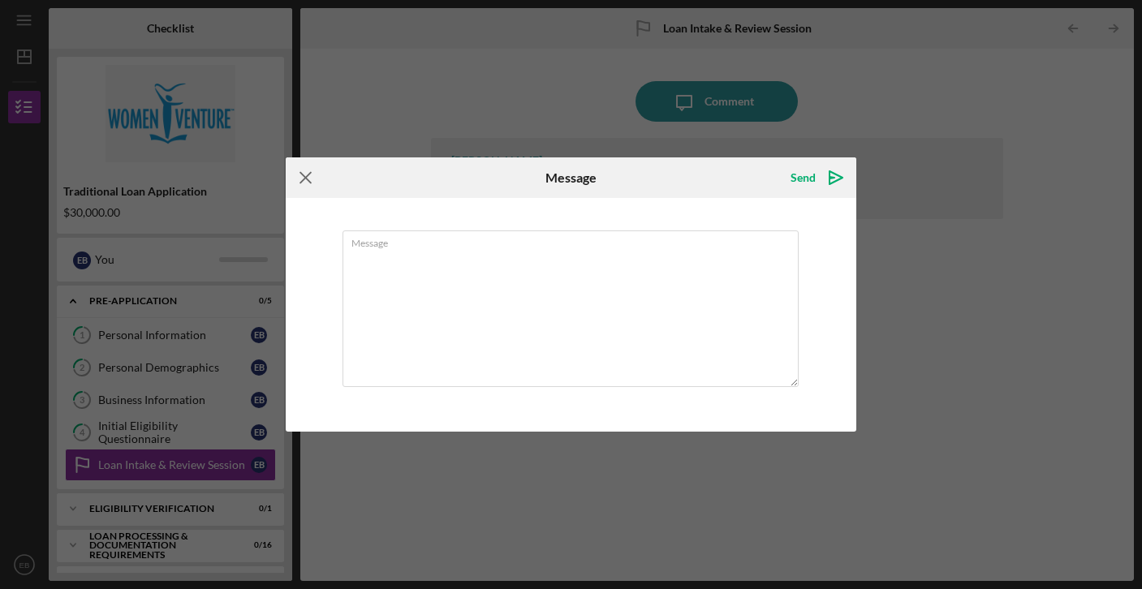
click at [304, 184] on icon "Icon/Menu Close" at bounding box center [306, 177] width 41 height 41
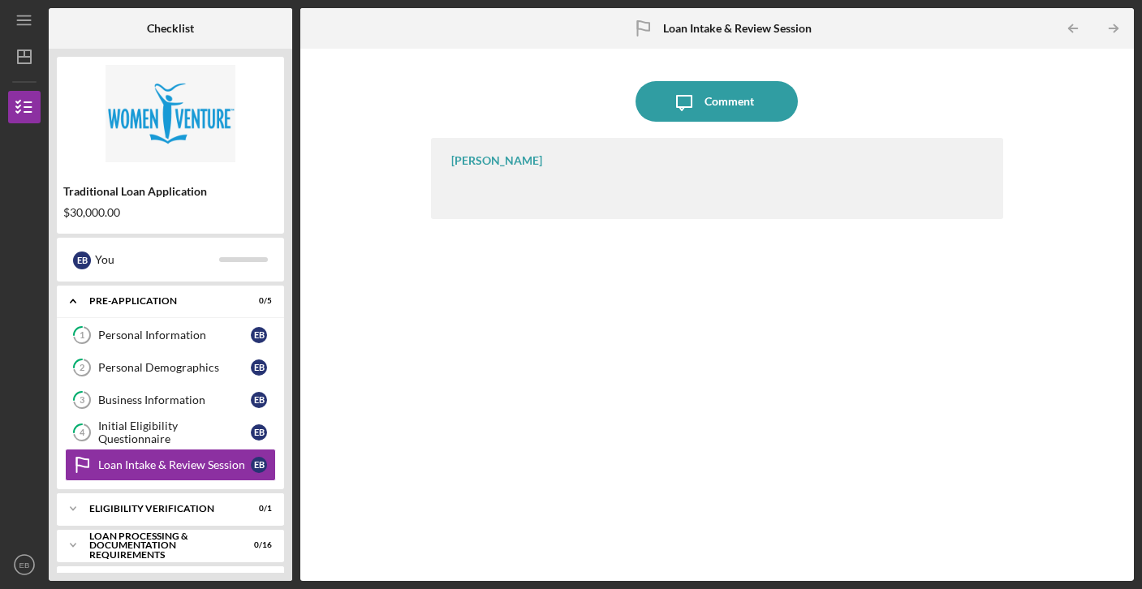
click at [501, 160] on div "[PERSON_NAME]" at bounding box center [496, 160] width 91 height 13
click at [744, 124] on div "Icon/Message Comment [PERSON_NAME]" at bounding box center [717, 315] width 572 height 516
click at [742, 101] on div "Comment" at bounding box center [730, 101] width 50 height 41
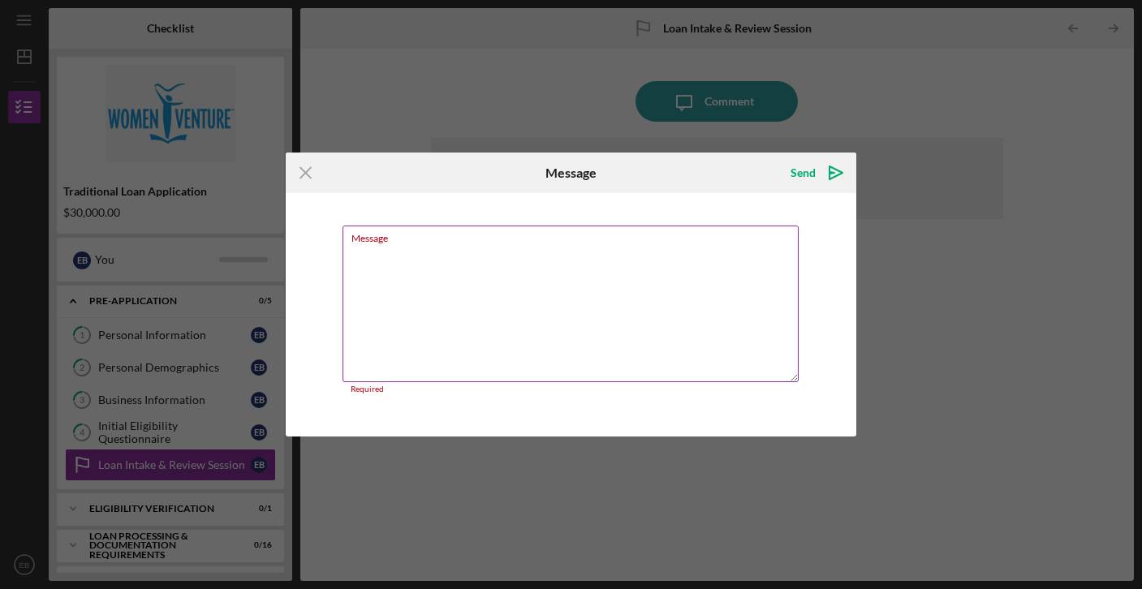
click at [557, 263] on textarea "Message" at bounding box center [571, 304] width 457 height 157
click at [306, 178] on icon "Icon/Menu Close" at bounding box center [306, 173] width 41 height 41
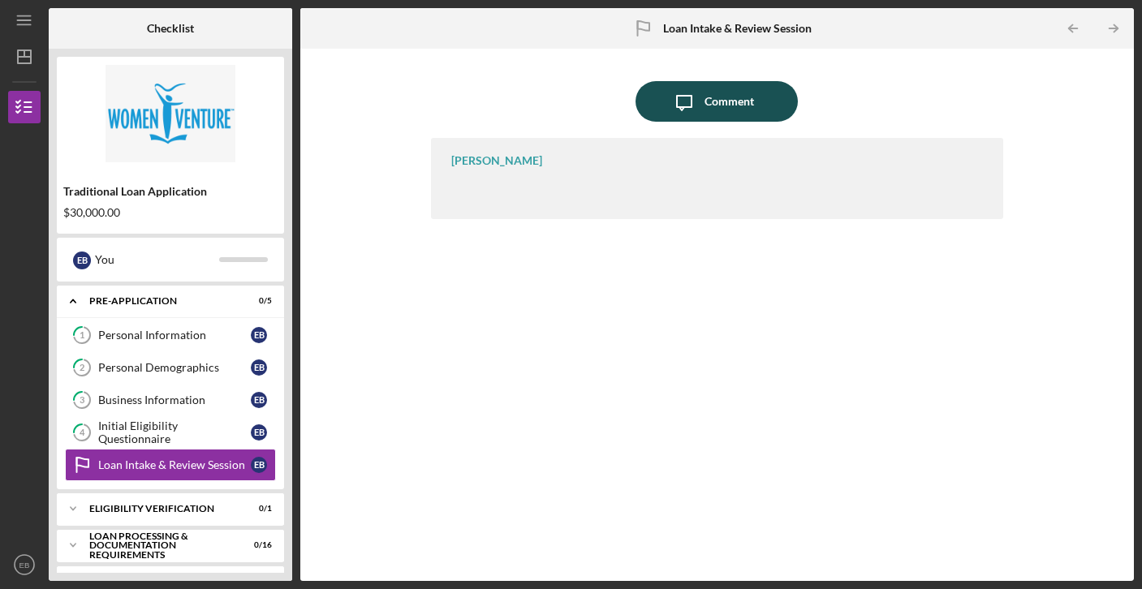
click at [714, 102] on div "Comment" at bounding box center [730, 101] width 50 height 41
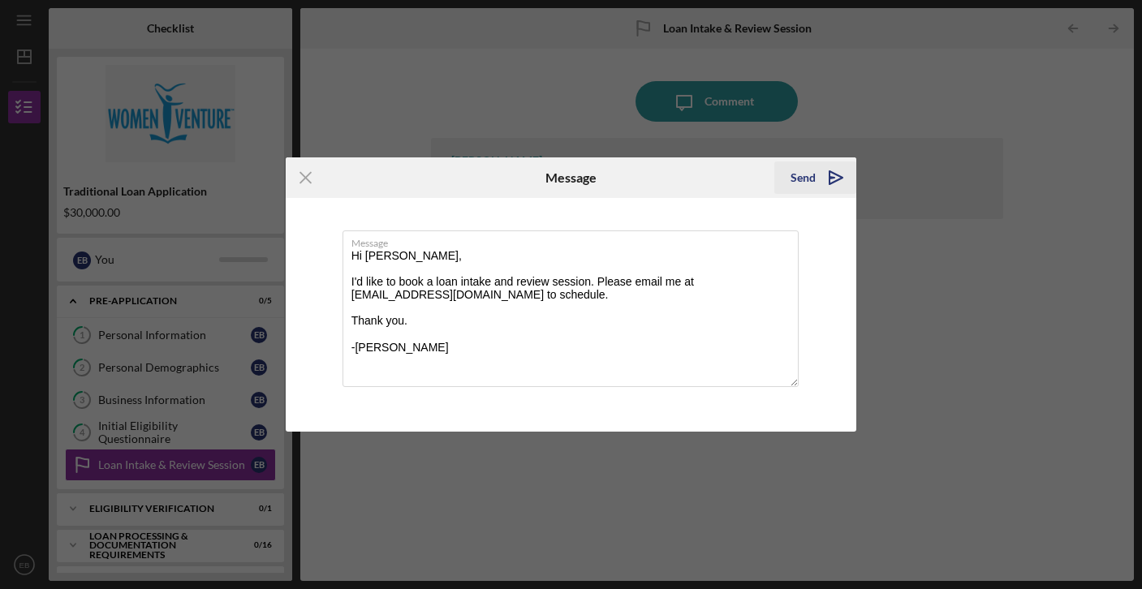
type textarea "Hi [PERSON_NAME], I'd like to book a loan intake and review session. Please ema…"
click at [804, 178] on div "Send" at bounding box center [803, 178] width 25 height 32
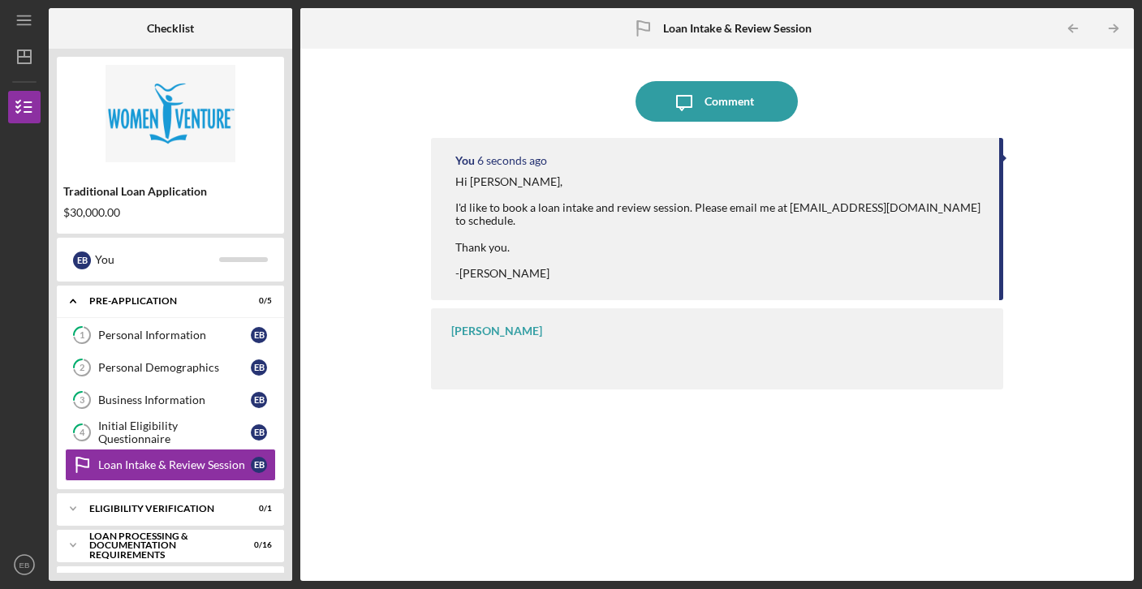
click at [524, 325] on div "[PERSON_NAME]" at bounding box center [496, 331] width 91 height 13
click at [1112, 31] on icon "Icon/Table Pagination Arrow" at bounding box center [1113, 29] width 37 height 37
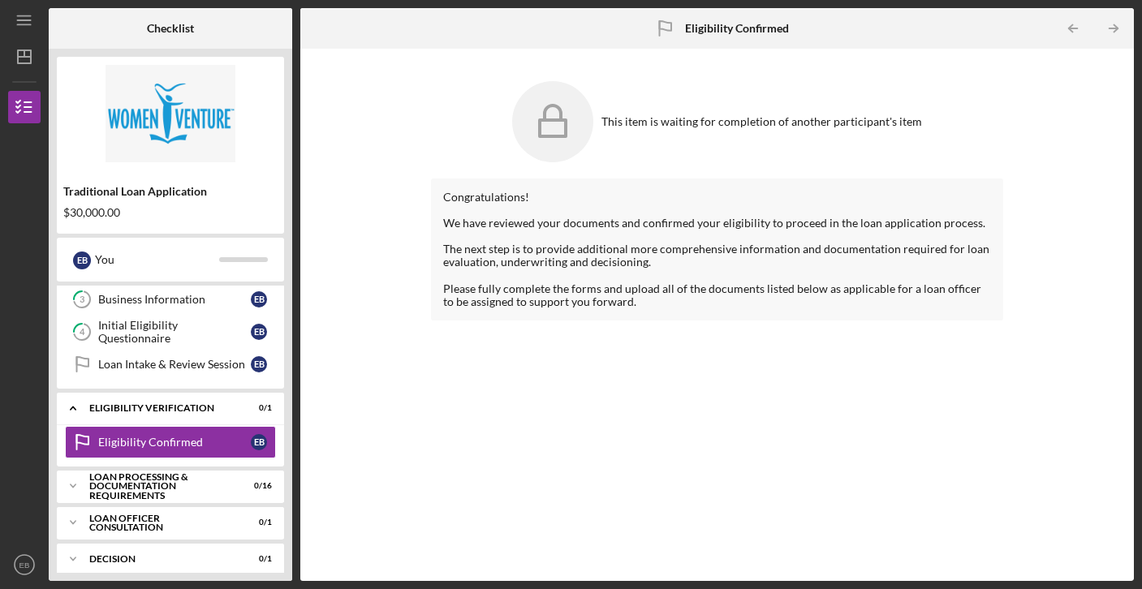
scroll to position [112, 0]
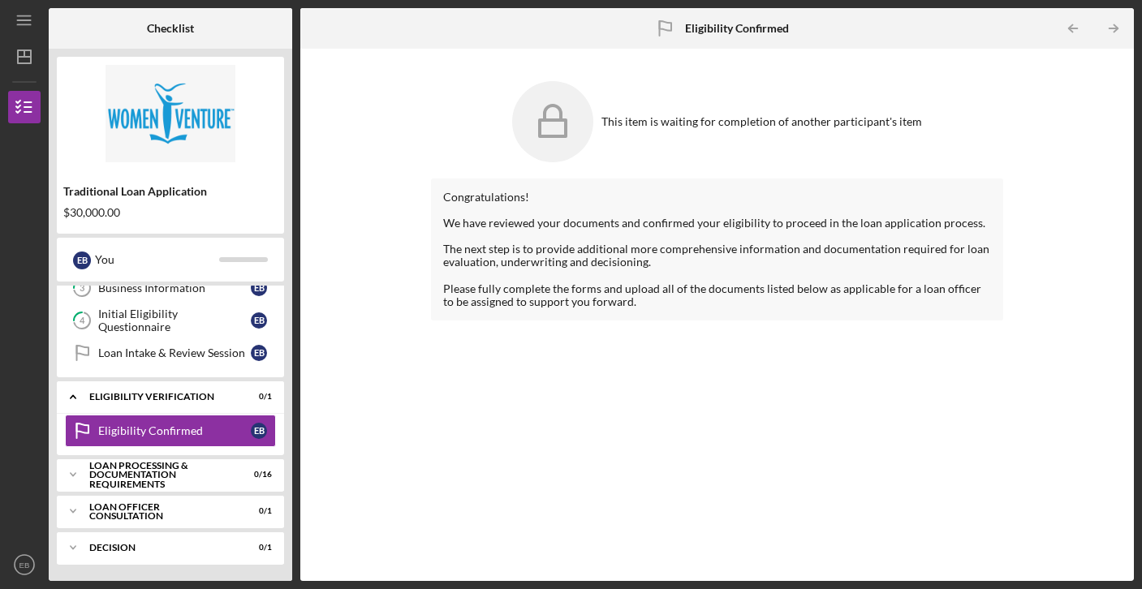
click at [585, 126] on icon at bounding box center [552, 121] width 81 height 81
click at [1119, 25] on icon "Icon/Table Pagination Arrow" at bounding box center [1113, 29] width 37 height 37
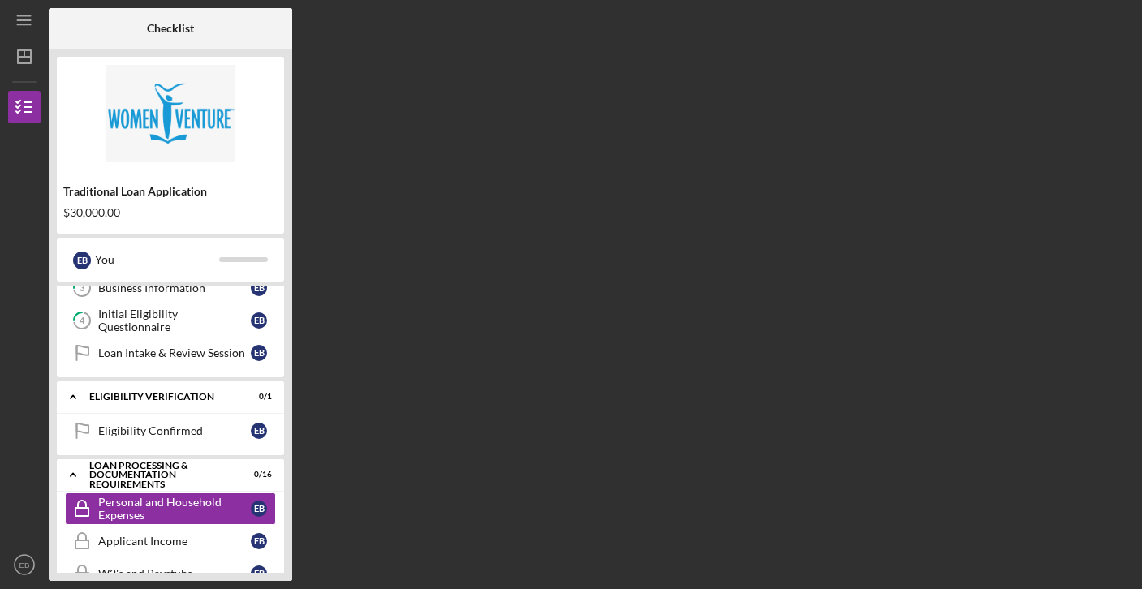
scroll to position [192, 0]
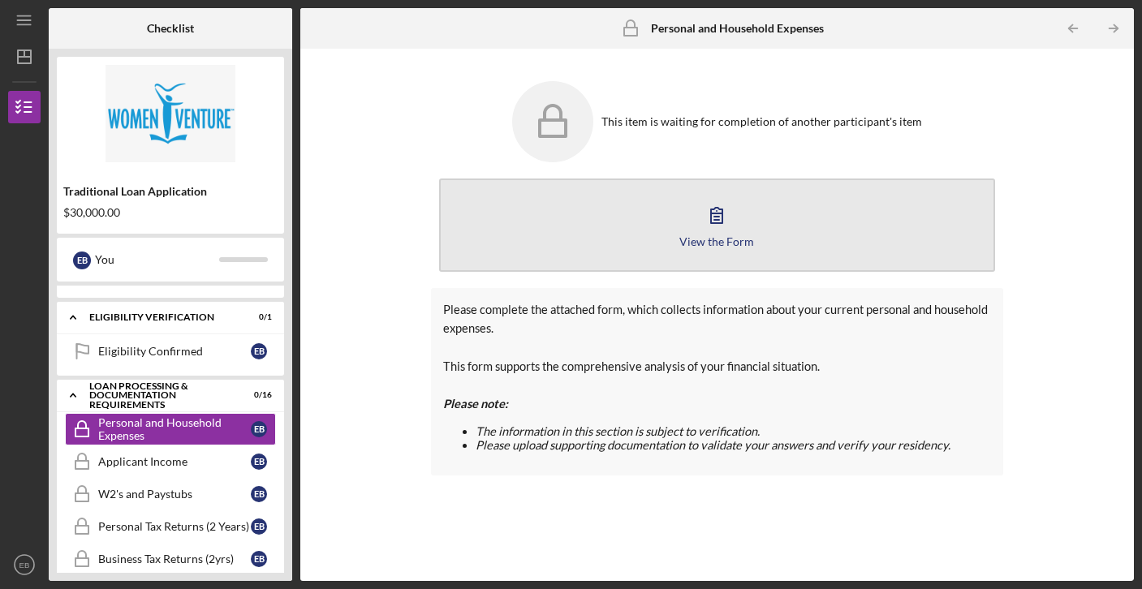
click at [780, 215] on button "View the Form Form" at bounding box center [717, 225] width 556 height 93
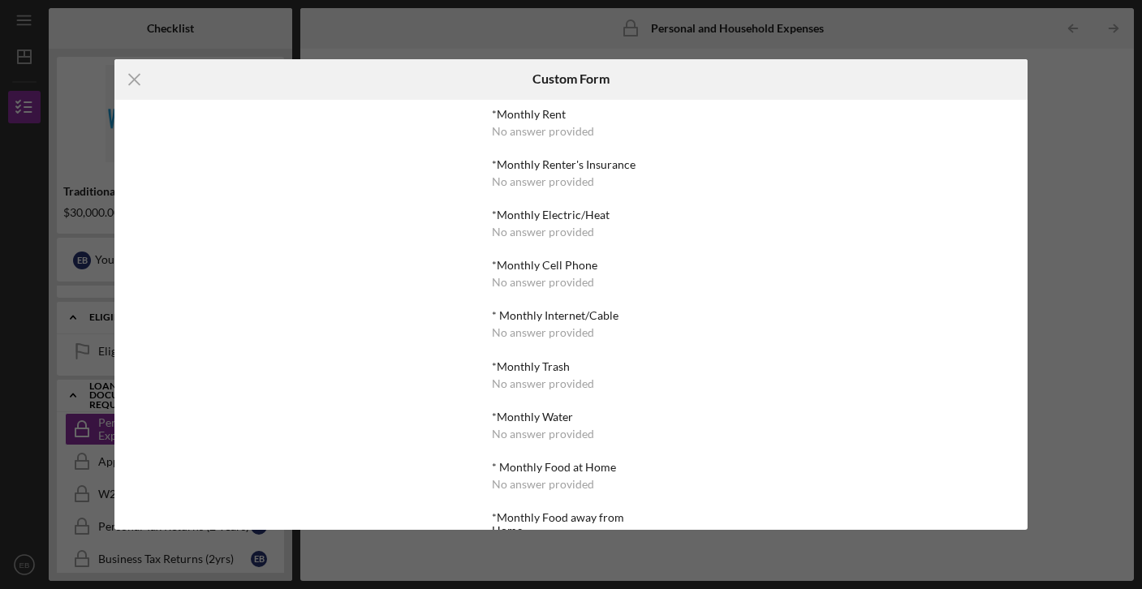
click at [554, 128] on div "No answer provided" at bounding box center [543, 131] width 102 height 13
click at [672, 128] on div "*Monthly Rent No answer provided *Monthly Renter's Insurance No answer provided…" at bounding box center [571, 315] width 914 height 431
click at [523, 119] on div "*Monthly Rent" at bounding box center [571, 114] width 158 height 13
click at [507, 119] on div "*Monthly Rent" at bounding box center [571, 114] width 158 height 13
click at [462, 249] on div "*Monthly Rent No answer provided *Monthly Renter's Insurance No answer provided…" at bounding box center [571, 315] width 914 height 431
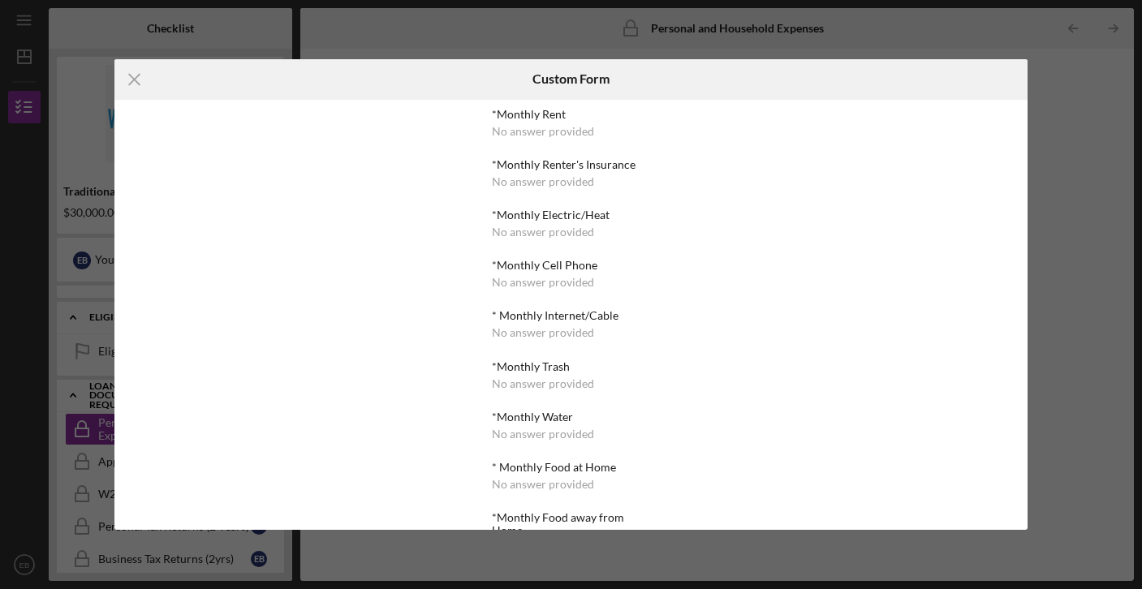
click at [492, 422] on div "*Monthly Water" at bounding box center [571, 417] width 158 height 13
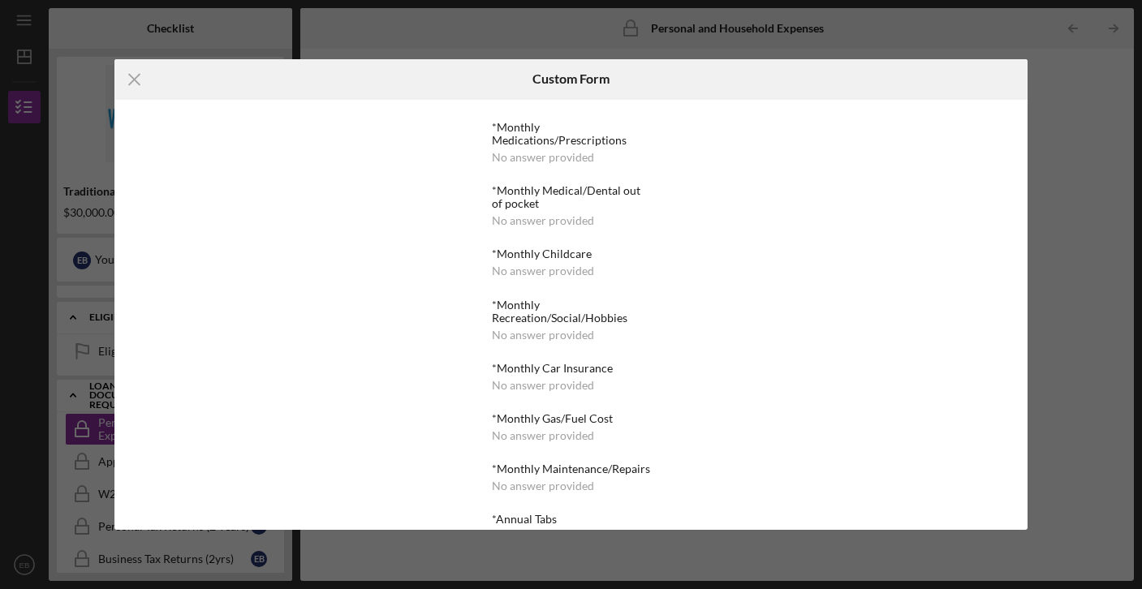
scroll to position [656, 0]
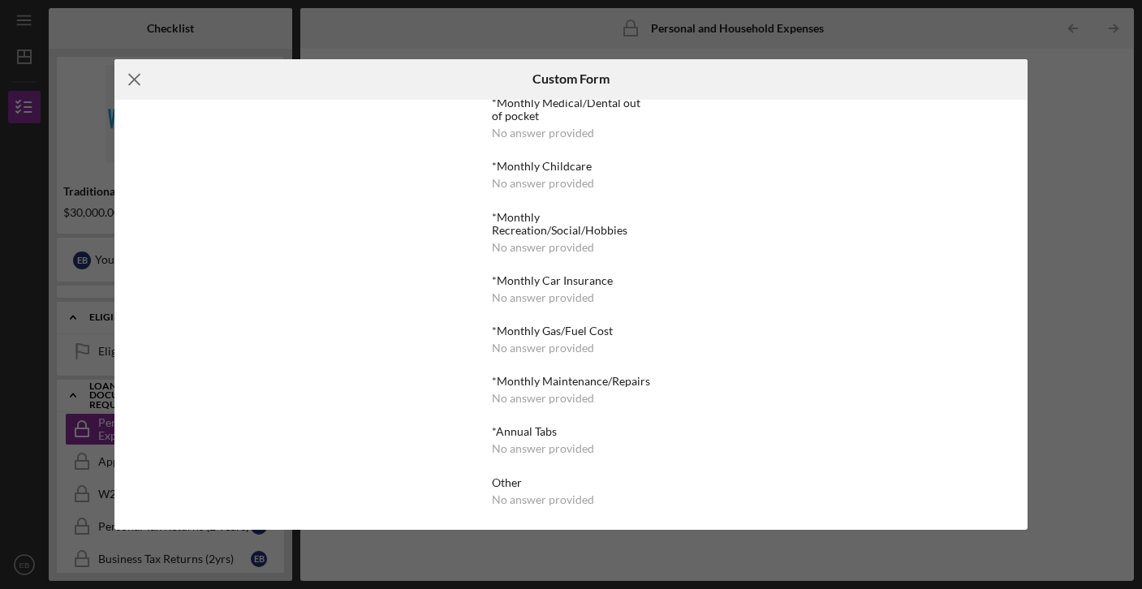
click at [128, 79] on icon "Icon/Menu Close" at bounding box center [134, 79] width 41 height 41
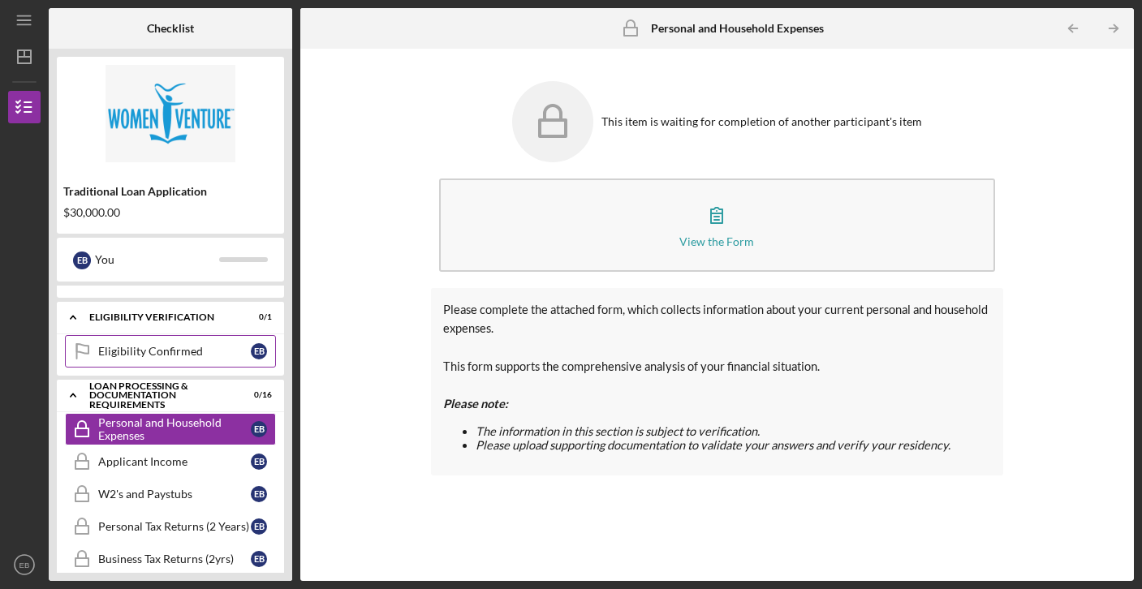
click at [225, 359] on link "Eligibility Confirmed Eligibility Confirmed E B" at bounding box center [170, 351] width 211 height 32
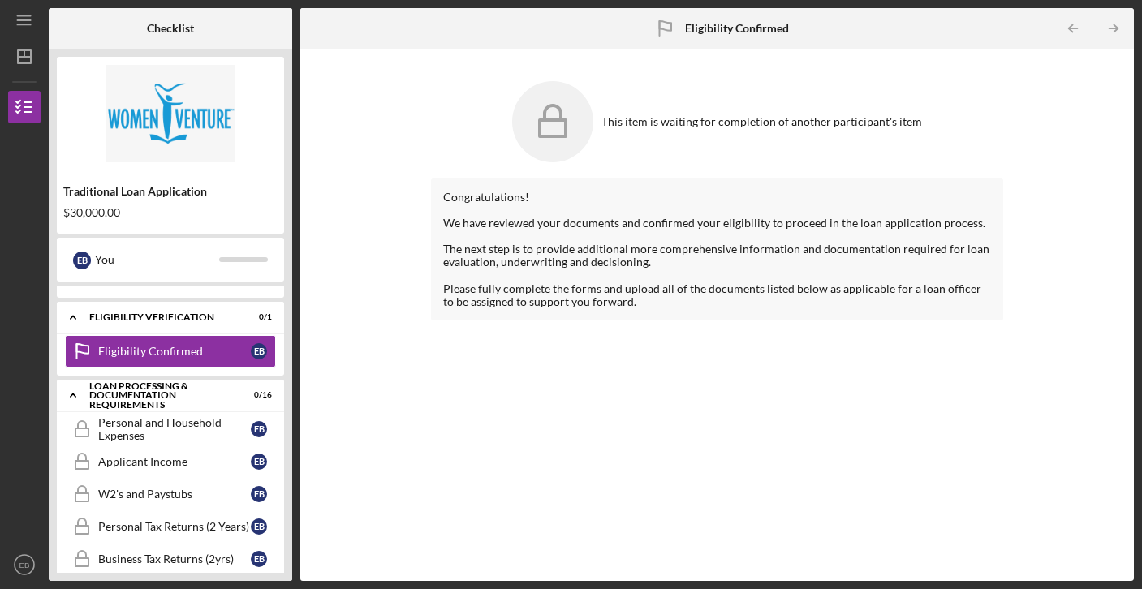
click at [574, 131] on icon at bounding box center [552, 121] width 81 height 81
click at [674, 119] on div "This item is waiting for completion of another participant's item" at bounding box center [761, 121] width 321 height 13
